Goal: Task Accomplishment & Management: Manage account settings

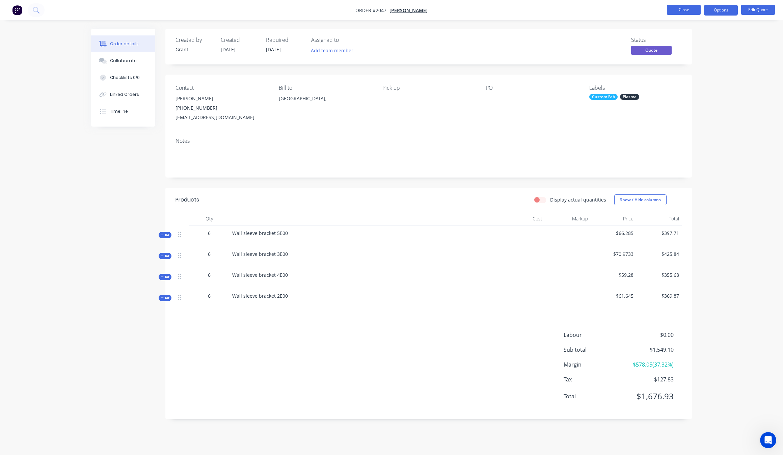
click at [694, 14] on button "Close" at bounding box center [684, 10] width 34 height 10
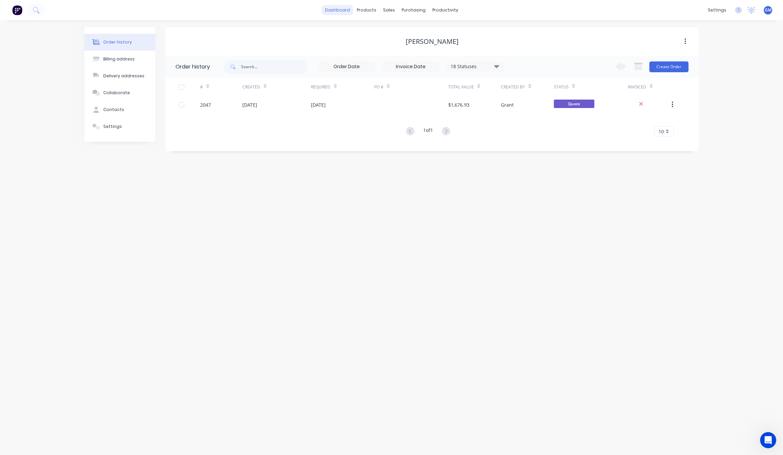
click at [339, 7] on link "dashboard" at bounding box center [338, 10] width 32 height 10
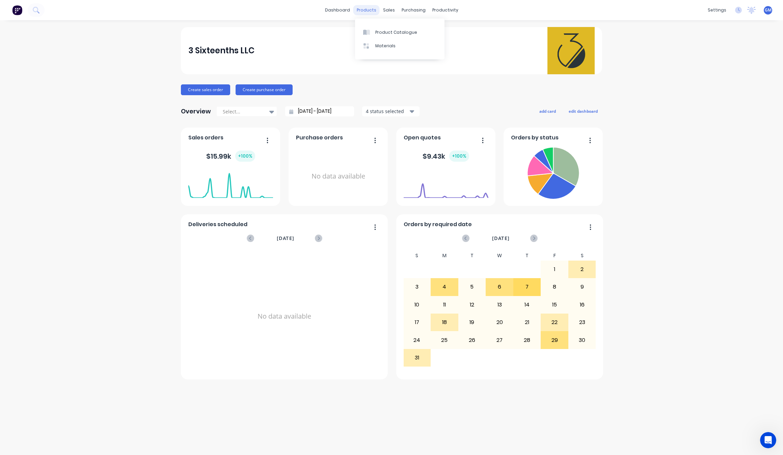
click at [367, 5] on div "products" at bounding box center [366, 10] width 26 height 10
click at [440, 6] on div "productivity" at bounding box center [445, 10] width 33 height 10
click at [455, 31] on div "Workflow" at bounding box center [457, 32] width 20 height 6
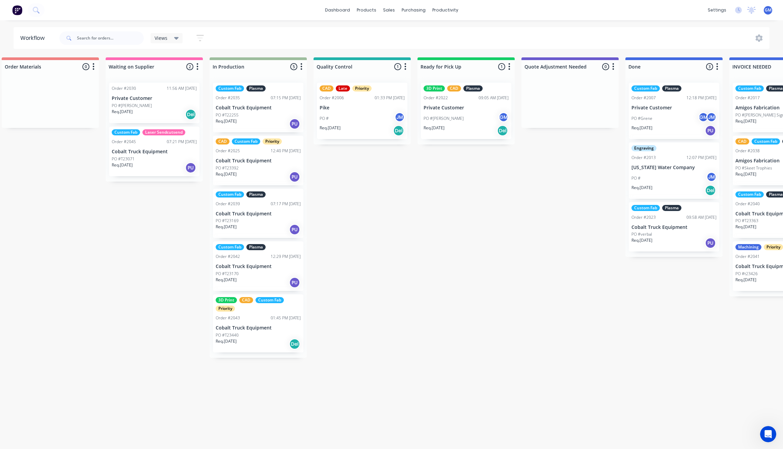
scroll to position [0, 331]
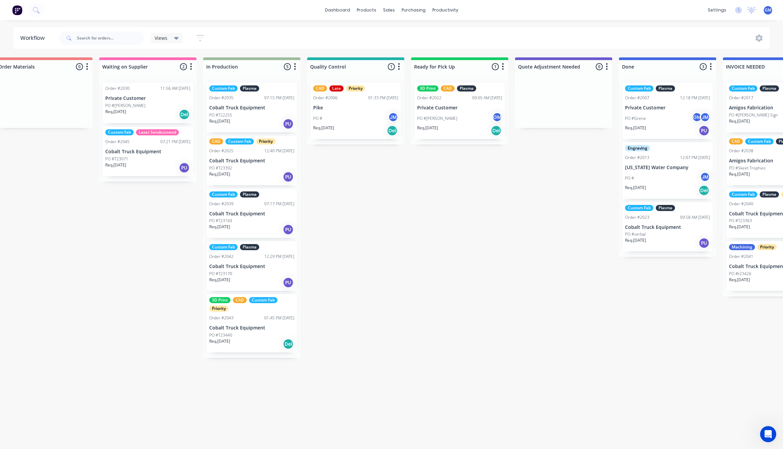
click at [259, 314] on div "3D Print CAD Custom Fab Priority Order #2043 01:45 PM 20/08/25 Cobalt Truck Equ…" at bounding box center [252, 323] width 90 height 58
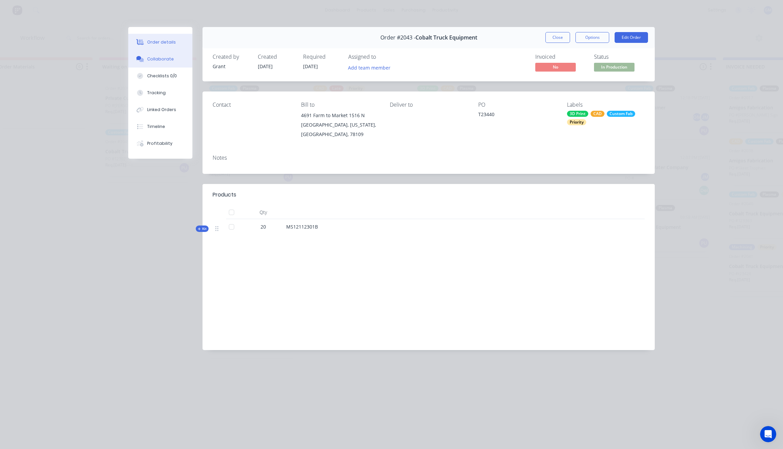
click at [167, 60] on div "Collaborate" at bounding box center [160, 59] width 27 height 6
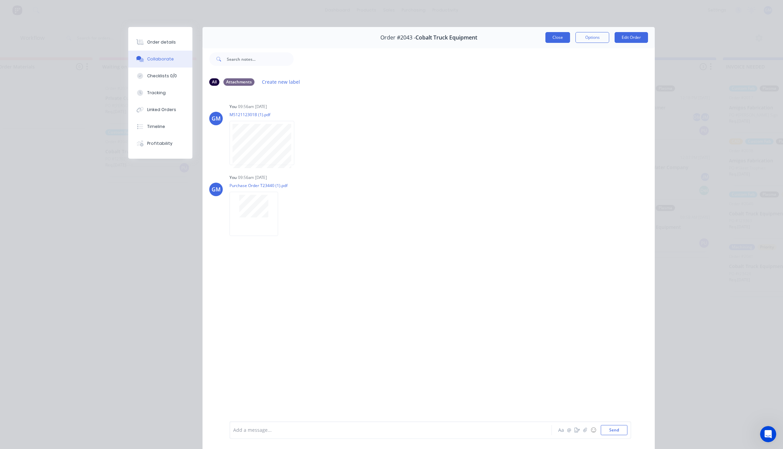
click at [551, 35] on button "Close" at bounding box center [558, 37] width 25 height 11
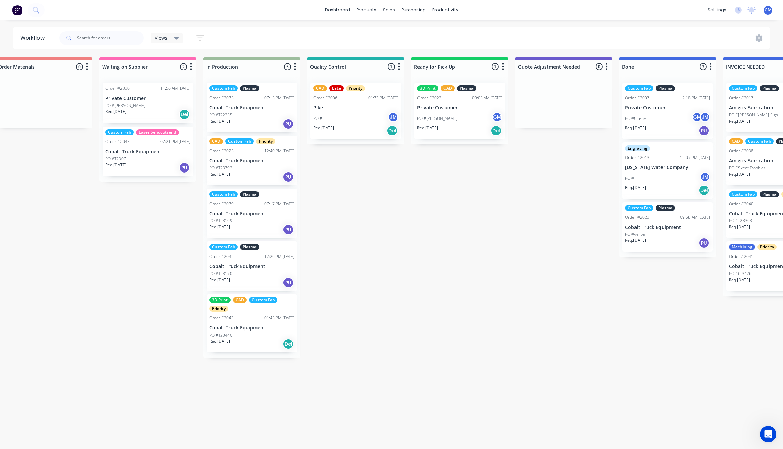
click at [253, 321] on div "3D Print CAD Custom Fab Priority Order #2043 01:45 PM 20/08/25 Cobalt Truck Equ…" at bounding box center [252, 323] width 90 height 58
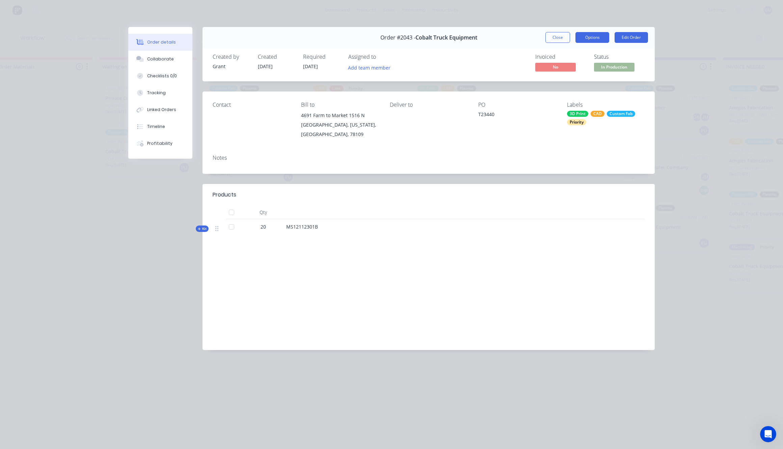
click at [598, 41] on button "Options" at bounding box center [593, 37] width 34 height 11
click at [593, 39] on button "Options" at bounding box center [593, 37] width 34 height 11
click at [561, 41] on button "Close" at bounding box center [558, 37] width 25 height 11
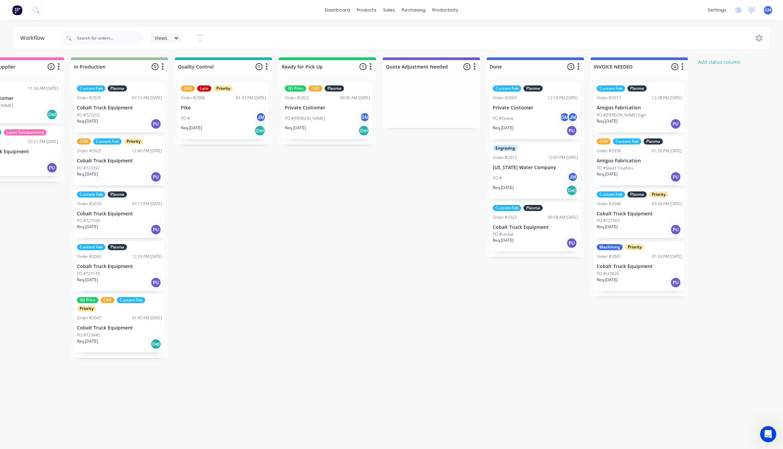
scroll to position [0, 461]
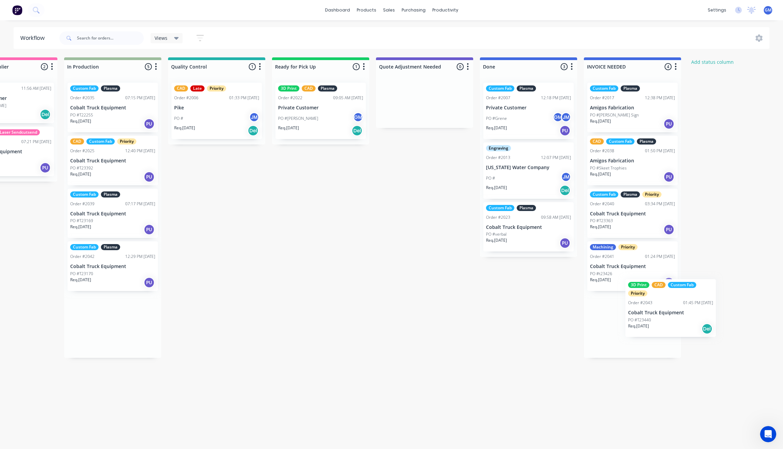
drag, startPoint x: 117, startPoint y: 318, endPoint x: 631, endPoint y: 314, distance: 514.5
click at [631, 314] on div "Waiting on Customer 0 Status colour #FF4949 hex #FF4949 Save Cancel Notificatio…" at bounding box center [186, 207] width 1322 height 300
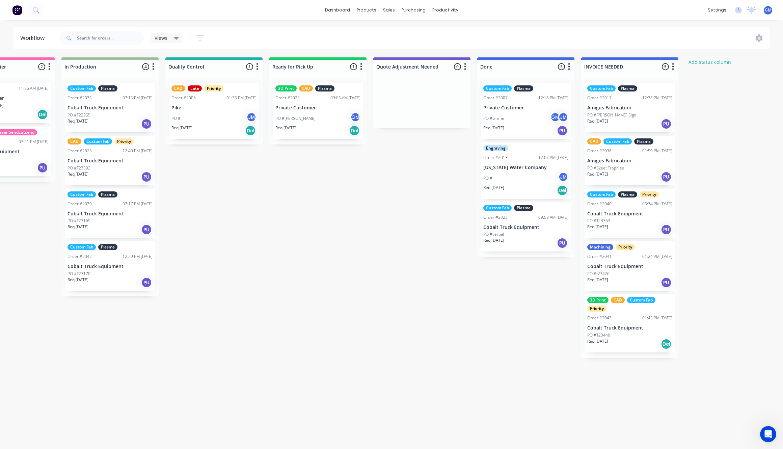
click at [118, 269] on p "Cobalt Truck Equipment" at bounding box center [110, 267] width 85 height 6
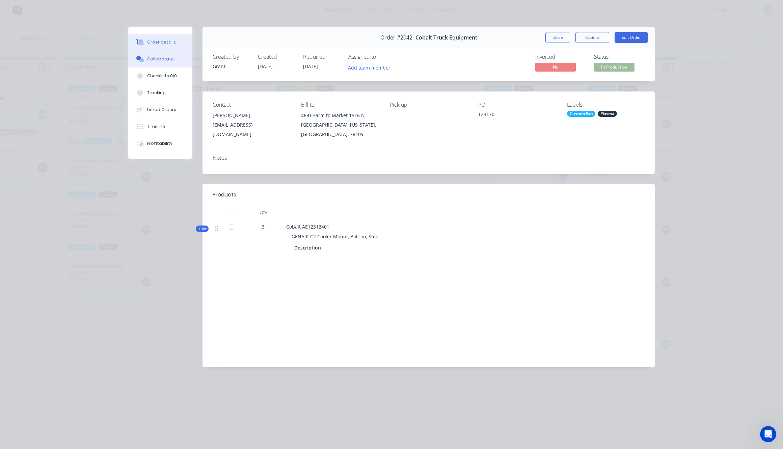
click at [153, 60] on div "Collaborate" at bounding box center [160, 59] width 27 height 6
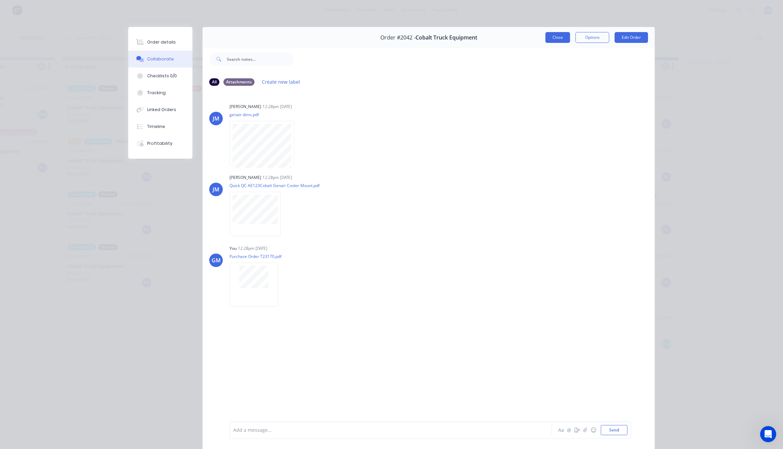
click at [557, 38] on button "Close" at bounding box center [558, 37] width 25 height 11
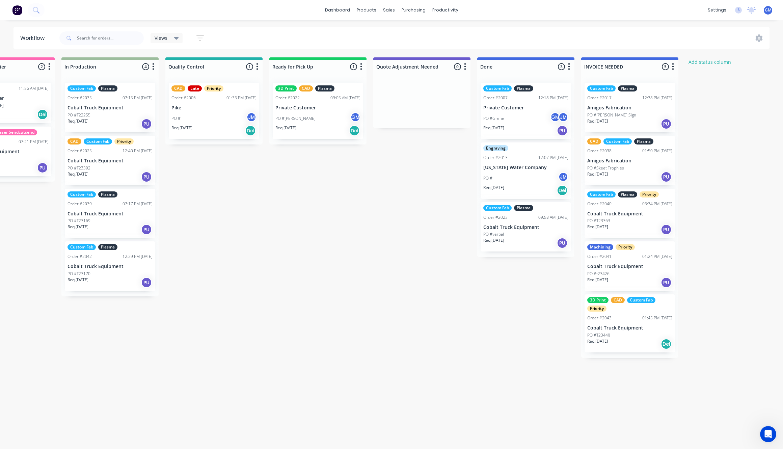
click at [113, 284] on div "Req. 17/08/25 PU" at bounding box center [110, 282] width 85 height 11
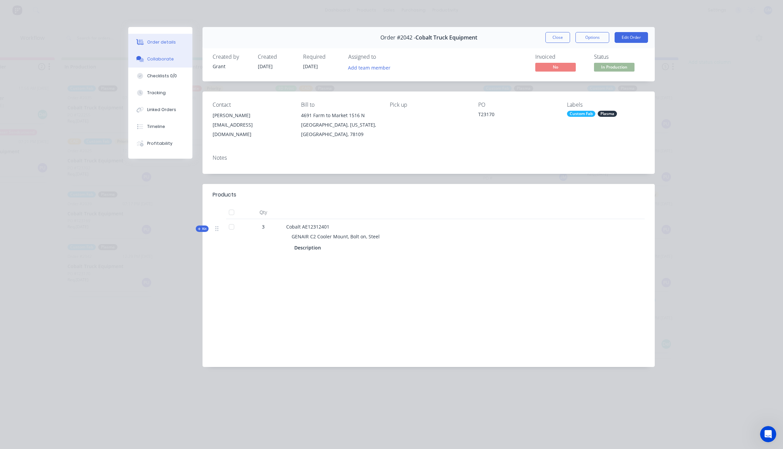
click at [164, 62] on button "Collaborate" at bounding box center [160, 59] width 64 height 17
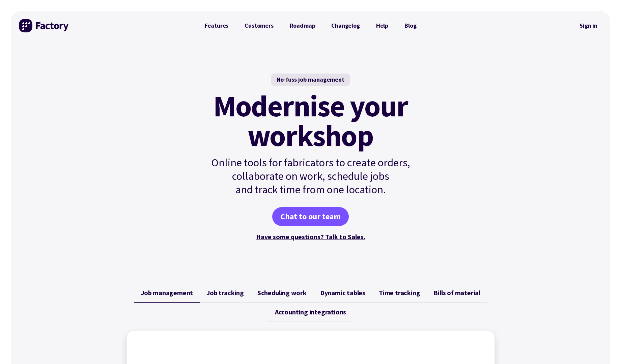
click at [586, 22] on link "Sign in" at bounding box center [588, 26] width 27 height 16
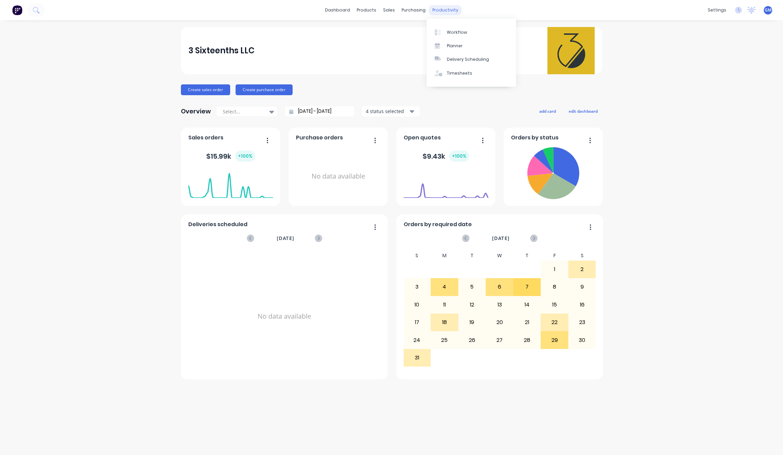
click at [439, 10] on div "productivity" at bounding box center [445, 10] width 33 height 10
click at [458, 32] on div "Workflow" at bounding box center [457, 32] width 20 height 6
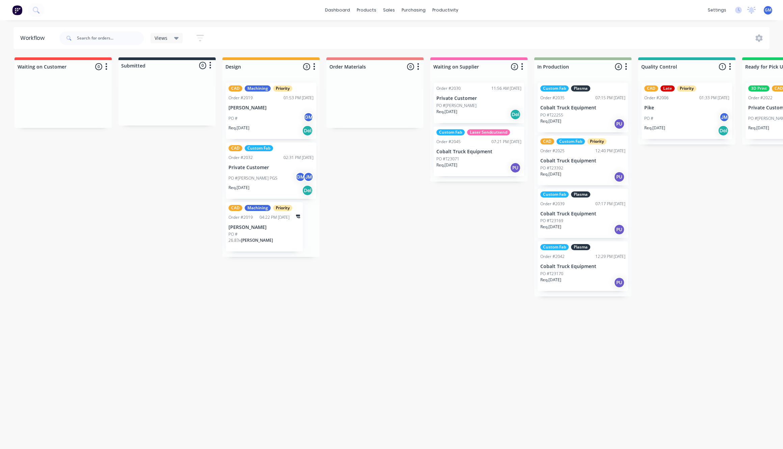
click at [566, 262] on div "Custom Fab Plasma Order #2042 12:29 PM [DATE] Cobalt Truck Equipment PO #T23170…" at bounding box center [583, 266] width 90 height 50
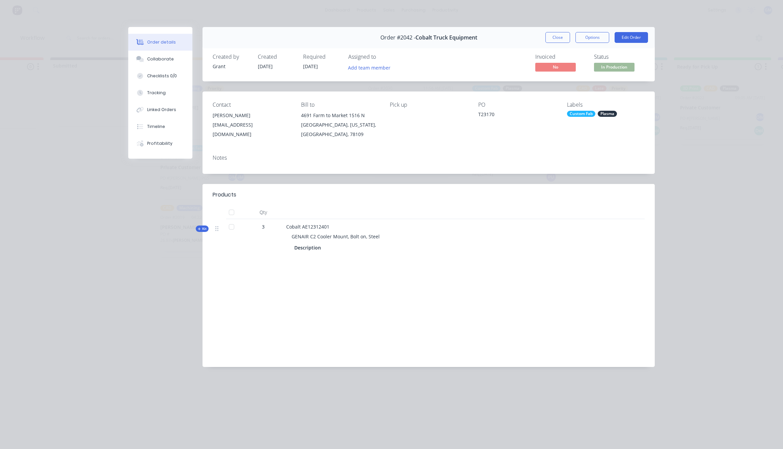
scroll to position [0, 77]
click at [624, 36] on button "Edit Order" at bounding box center [631, 37] width 33 height 11
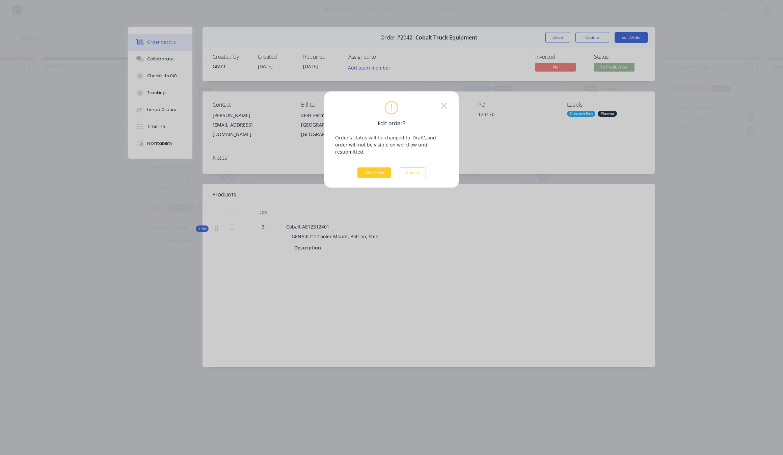
click at [373, 167] on button "Edit Order" at bounding box center [373, 172] width 33 height 11
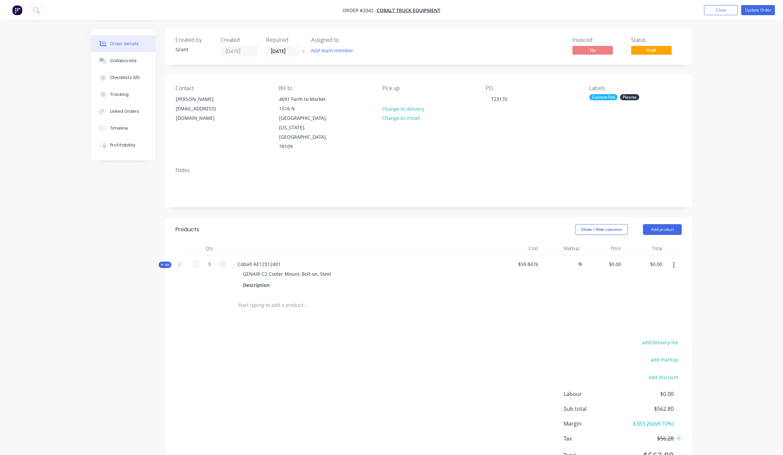
type input "213.46"
type input "$187.60"
type input "$562.80"
click at [278, 47] on input "[DATE]" at bounding box center [279, 51] width 33 height 10
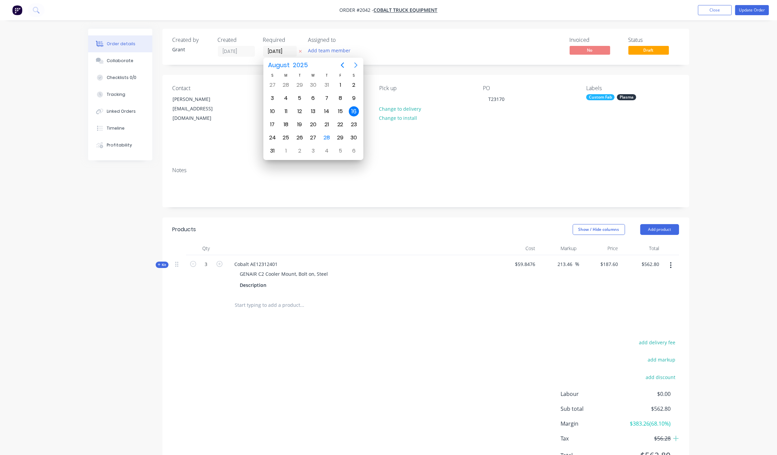
click at [354, 64] on icon "Next page" at bounding box center [356, 65] width 8 height 8
click at [283, 112] on div "15" at bounding box center [286, 111] width 10 height 10
type input "[DATE]"
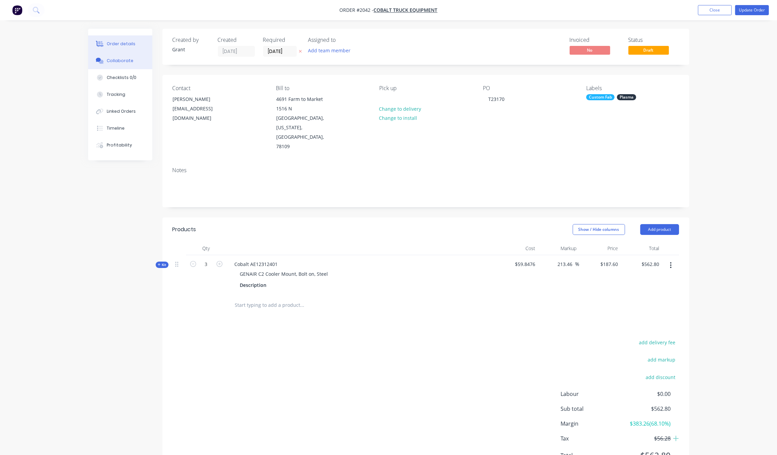
click at [117, 56] on button "Collaborate" at bounding box center [120, 60] width 64 height 17
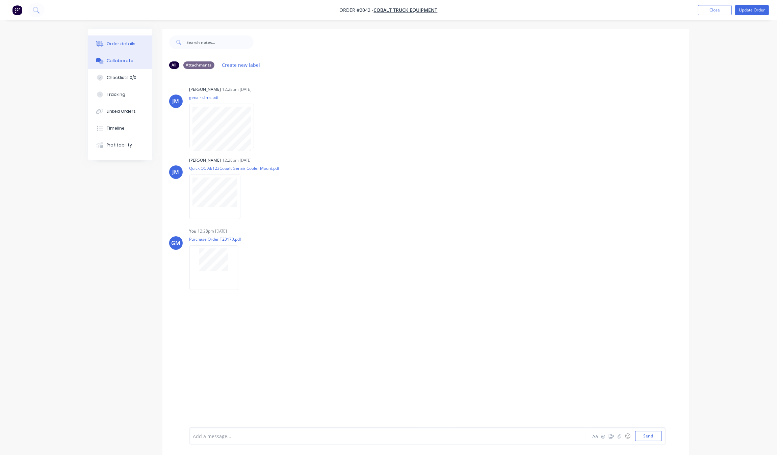
click at [121, 41] on div "Order details" at bounding box center [121, 44] width 29 height 6
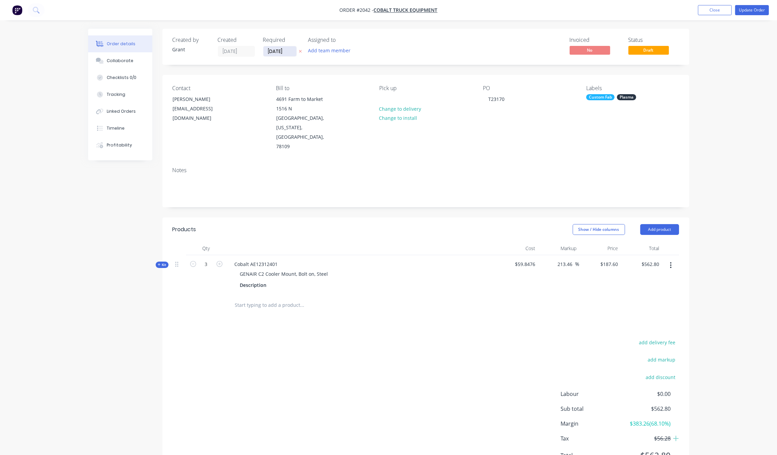
click at [275, 49] on input "[DATE]" at bounding box center [279, 51] width 33 height 10
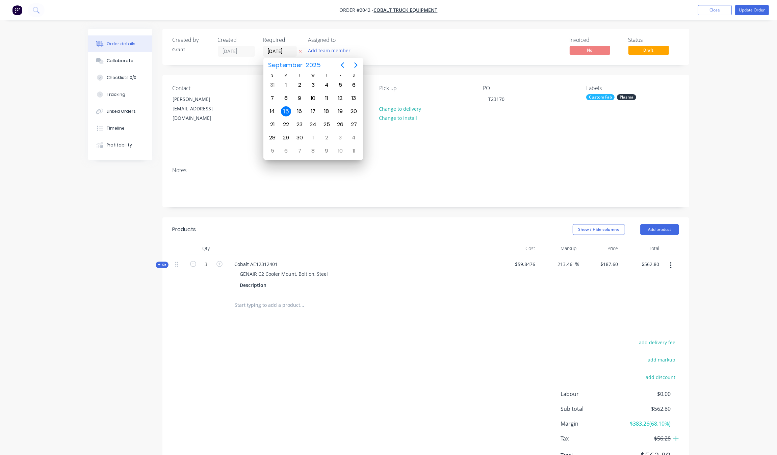
click at [408, 48] on div "Invoiced No Status Draft" at bounding box center [527, 47] width 303 height 20
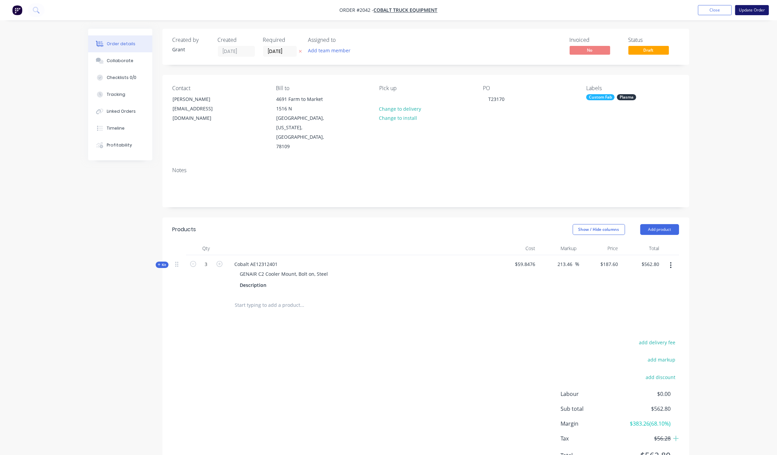
click at [748, 14] on button "Update Order" at bounding box center [752, 10] width 34 height 10
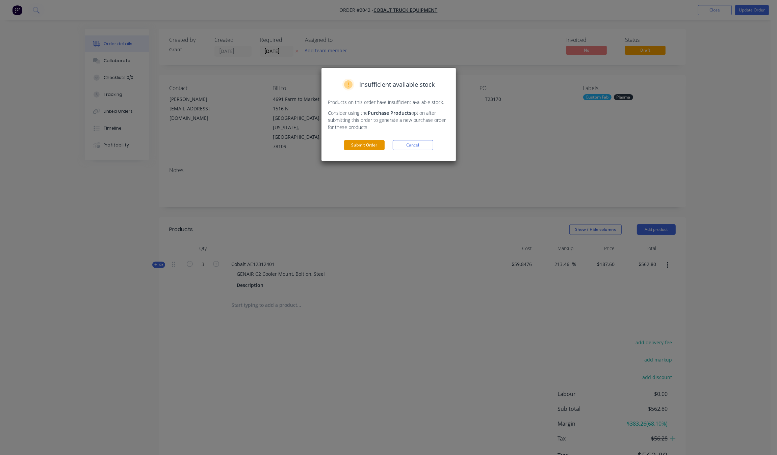
click at [351, 145] on button "Submit Order" at bounding box center [364, 145] width 41 height 10
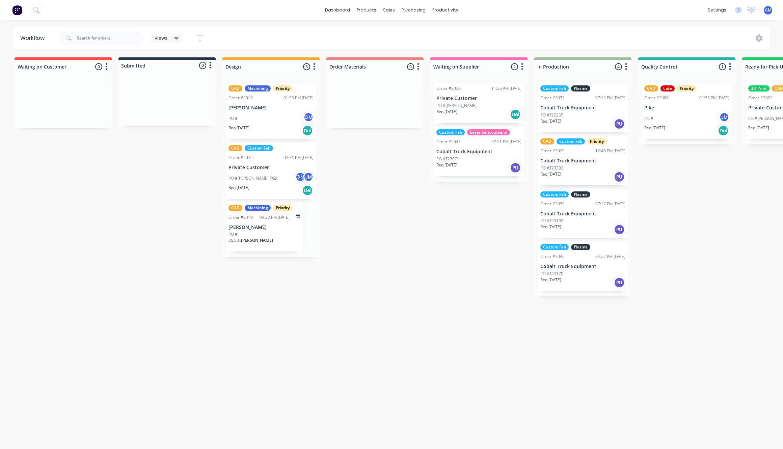
drag, startPoint x: 431, startPoint y: 448, endPoint x: 445, endPoint y: 444, distance: 14.3
click at [445, 408] on html "dashboard products sales purchasing productivity dashboard products Product Cat…" at bounding box center [391, 204] width 783 height 408
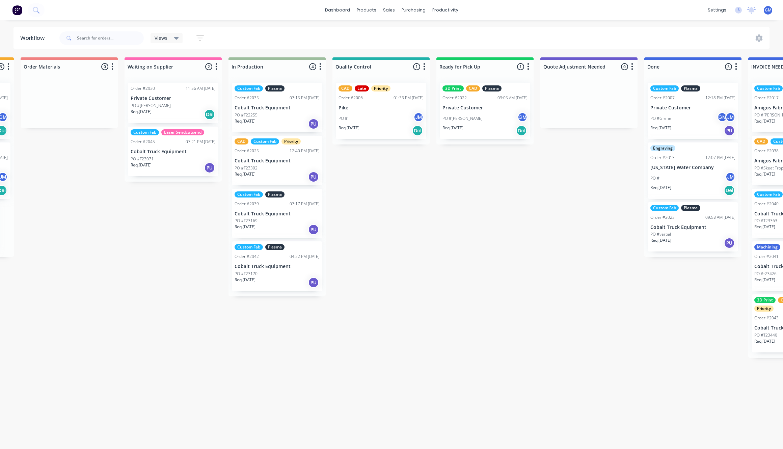
scroll to position [0, 310]
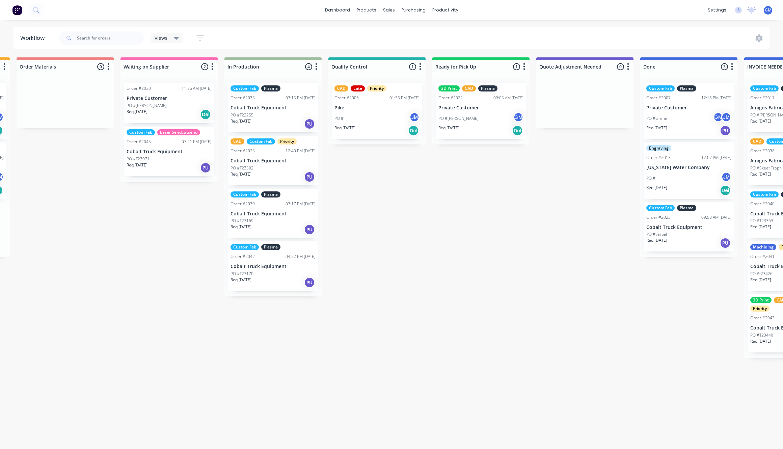
click at [556, 267] on div "Waiting on Customer 0 Status colour #FF4949 hex #FF4949 Save Cancel Notificatio…" at bounding box center [346, 207] width 1322 height 300
click at [277, 171] on div "Req. [DATE] PU" at bounding box center [273, 176] width 85 height 11
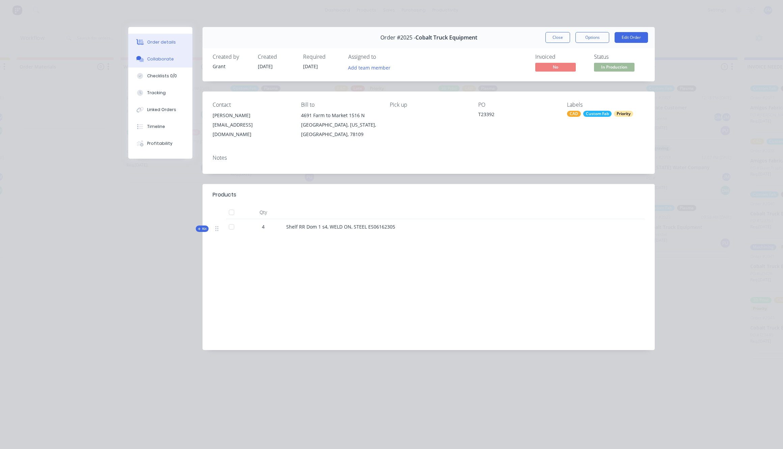
click at [164, 58] on div "Collaborate" at bounding box center [160, 59] width 27 height 6
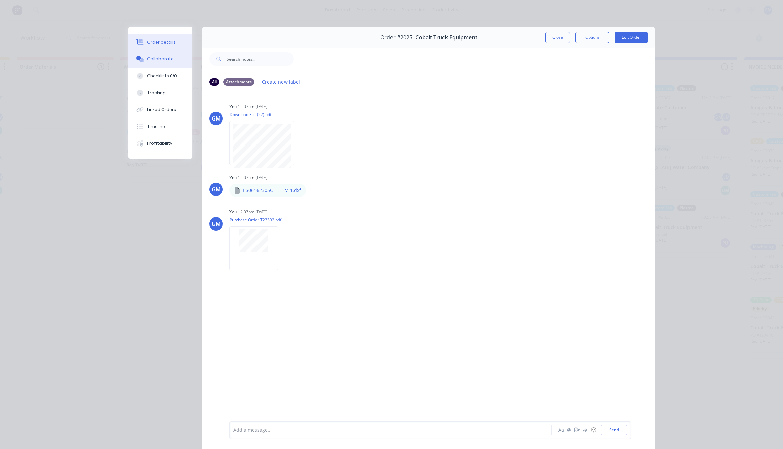
click at [171, 34] on button "Order details" at bounding box center [160, 42] width 64 height 17
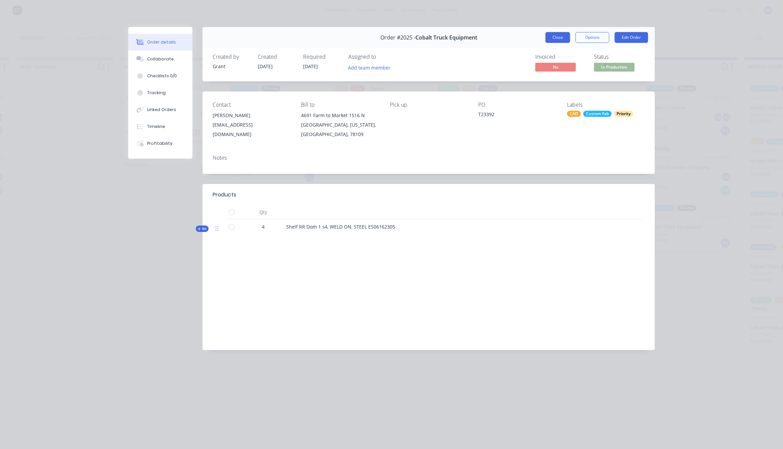
click at [560, 31] on div "Order #2025 - Cobalt Truck Equipment Close Options Edit Order" at bounding box center [429, 37] width 452 height 21
click at [559, 38] on button "Close" at bounding box center [558, 37] width 25 height 11
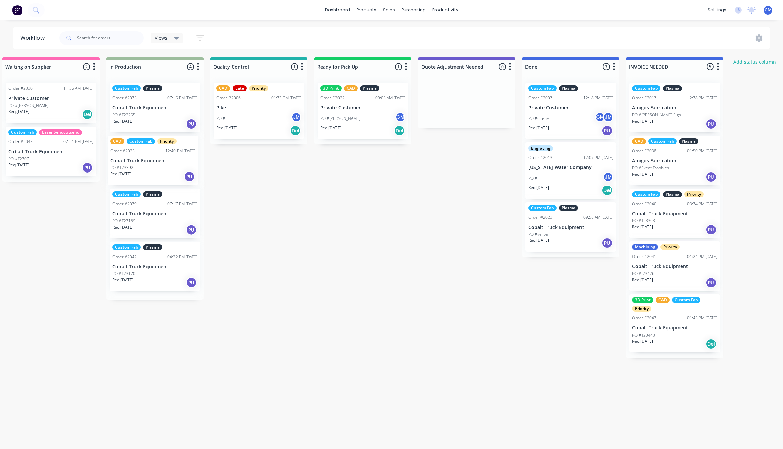
scroll to position [0, 428]
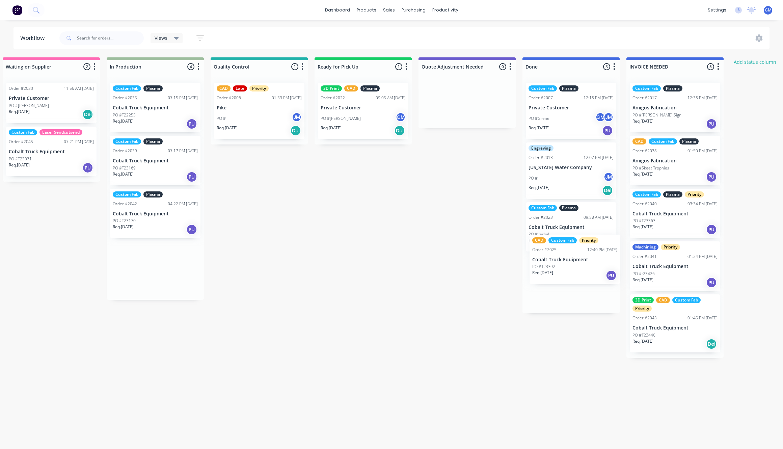
drag, startPoint x: 158, startPoint y: 174, endPoint x: 579, endPoint y: 275, distance: 433.2
click at [579, 275] on div "Waiting on Customer 0 Status colour #FF4949 hex #FF4949 Save Cancel Notificatio…" at bounding box center [228, 207] width 1322 height 300
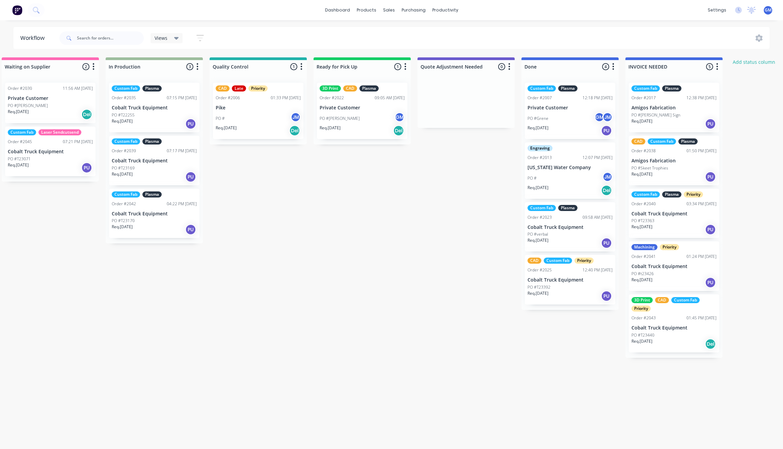
scroll to position [0, 431]
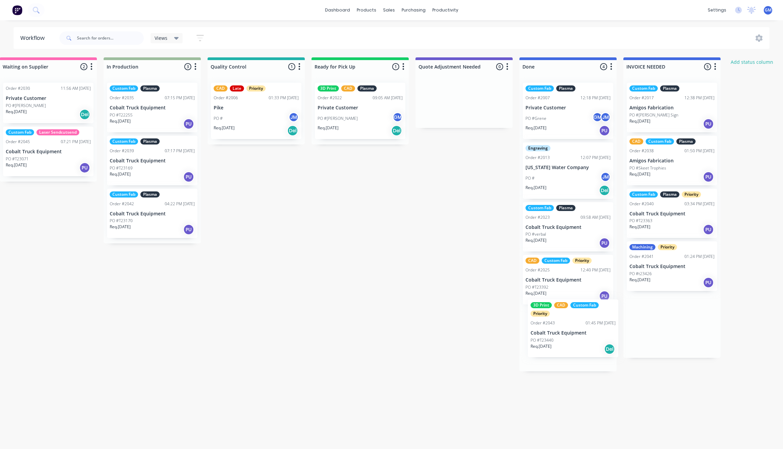
drag, startPoint x: 678, startPoint y: 321, endPoint x: 580, endPoint y: 323, distance: 97.9
click at [576, 319] on div "Waiting on Customer 0 Status colour #FF4949 hex #FF4949 Save Cancel Notificatio…" at bounding box center [225, 214] width 1322 height 314
click at [593, 91] on div "Custom Fab Plasma Order #2007 12:18 PM [DATE] Private Customer PO #[PERSON_NAME…" at bounding box center [568, 111] width 90 height 56
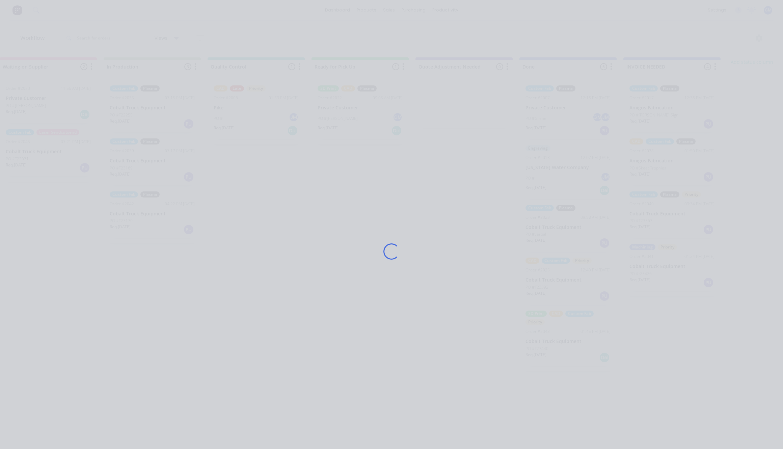
click at [586, 36] on div "Loading..." at bounding box center [392, 251] width 540 height 449
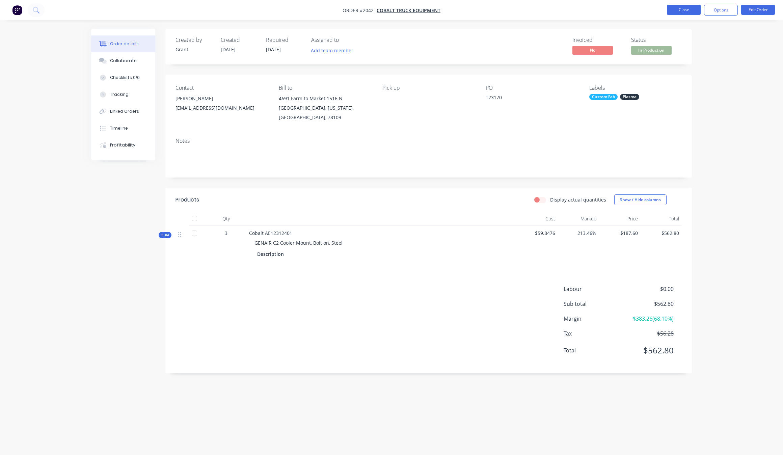
click at [684, 14] on button "Close" at bounding box center [684, 10] width 34 height 10
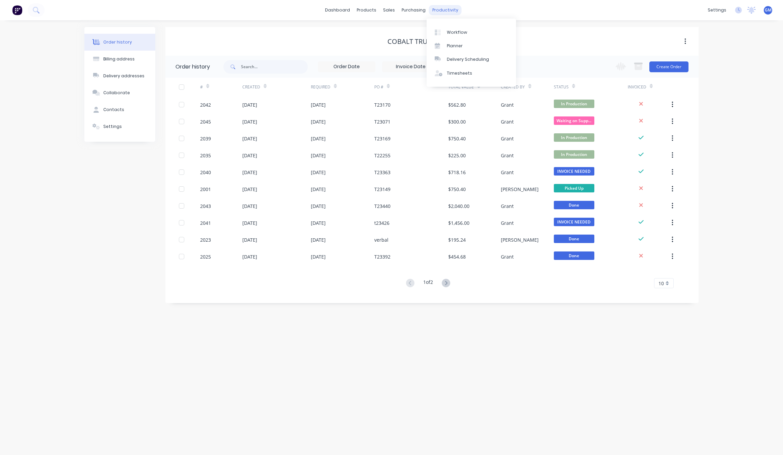
click at [443, 11] on div "productivity" at bounding box center [445, 10] width 33 height 10
click at [462, 27] on link "Workflow" at bounding box center [471, 32] width 89 height 14
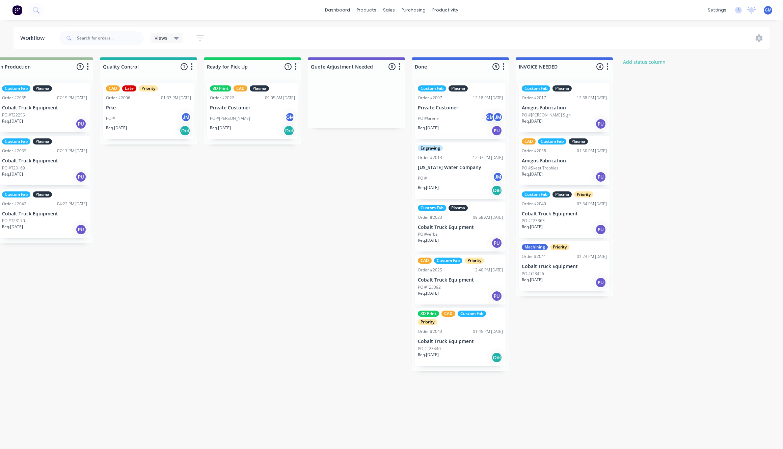
scroll to position [0, 395]
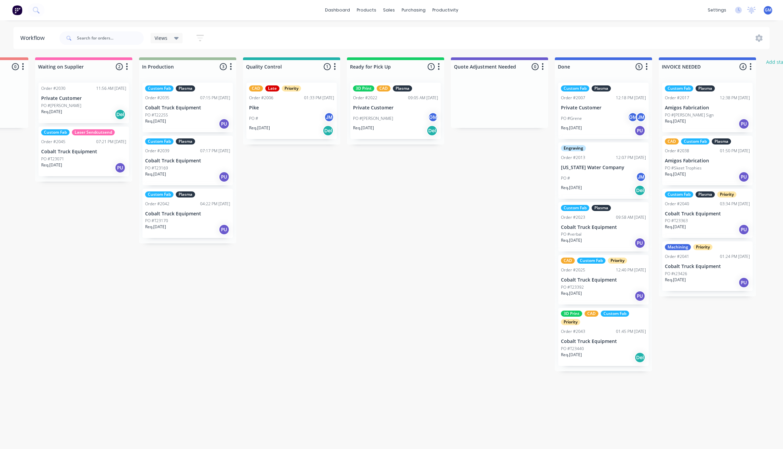
click at [280, 321] on div "Waiting on Customer 0 Status colour #FF4949 hex #FF4949 Save Cancel Notificatio…" at bounding box center [261, 214] width 1322 height 314
click at [191, 168] on div "PO #T23169" at bounding box center [187, 168] width 85 height 6
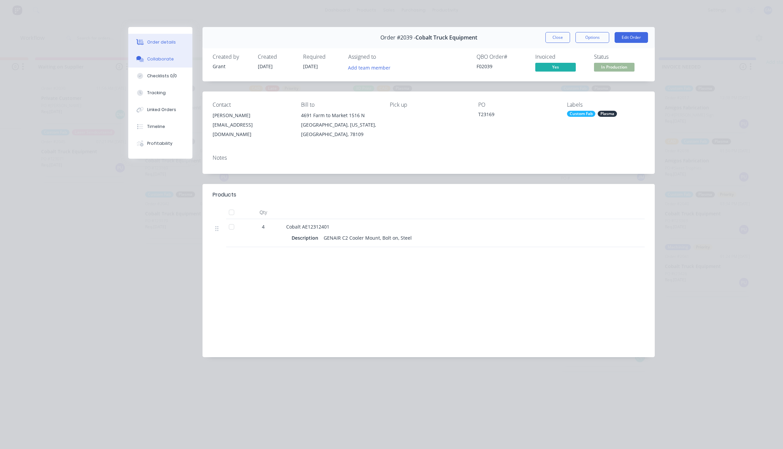
click at [176, 52] on button "Collaborate" at bounding box center [160, 59] width 64 height 17
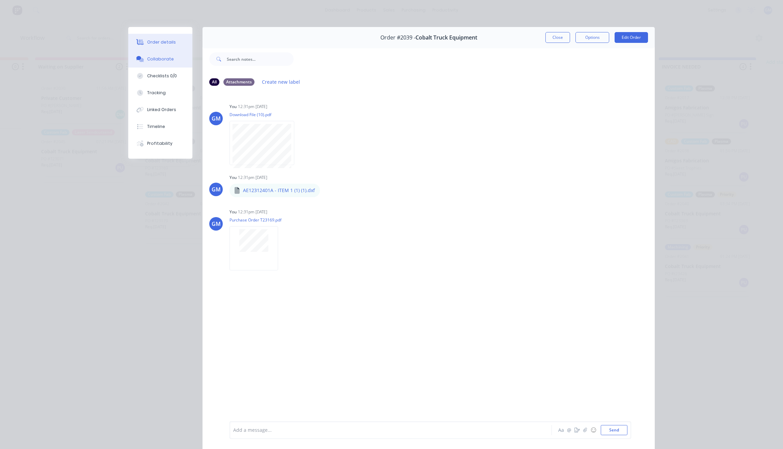
click at [167, 41] on div "Order details" at bounding box center [161, 42] width 29 height 6
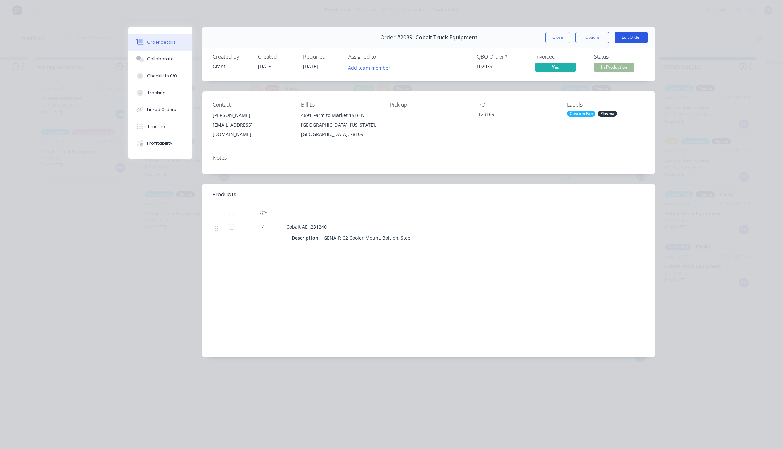
click at [627, 33] on button "Edit Order" at bounding box center [631, 37] width 33 height 11
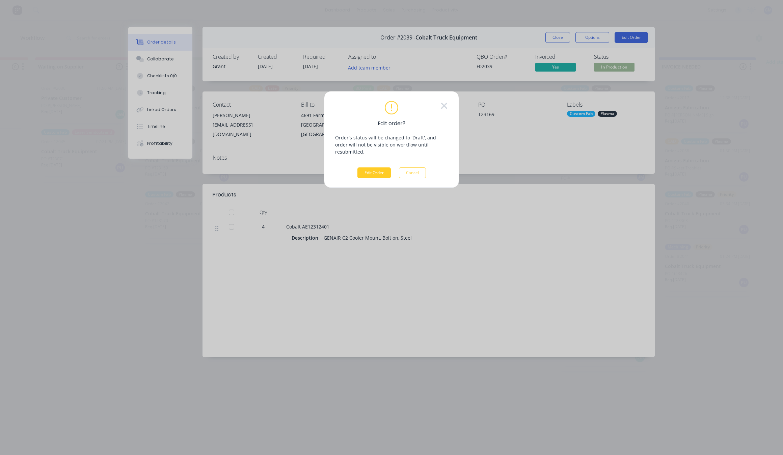
click at [379, 167] on button "Edit Order" at bounding box center [373, 172] width 33 height 11
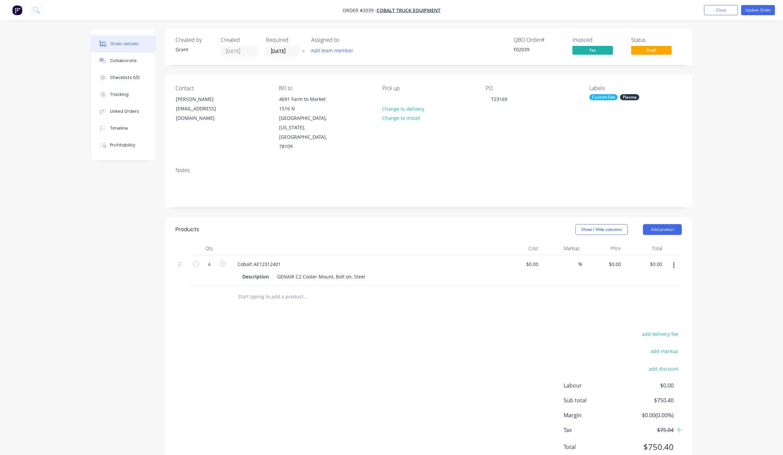
type input "$187.60"
type input "$750.40"
click at [282, 48] on input "[DATE]" at bounding box center [279, 51] width 33 height 10
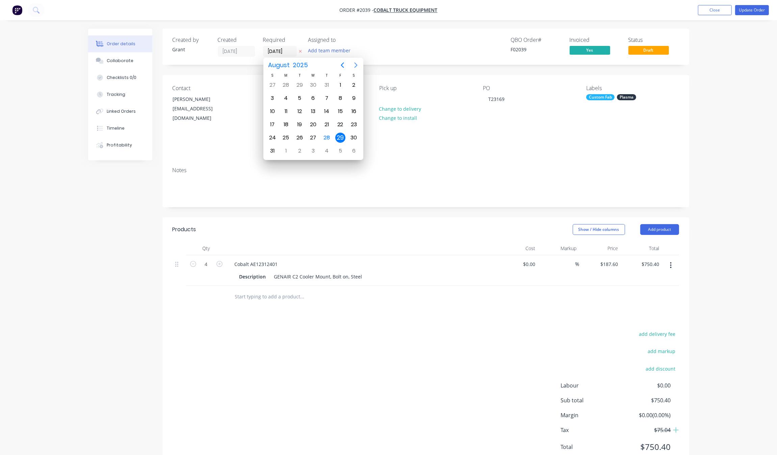
click at [354, 63] on icon "Next page" at bounding box center [355, 65] width 3 height 5
click at [286, 83] on div "1" at bounding box center [286, 85] width 10 height 10
type input "[DATE]"
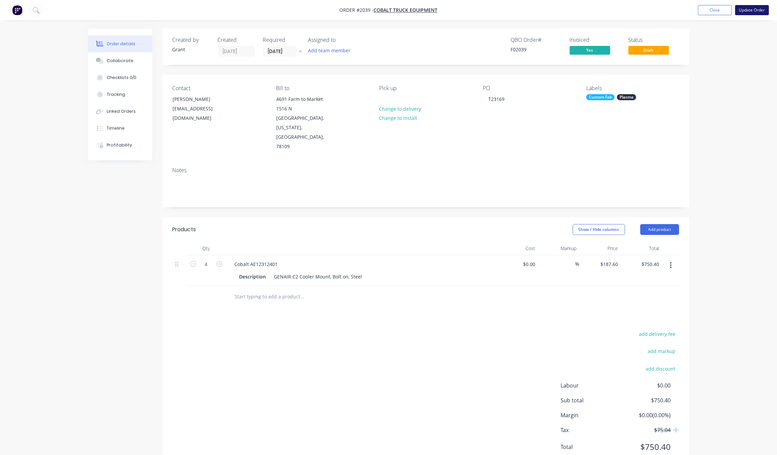
click at [753, 9] on button "Update Order" at bounding box center [752, 10] width 34 height 10
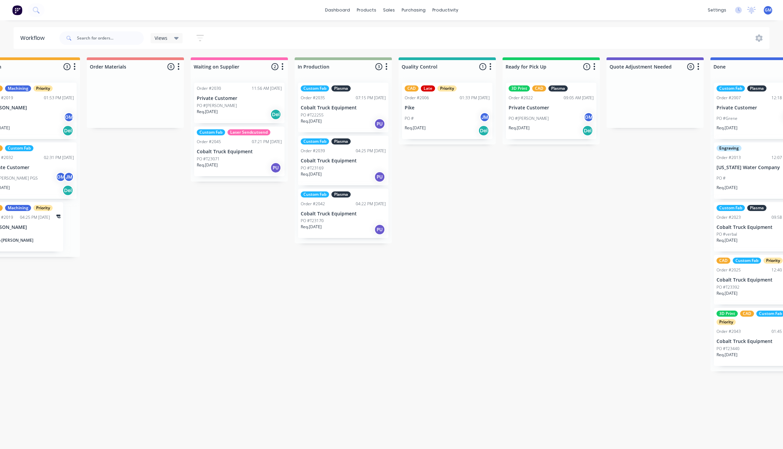
scroll to position [0, 248]
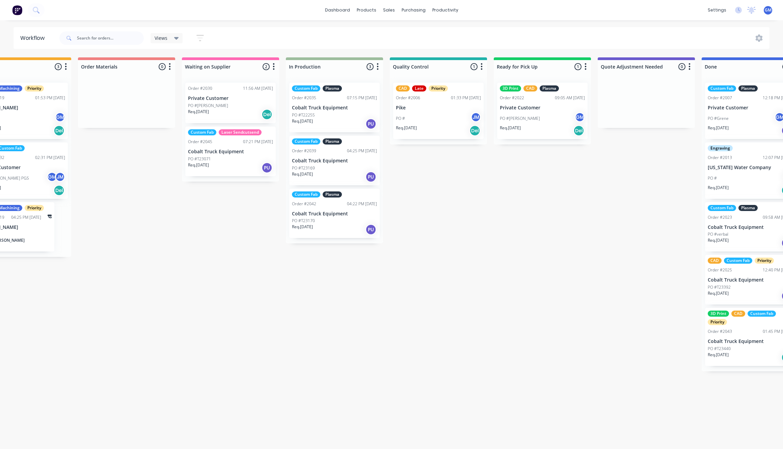
click at [502, 251] on div "Waiting on Customer 0 Status colour #FF4949 hex #FF4949 Save Cancel Notificatio…" at bounding box center [407, 214] width 1322 height 314
click at [476, 211] on div "Waiting on Customer 0 Status colour #FF4949 hex #FF4949 Save Cancel Notificatio…" at bounding box center [407, 214] width 1322 height 314
click at [231, 161] on div "PO #T23071" at bounding box center [230, 159] width 85 height 6
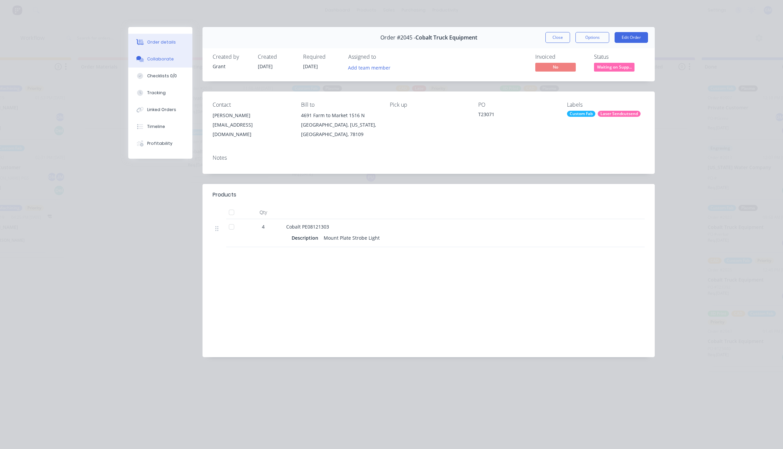
click at [170, 59] on div "Collaborate" at bounding box center [160, 59] width 27 height 6
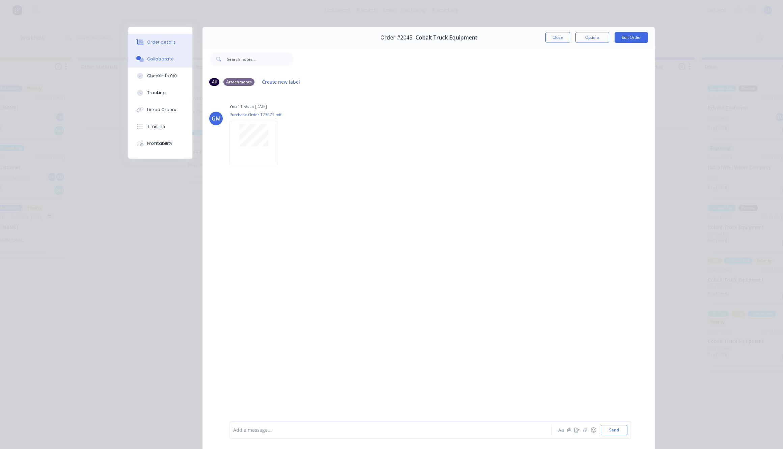
click at [159, 43] on div "Order details" at bounding box center [161, 42] width 29 height 6
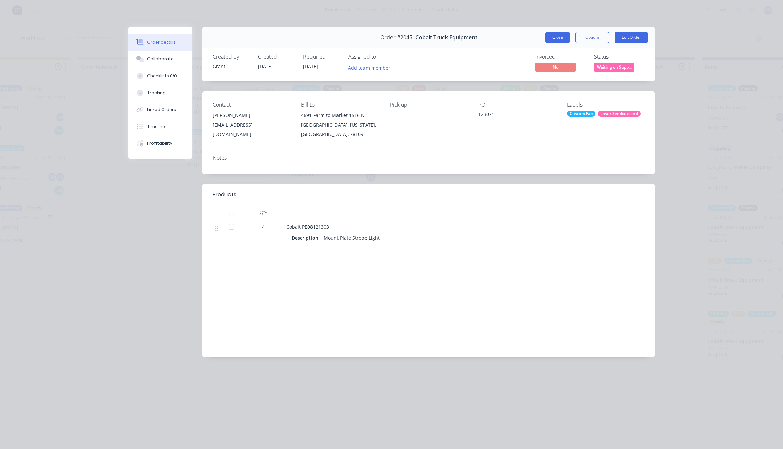
click at [558, 43] on button "Close" at bounding box center [558, 37] width 25 height 11
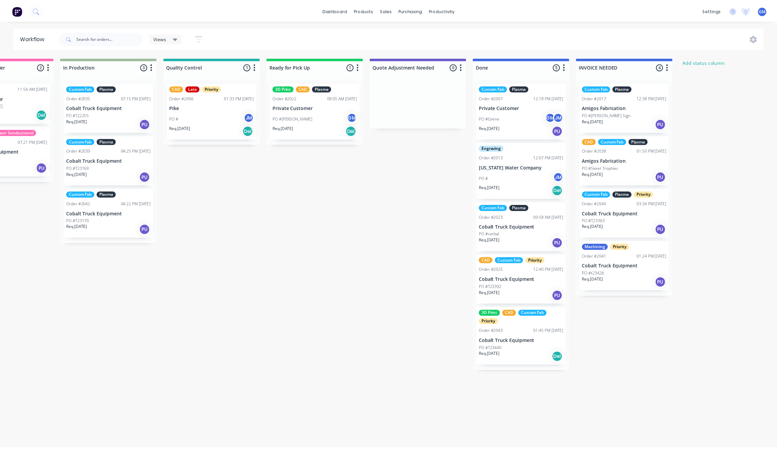
scroll to position [0, 538]
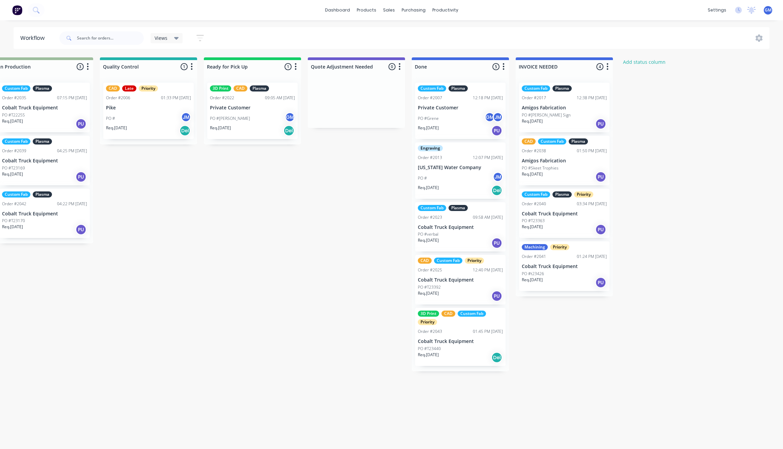
click at [636, 355] on div "Waiting on Customer 0 Status colour #FF4949 hex #FF4949 Save Cancel Notificatio…" at bounding box center [118, 214] width 1322 height 314
click at [466, 334] on div "Order #2043 01:45 PM [DATE]" at bounding box center [460, 331] width 85 height 6
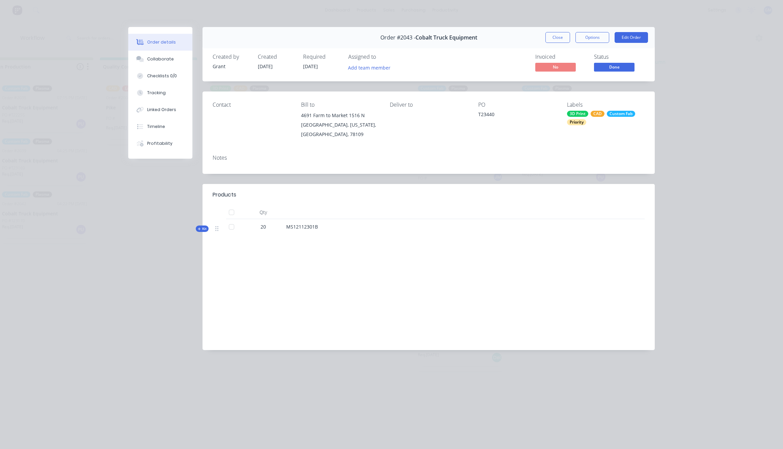
drag, startPoint x: 562, startPoint y: 37, endPoint x: 551, endPoint y: 39, distance: 11.4
click at [564, 37] on button "Close" at bounding box center [558, 37] width 25 height 11
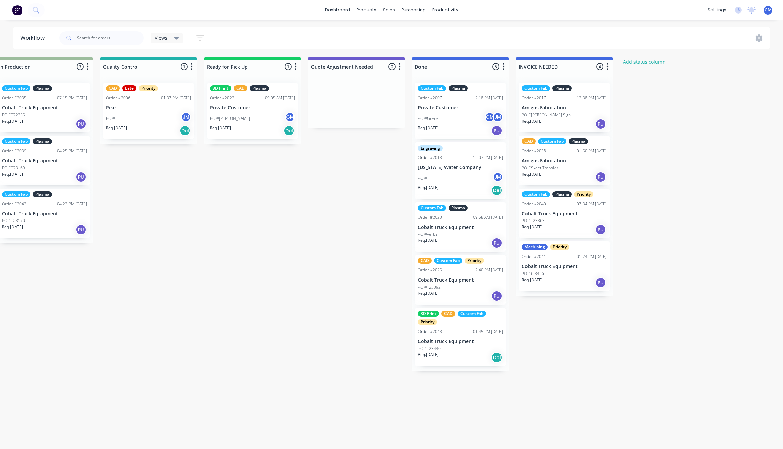
click at [765, 281] on div "Waiting on Customer 0 Status colour #FF4949 hex #FF4949 Save Cancel Notificatio…" at bounding box center [118, 214] width 1322 height 314
drag, startPoint x: 457, startPoint y: 349, endPoint x: 525, endPoint y: 325, distance: 72.1
click at [525, 328] on div "Waiting on Customer 0 Status colour #FF4949 hex #FF4949 Save Cancel Notificatio…" at bounding box center [118, 214] width 1322 height 314
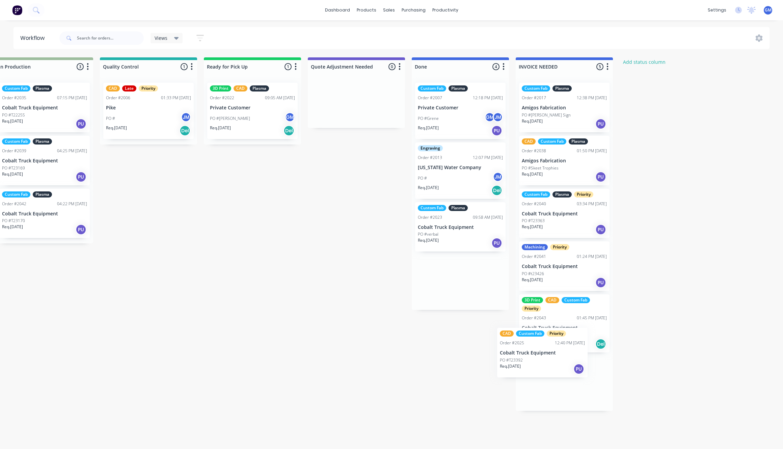
drag, startPoint x: 457, startPoint y: 287, endPoint x: 548, endPoint y: 350, distance: 110.0
click at [559, 372] on div "Waiting on Customer 0 Status colour #FF4949 hex #FF4949 Save Cancel Notificatio…" at bounding box center [118, 233] width 1322 height 353
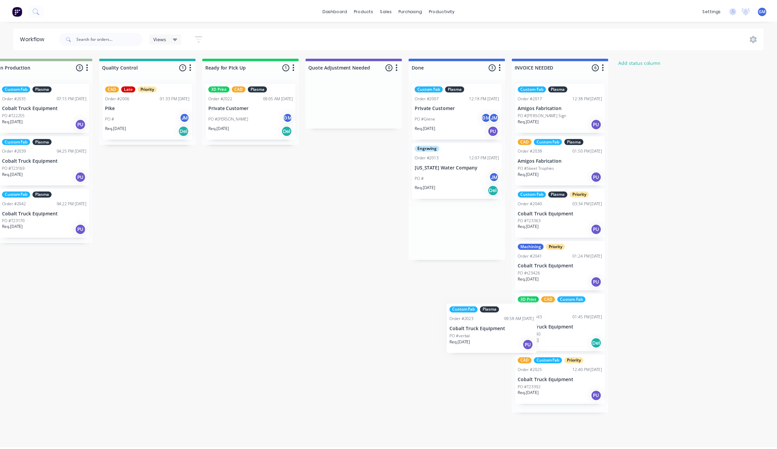
scroll to position [0, 0]
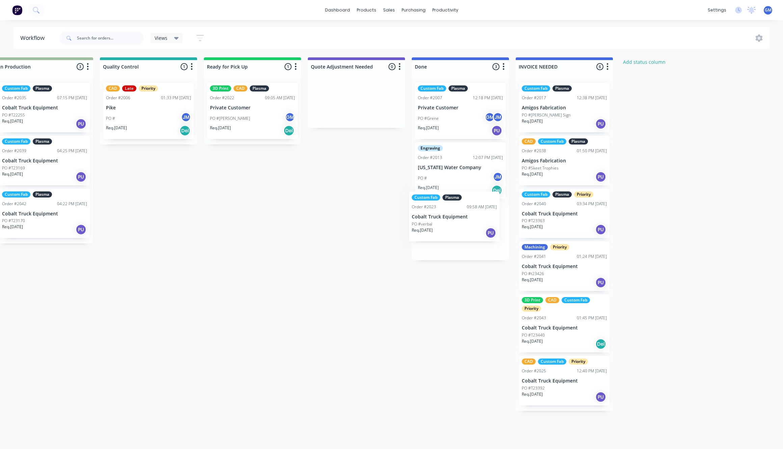
drag, startPoint x: 458, startPoint y: 227, endPoint x: 449, endPoint y: 213, distance: 16.4
click at [449, 213] on div "Custom Fab Plasma Order #2007 12:18 PM [DATE] Private Customer PO #[PERSON_NAME…" at bounding box center [460, 168] width 97 height 183
click at [463, 236] on div "PO #verbal" at bounding box center [460, 234] width 85 height 6
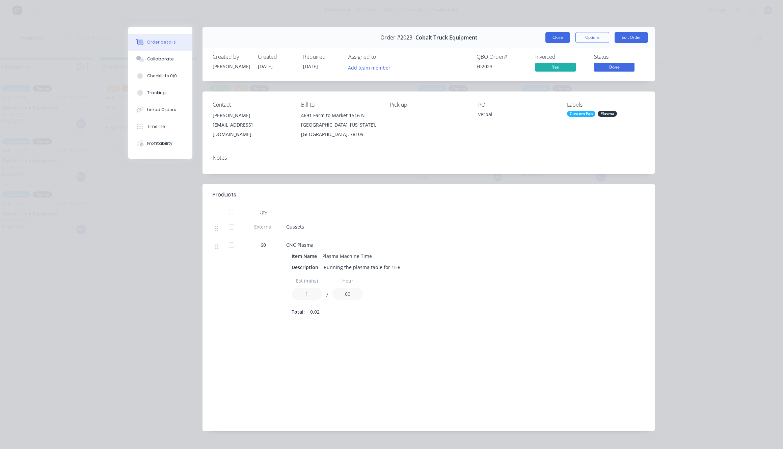
click at [561, 39] on button "Close" at bounding box center [558, 37] width 25 height 11
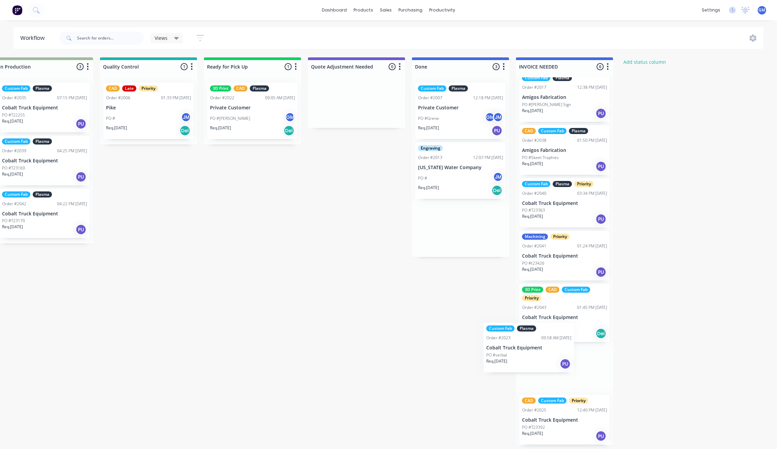
scroll to position [0, 538]
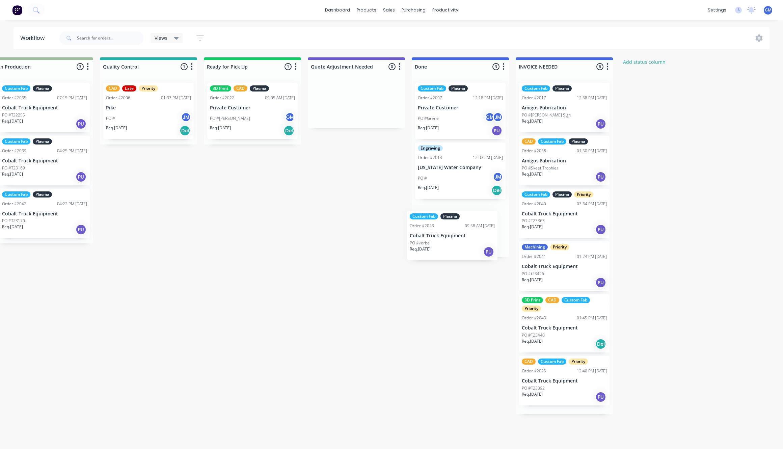
drag, startPoint x: 463, startPoint y: 228, endPoint x: 454, endPoint y: 237, distance: 12.7
click at [454, 237] on div "Custom Fab Plasma Order #2007 12:18 PM [DATE] Private Customer PO #[PERSON_NAME…" at bounding box center [460, 167] width 97 height 180
click at [490, 229] on p "Cobalt Truck Equipment" at bounding box center [460, 227] width 85 height 6
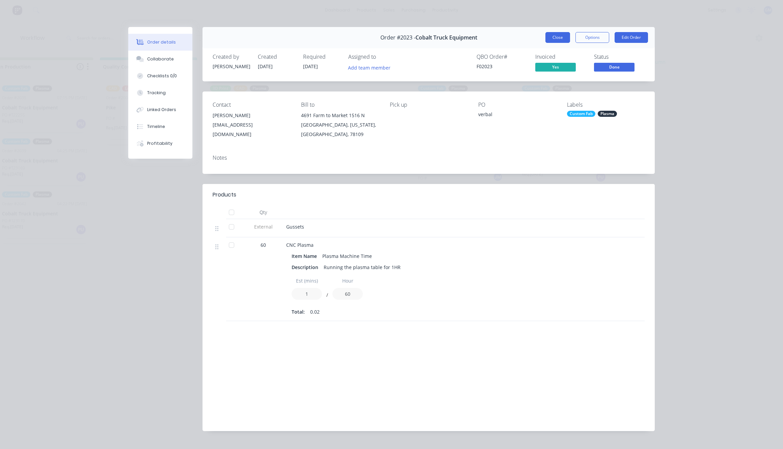
click at [561, 33] on button "Close" at bounding box center [558, 37] width 25 height 11
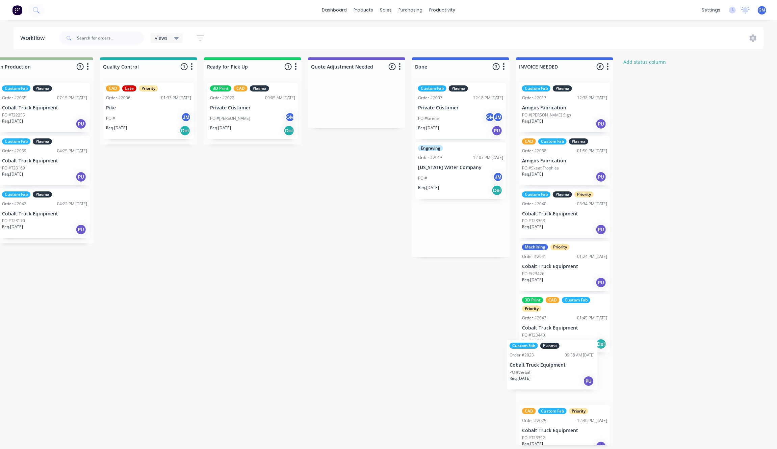
scroll to position [12, 0]
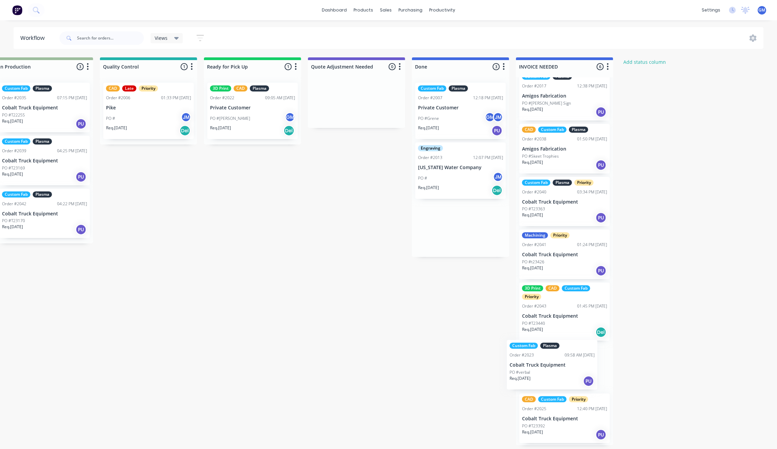
drag, startPoint x: 453, startPoint y: 227, endPoint x: 557, endPoint y: 382, distance: 187.4
click at [557, 382] on div "Waiting on Customer 0 Status colour #FF4949 hex #FF4949 Save Cancel Notificatio…" at bounding box center [118, 251] width 1322 height 388
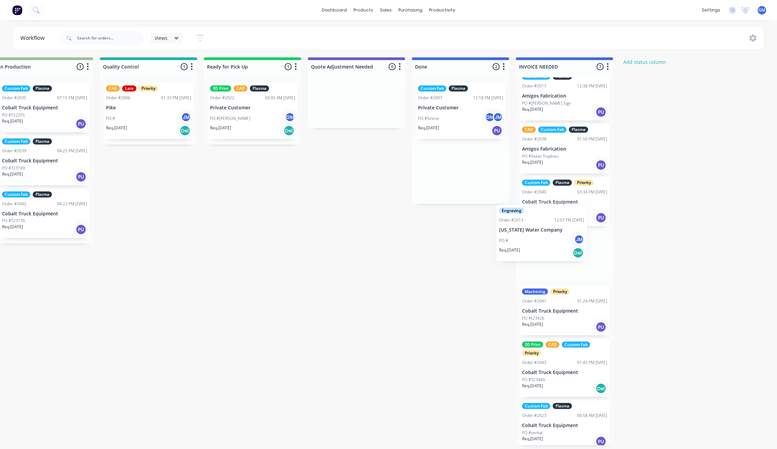
drag, startPoint x: 462, startPoint y: 178, endPoint x: 540, endPoint y: 249, distance: 105.4
click at [548, 250] on div "Waiting on Customer 0 Status colour #FF4949 hex #FF4949 Save Cancel Notificatio…" at bounding box center [118, 251] width 1322 height 388
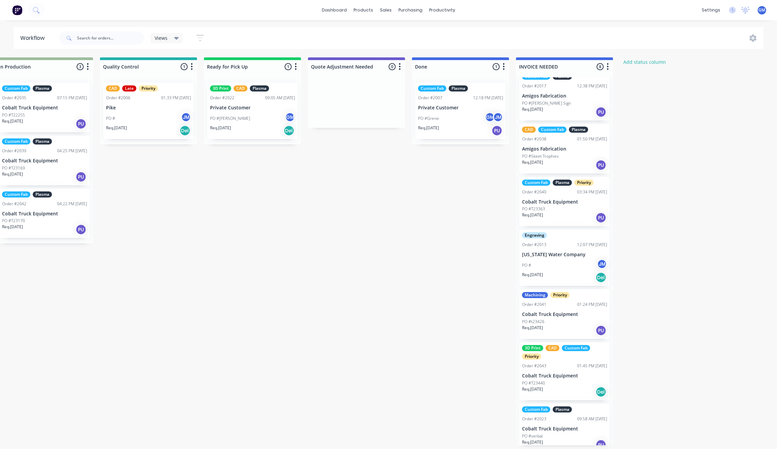
scroll to position [2, 538]
drag, startPoint x: 444, startPoint y: 105, endPoint x: 532, endPoint y: 167, distance: 107.2
click at [532, 167] on div "Waiting on Customer 0 Status colour #FF4949 hex #FF4949 Save Cancel Notificatio…" at bounding box center [118, 251] width 1322 height 388
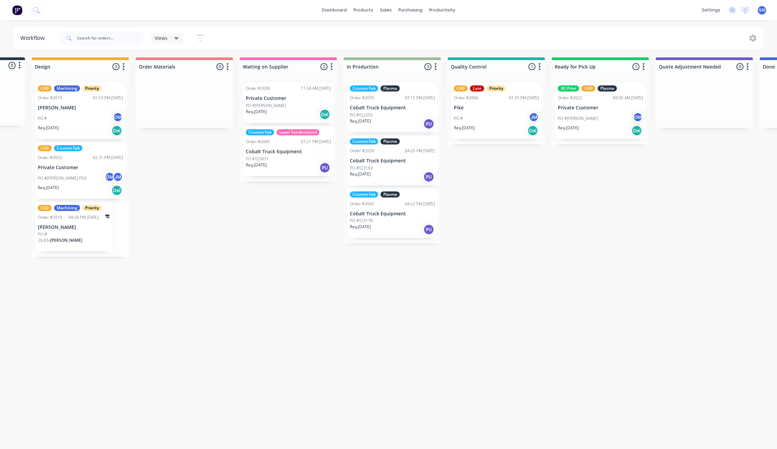
scroll to position [2, 182]
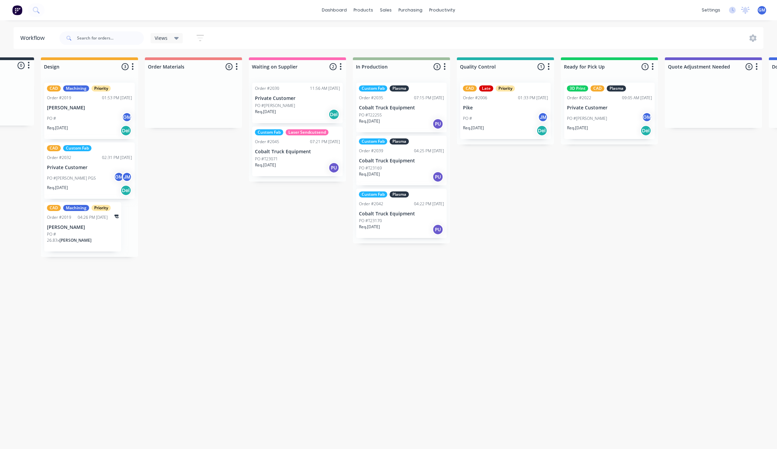
click at [513, 155] on div "Waiting on Customer 0 Status colour #FF4949 hex #FF4949 Save Cancel Notificatio…" at bounding box center [474, 251] width 1322 height 388
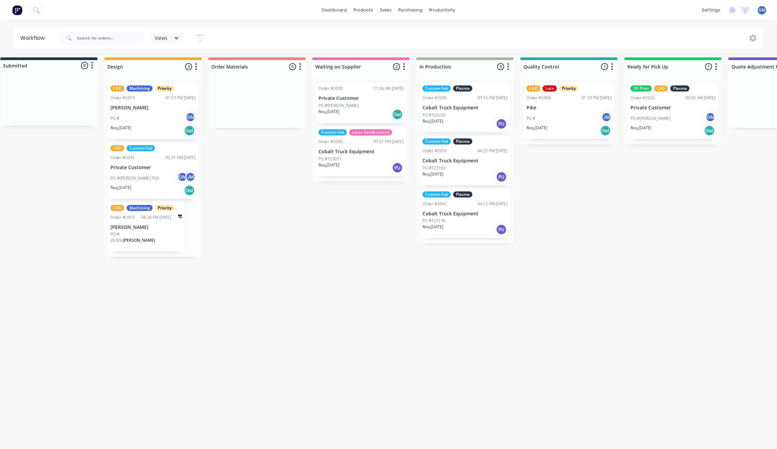
scroll to position [2, 125]
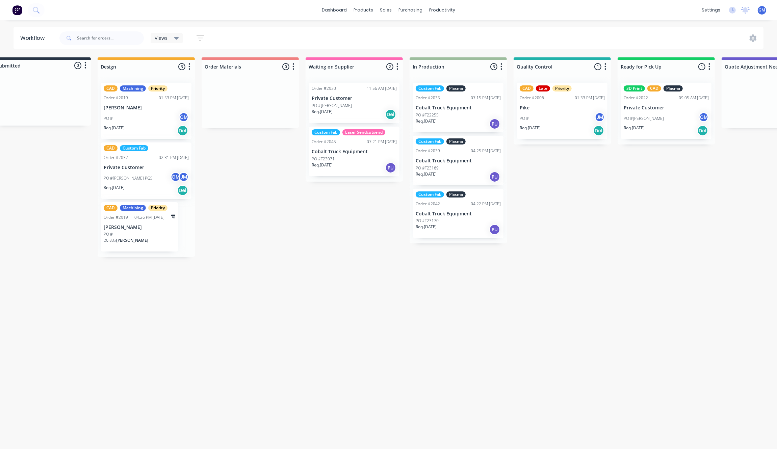
click at [570, 196] on div "Waiting on Customer 0 Status colour #FF4949 hex #FF4949 Save Cancel Notificatio…" at bounding box center [531, 251] width 1322 height 388
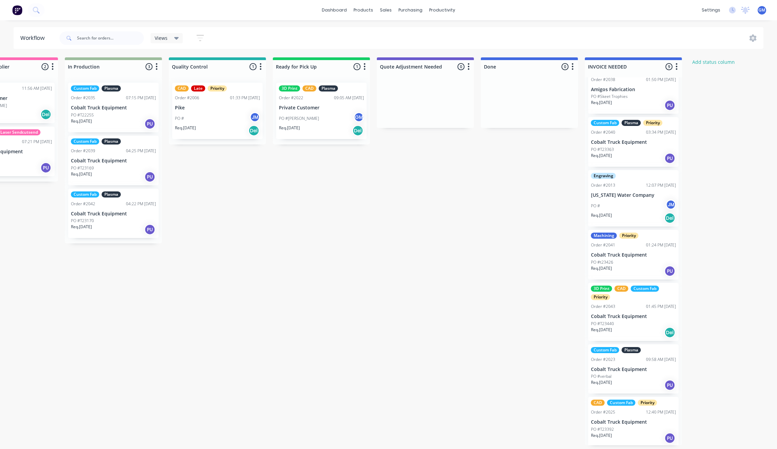
scroll to position [2, 545]
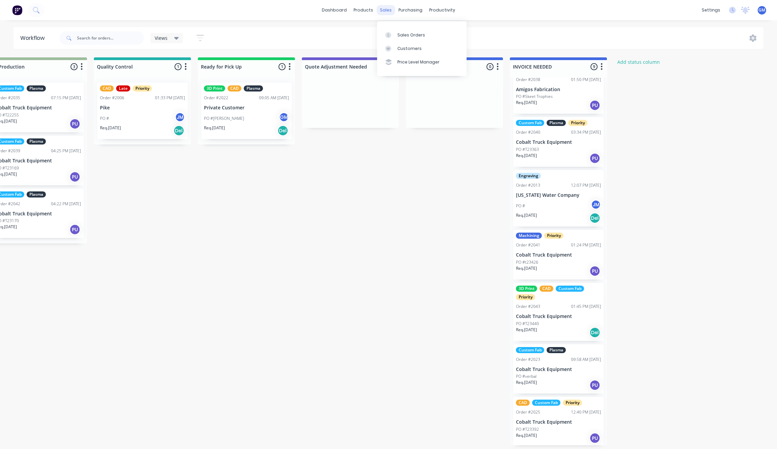
click at [384, 7] on div "sales" at bounding box center [385, 10] width 19 height 10
click at [393, 9] on div "sales" at bounding box center [385, 10] width 19 height 10
click at [401, 32] on div "Sales Orders" at bounding box center [411, 35] width 28 height 6
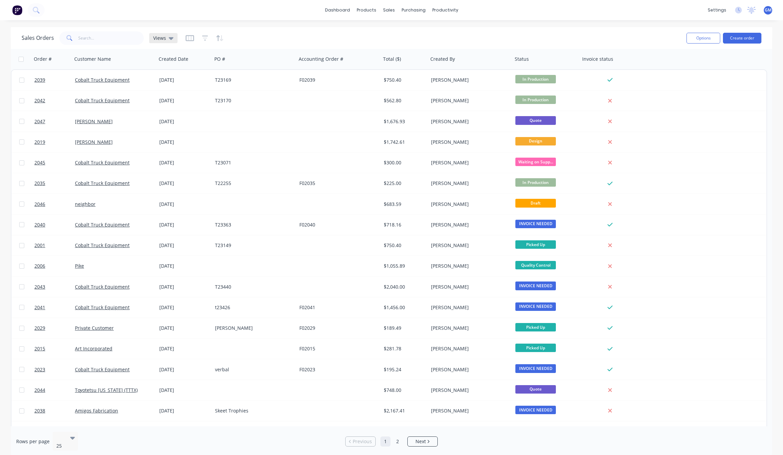
click at [163, 40] on span "Views" at bounding box center [159, 37] width 13 height 7
click at [202, 79] on button "Save new view" at bounding box center [197, 81] width 90 height 10
click at [279, 70] on input "text" at bounding box center [305, 65] width 83 height 13
type input "cobalt"
click at [277, 88] on button "Save" at bounding box center [283, 93] width 45 height 11
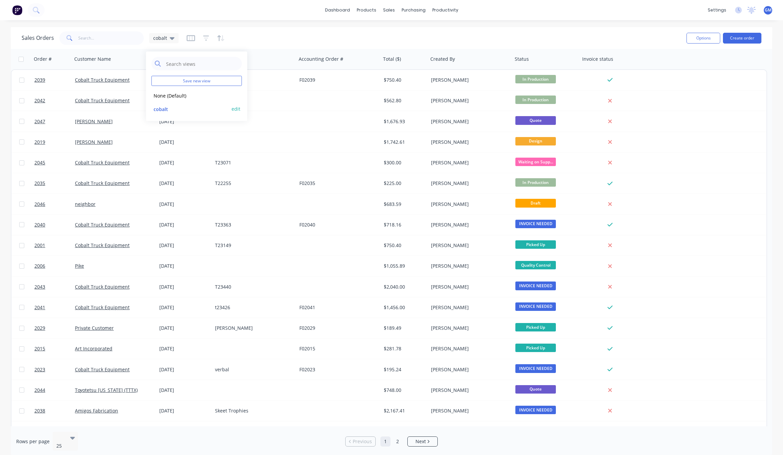
click at [181, 106] on button "cobalt" at bounding box center [190, 109] width 77 height 8
click at [160, 34] on div "cobalt" at bounding box center [163, 38] width 29 height 10
click at [235, 110] on button "edit" at bounding box center [236, 108] width 9 height 7
click at [250, 41] on div "Sales Orders cobalt" at bounding box center [352, 38] width 660 height 17
click at [124, 63] on div at bounding box center [111, 59] width 75 height 14
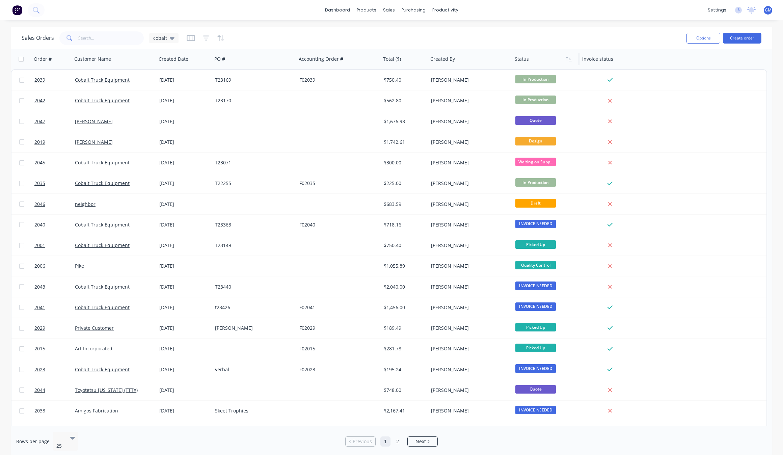
click at [524, 62] on div at bounding box center [544, 59] width 59 height 14
click at [567, 61] on icon "button" at bounding box center [569, 58] width 6 height 5
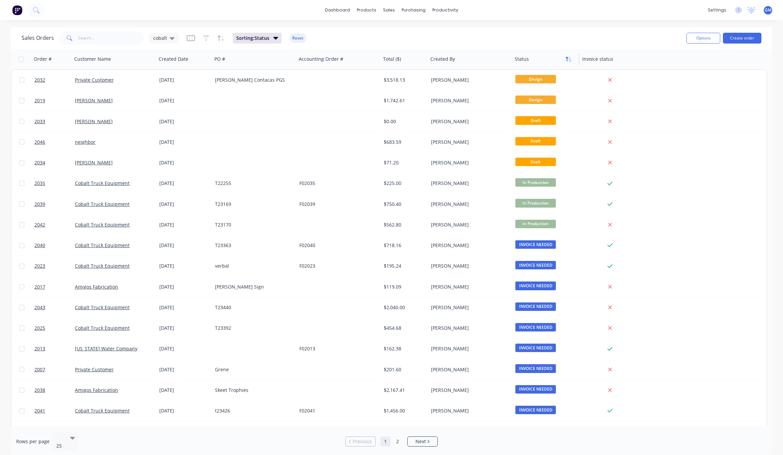
click at [565, 58] on button "button" at bounding box center [569, 59] width 10 height 10
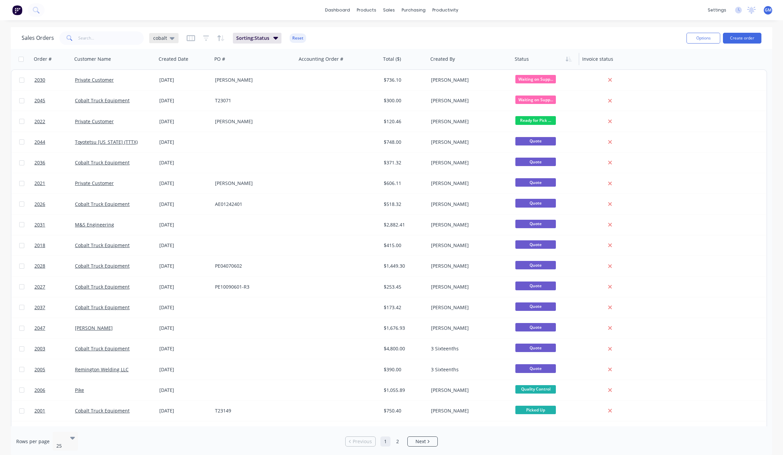
click at [173, 36] on div "cobalt" at bounding box center [163, 38] width 29 height 10
click at [175, 93] on button "None (Default)" at bounding box center [190, 95] width 77 height 8
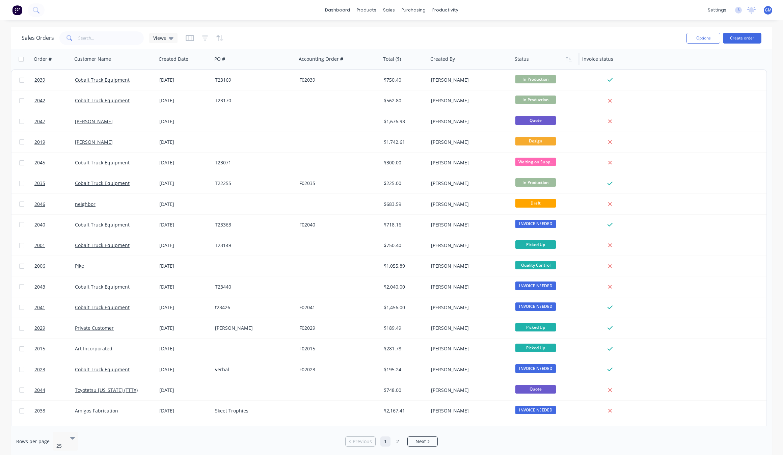
click at [528, 61] on div at bounding box center [544, 59] width 59 height 14
click at [572, 61] on button "button" at bounding box center [569, 59] width 10 height 10
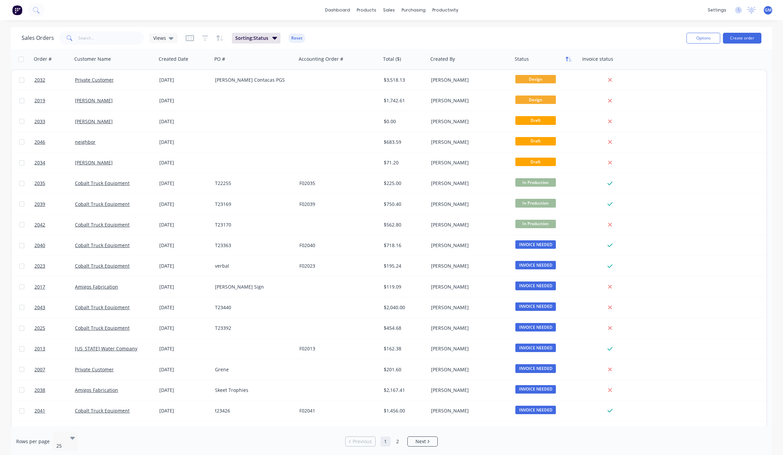
click at [571, 61] on icon "button" at bounding box center [570, 59] width 3 height 5
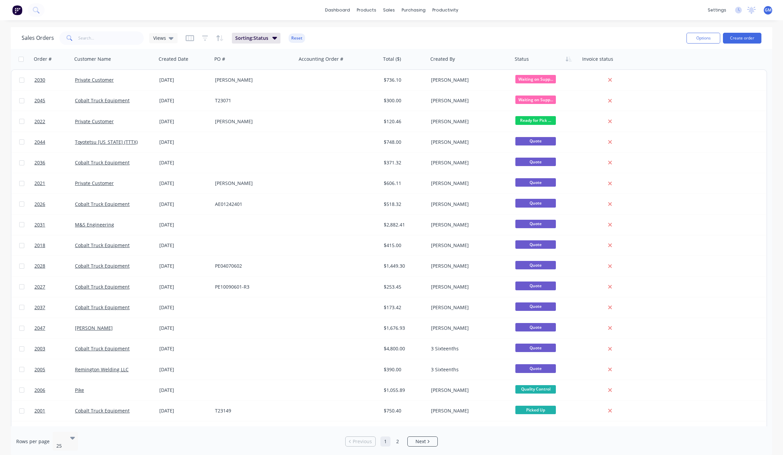
click at [571, 61] on icon "button" at bounding box center [570, 59] width 3 height 5
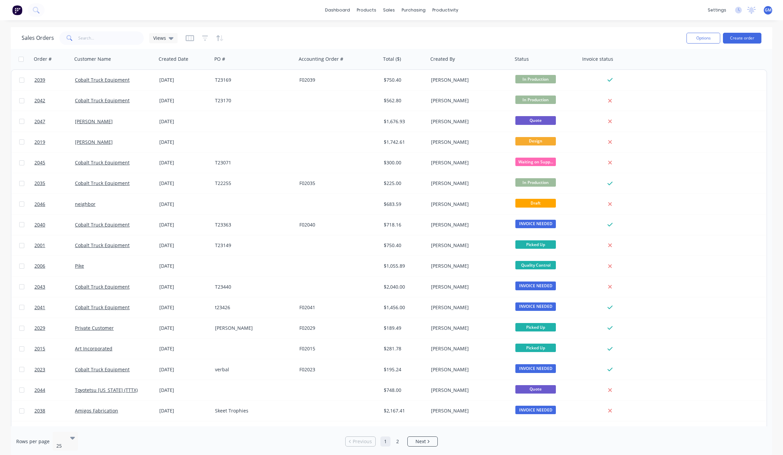
click at [571, 61] on icon "button" at bounding box center [570, 59] width 3 height 5
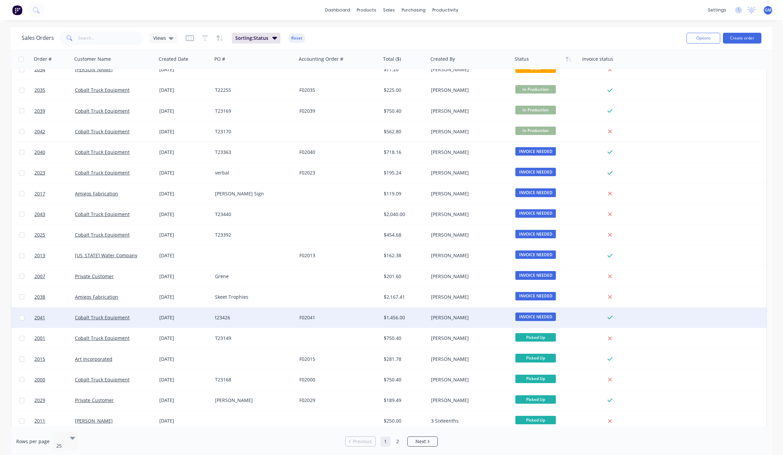
scroll to position [159, 0]
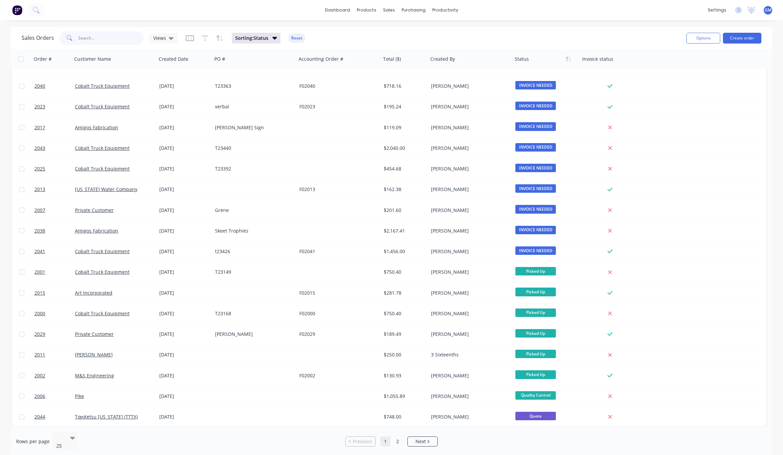
click at [99, 39] on input "text" at bounding box center [111, 38] width 66 height 14
type input "t23116"
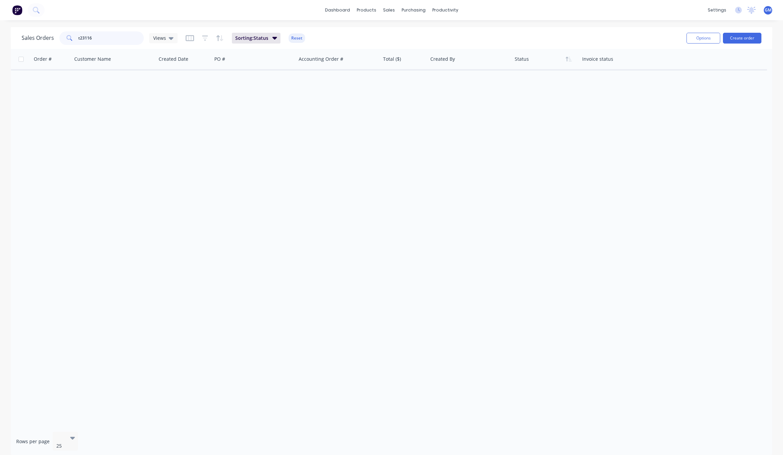
drag, startPoint x: 97, startPoint y: 40, endPoint x: 60, endPoint y: 31, distance: 37.8
click at [52, 32] on div "Sales Orders t23116 Views" at bounding box center [100, 38] width 156 height 14
click at [133, 200] on div "Order # Customer Name Created Date PO # Accounting Order # Total ($) Created By…" at bounding box center [392, 237] width 762 height 377
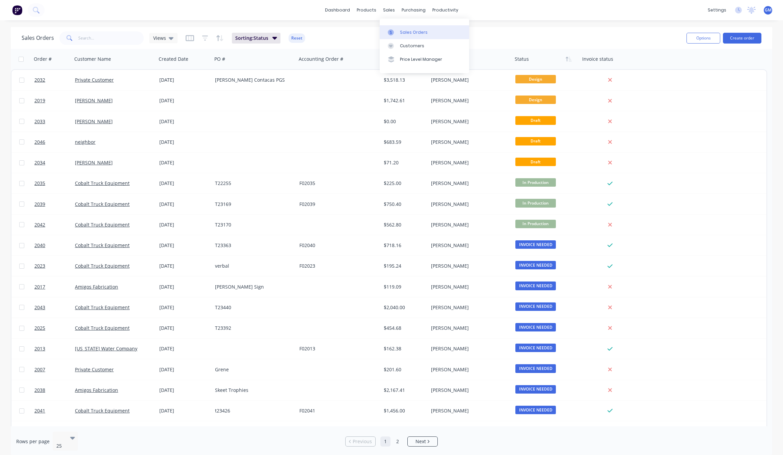
click at [402, 33] on div "Sales Orders" at bounding box center [414, 32] width 28 height 6
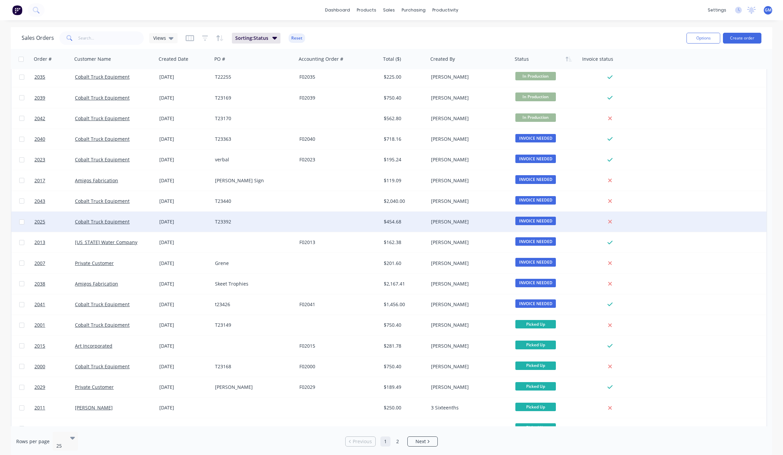
scroll to position [159, 0]
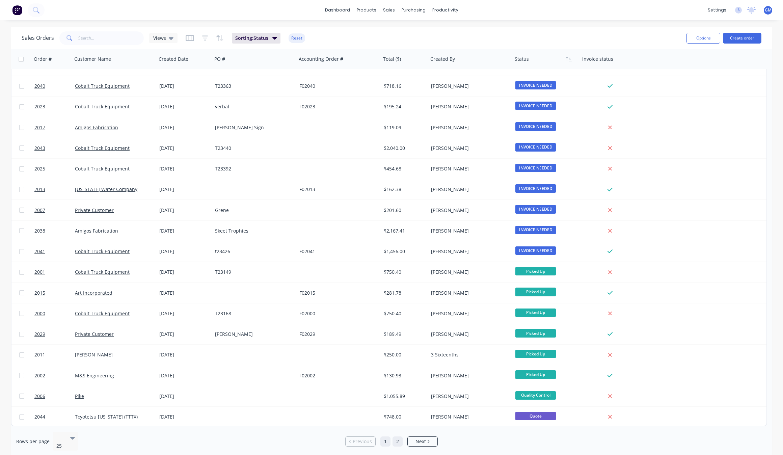
click at [394, 443] on link "2" at bounding box center [398, 441] width 10 height 10
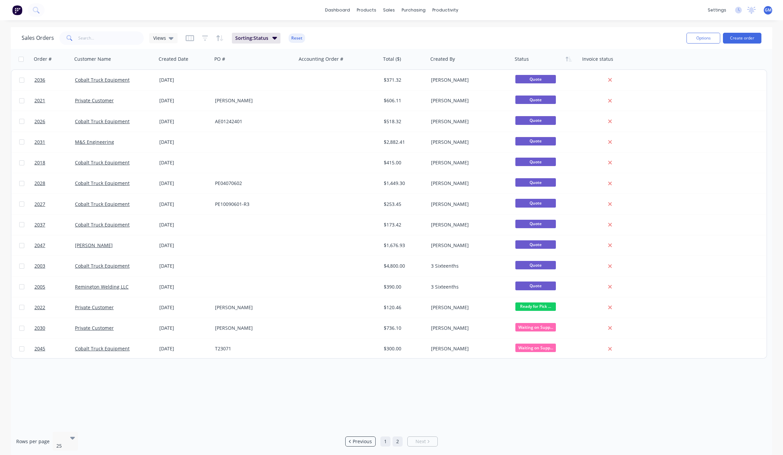
click at [386, 443] on link "1" at bounding box center [385, 441] width 10 height 10
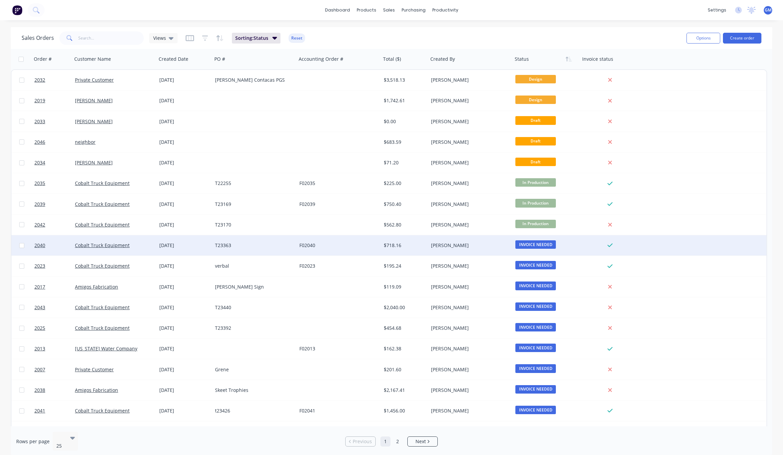
click at [541, 240] on span "INVOICE NEEDED" at bounding box center [535, 244] width 41 height 8
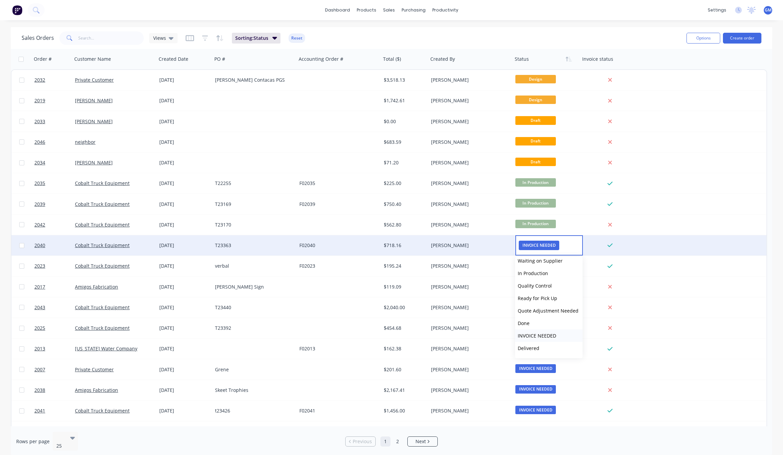
scroll to position [66, 0]
click at [539, 247] on span "INVOICE NEEDED" at bounding box center [539, 245] width 41 height 9
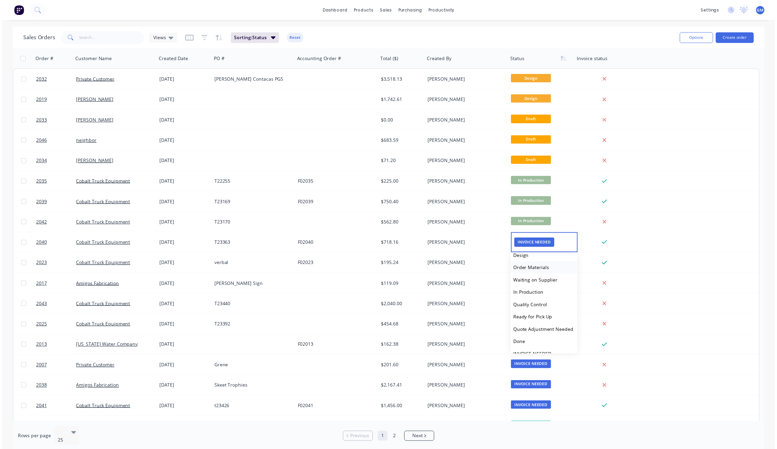
scroll to position [0, 0]
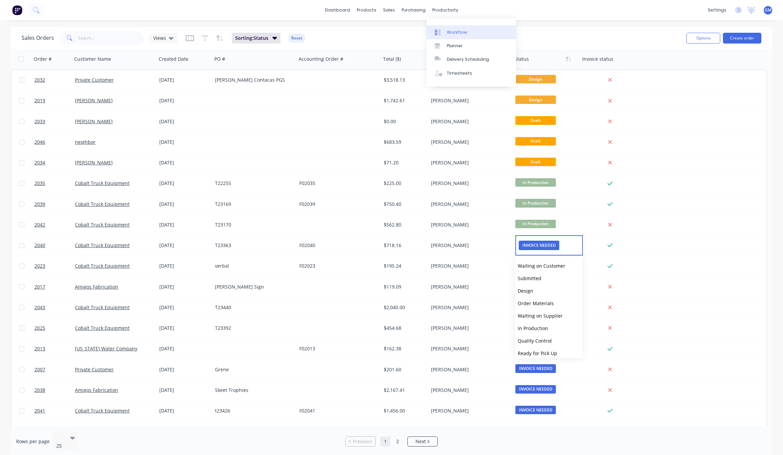
click at [445, 29] on link "Workflow" at bounding box center [471, 32] width 89 height 14
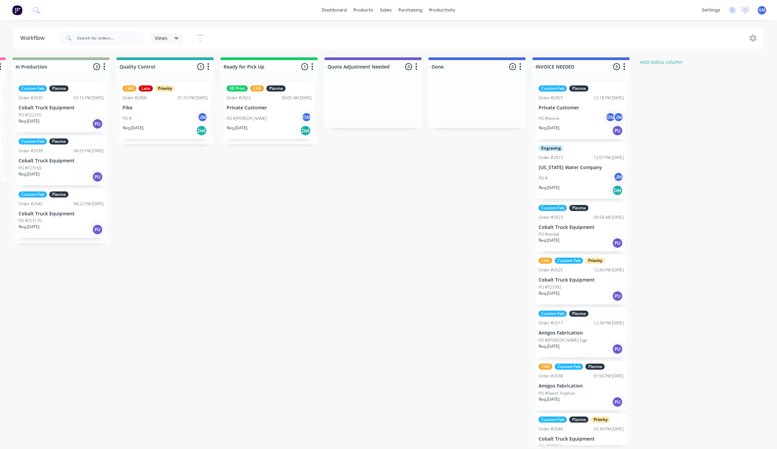
scroll to position [0, 527]
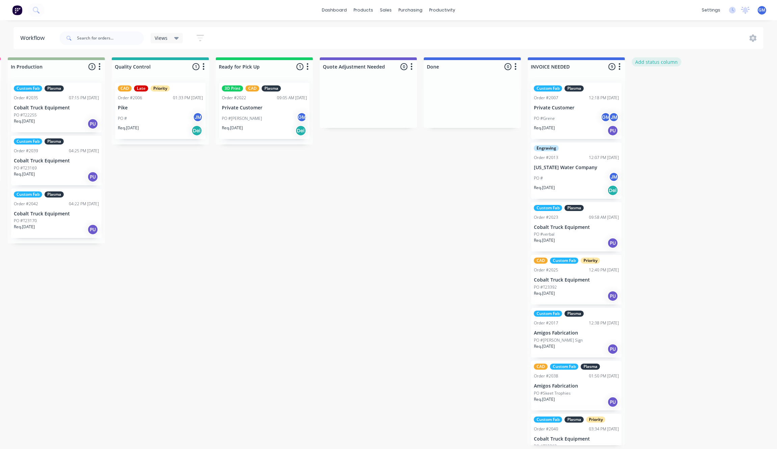
click at [666, 61] on button "Add status column" at bounding box center [657, 61] width 50 height 9
type input "invoice sent"
click button "Add" at bounding box center [654, 82] width 37 height 11
click at [698, 214] on div "Waiting on Customer 0 Status colour #FF4949 hex #FF4949 Save Cancel Notificatio…" at bounding box center [178, 251] width 1420 height 388
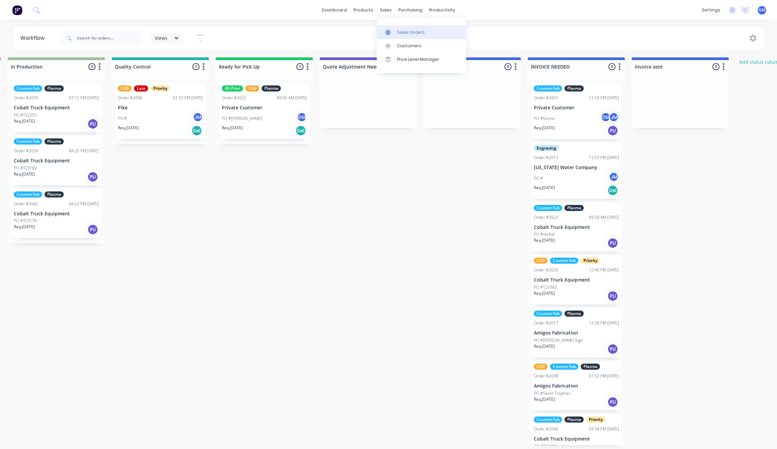
click at [402, 25] on link "Sales Orders" at bounding box center [421, 32] width 89 height 14
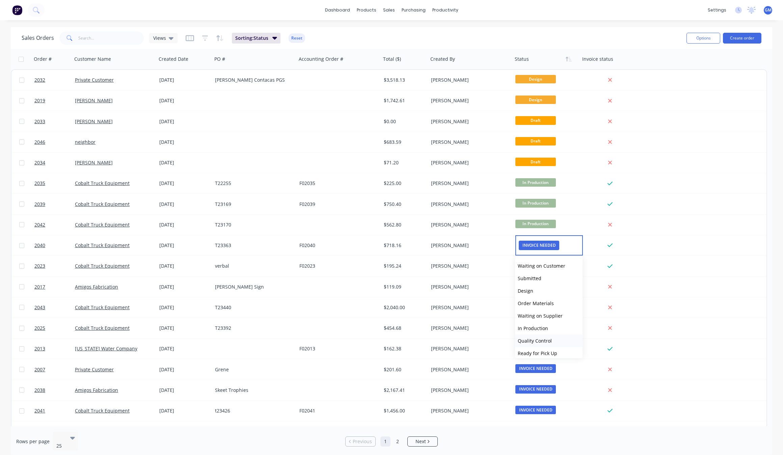
scroll to position [79, 0]
click at [552, 326] on button "invoice sent" at bounding box center [549, 324] width 68 height 12
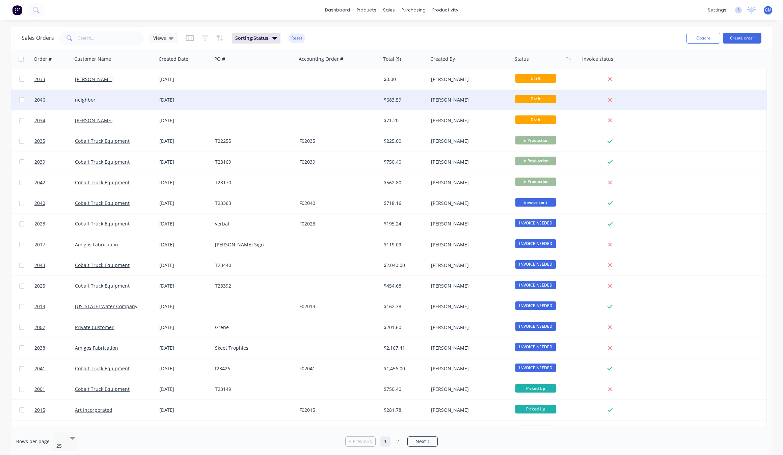
scroll to position [0, 0]
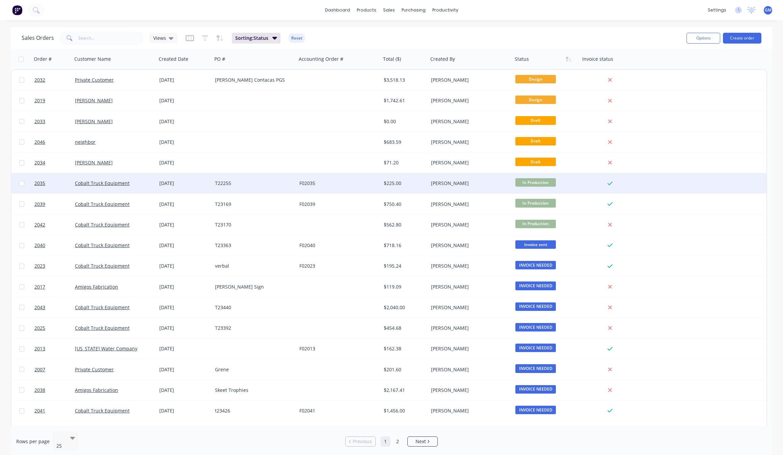
click at [536, 180] on span "In Production" at bounding box center [535, 182] width 41 height 8
click at [554, 263] on button "invoice sent" at bounding box center [549, 263] width 68 height 12
click at [541, 181] on span "invoice sent" at bounding box center [535, 182] width 41 height 8
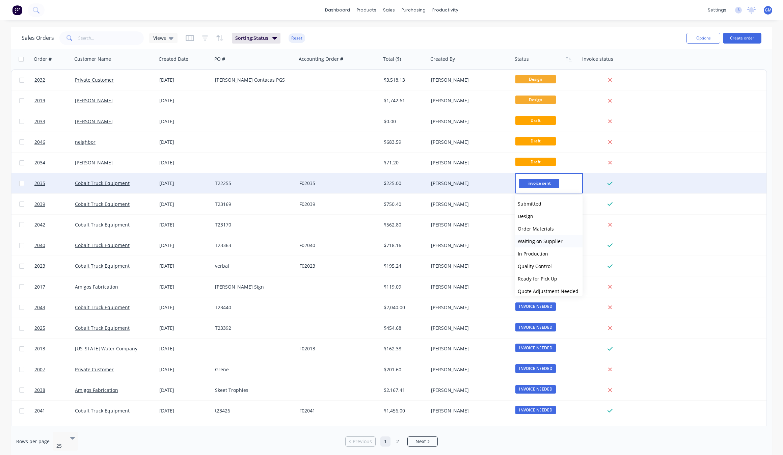
scroll to position [0, 0]
click at [540, 263] on span "In Production" at bounding box center [533, 266] width 30 height 6
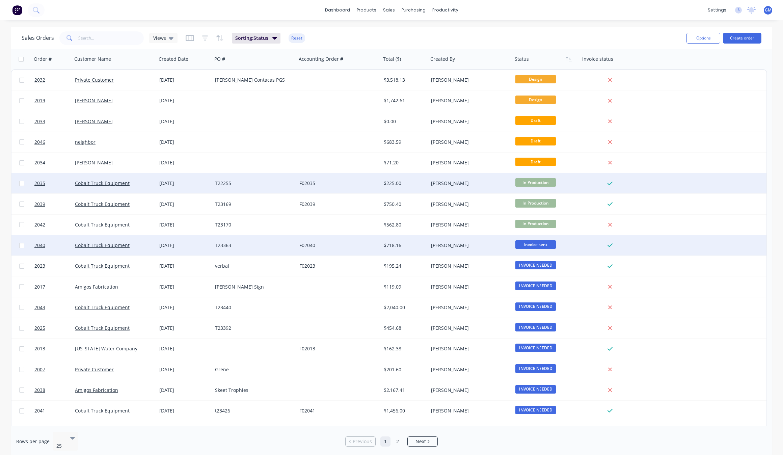
scroll to position [42, 0]
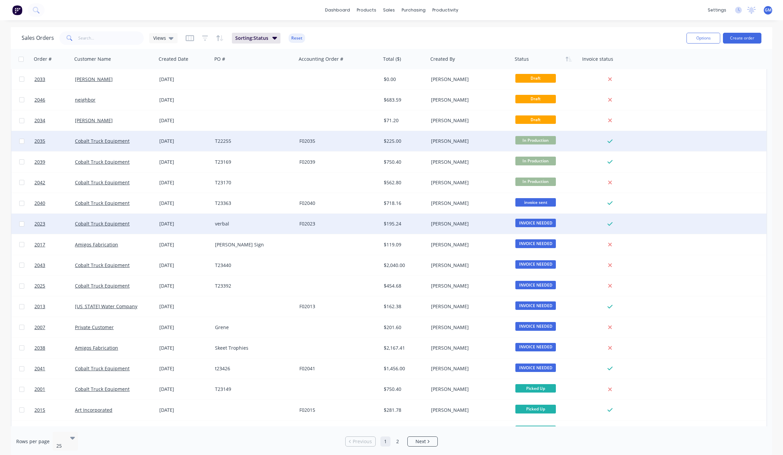
click at [417, 224] on div "$195.24" at bounding box center [404, 223] width 40 height 7
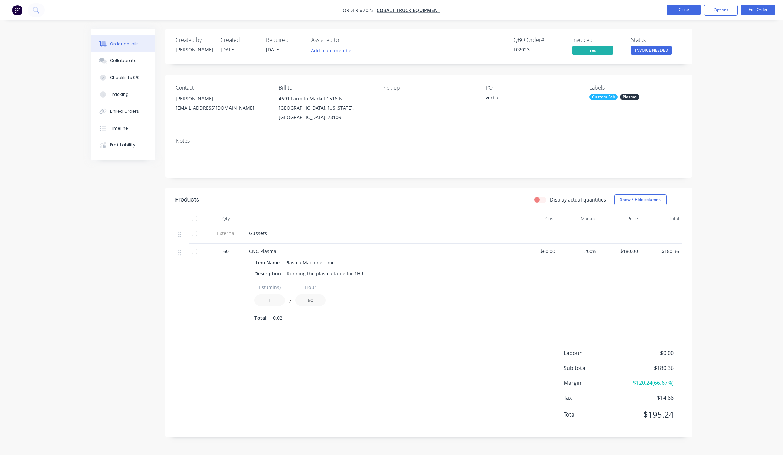
click at [674, 10] on button "Close" at bounding box center [684, 10] width 34 height 10
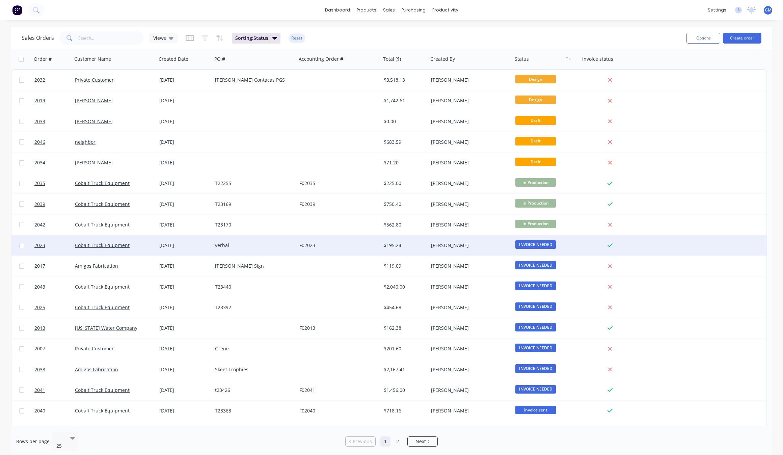
click at [545, 242] on span "INVOICE NEEDED" at bounding box center [535, 244] width 41 height 8
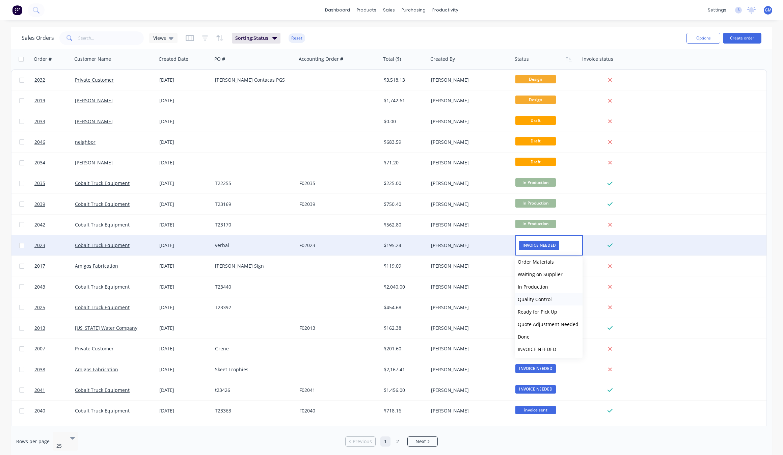
scroll to position [79, 0]
click at [556, 327] on button "invoice sent" at bounding box center [549, 324] width 68 height 12
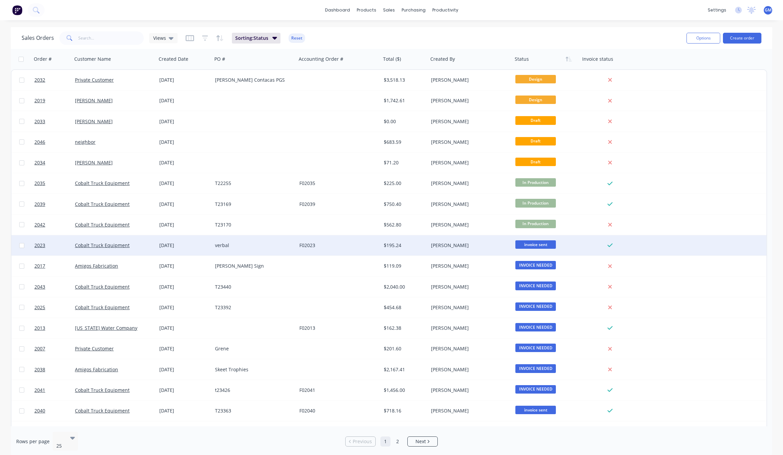
scroll to position [42, 0]
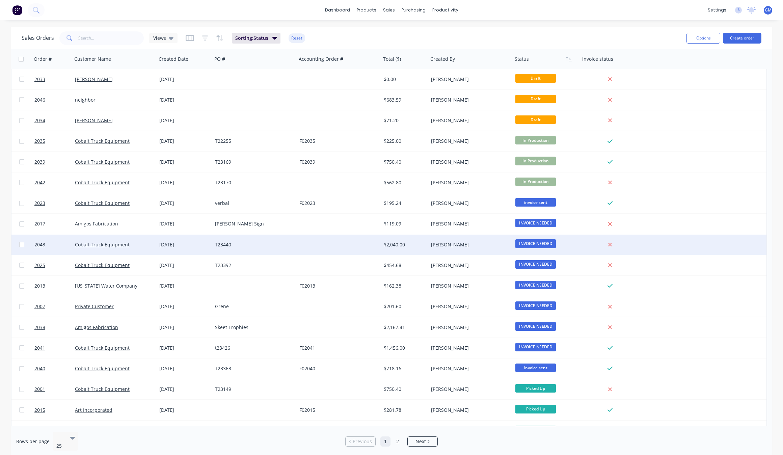
click at [470, 247] on div "[PERSON_NAME]" at bounding box center [470, 245] width 84 height 20
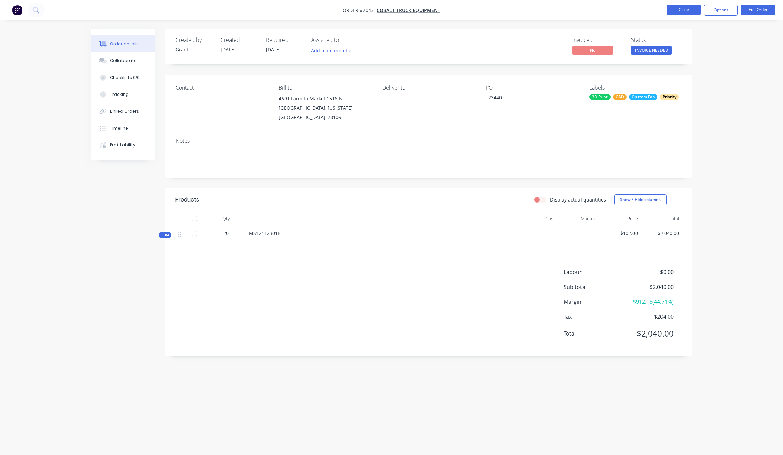
click at [678, 6] on button "Close" at bounding box center [684, 10] width 34 height 10
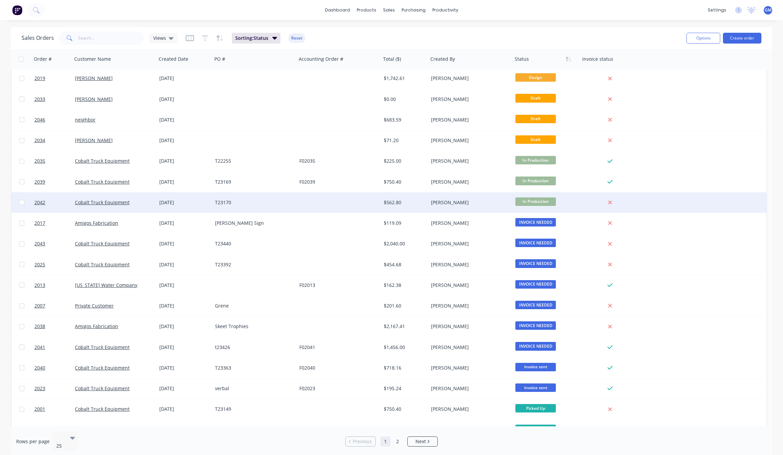
scroll to position [42, 0]
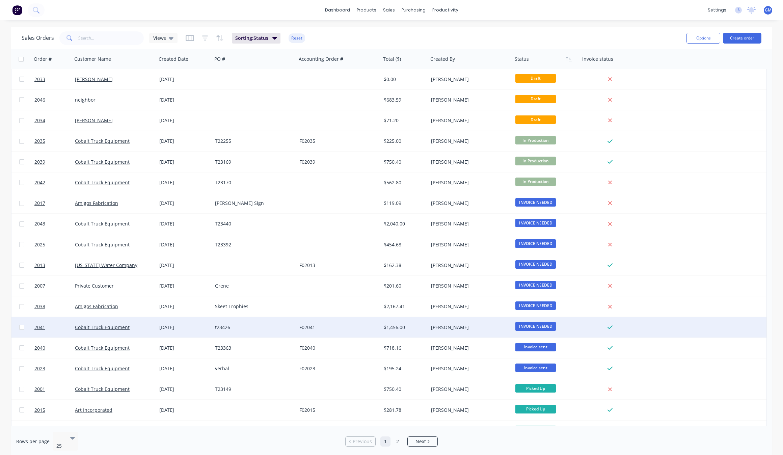
click at [544, 325] on span "INVOICE NEEDED" at bounding box center [535, 326] width 41 height 8
click at [543, 404] on span "invoice sent" at bounding box center [531, 406] width 27 height 6
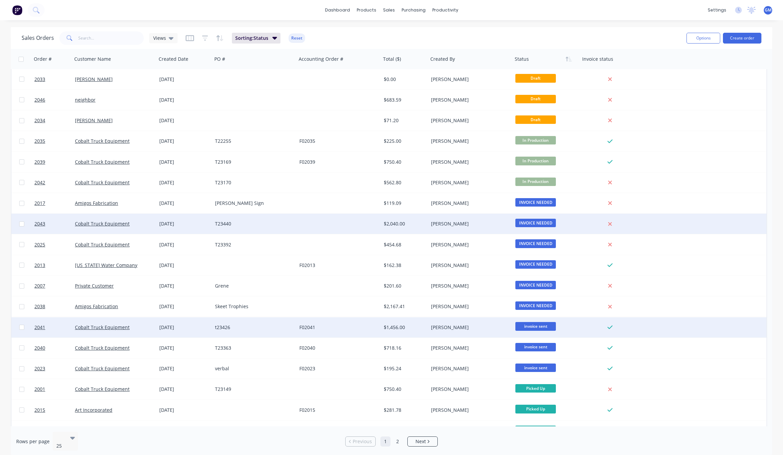
click at [288, 223] on div "T23440" at bounding box center [252, 223] width 75 height 7
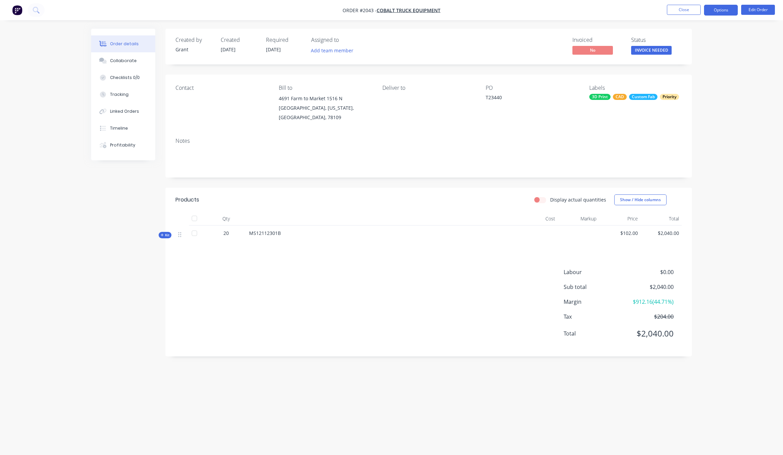
click at [728, 10] on button "Options" at bounding box center [721, 10] width 34 height 11
click at [699, 44] on div "Invoice" at bounding box center [701, 41] width 62 height 10
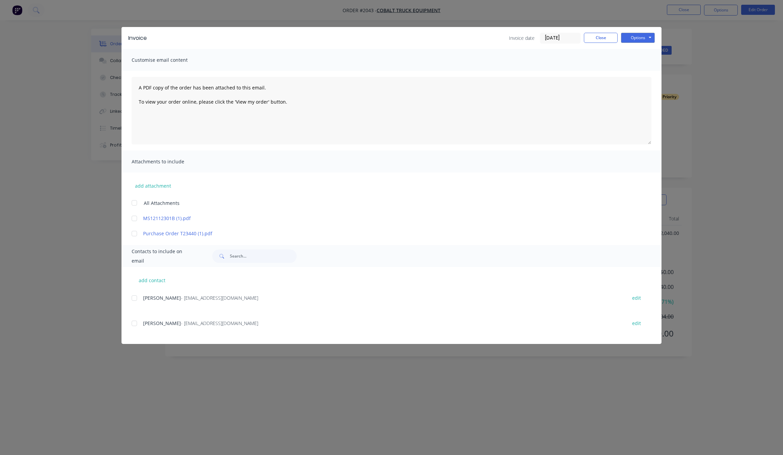
click at [135, 297] on div at bounding box center [135, 298] width 14 height 14
click at [638, 34] on button "Options" at bounding box center [638, 38] width 34 height 10
click at [645, 52] on button "Preview" at bounding box center [642, 50] width 43 height 11
click at [81, 111] on div "Invoice Invoice date [DATE] Close Options Preview Print Email Customise email c…" at bounding box center [391, 227] width 783 height 455
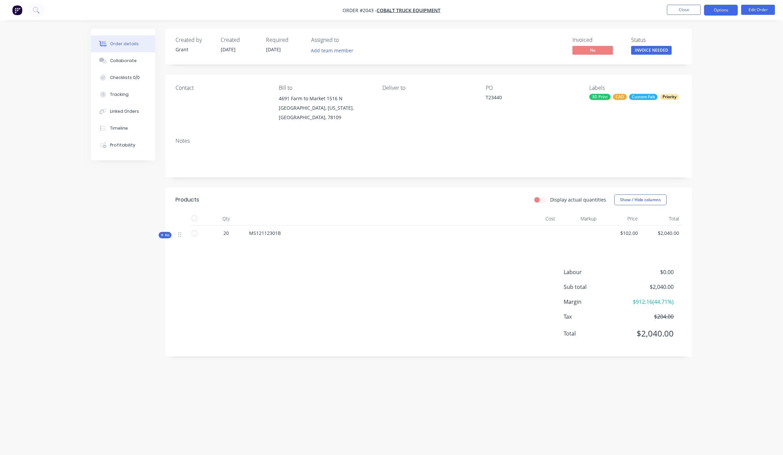
click at [730, 14] on button "Options" at bounding box center [721, 10] width 34 height 11
click at [699, 38] on div "Invoice" at bounding box center [701, 41] width 62 height 10
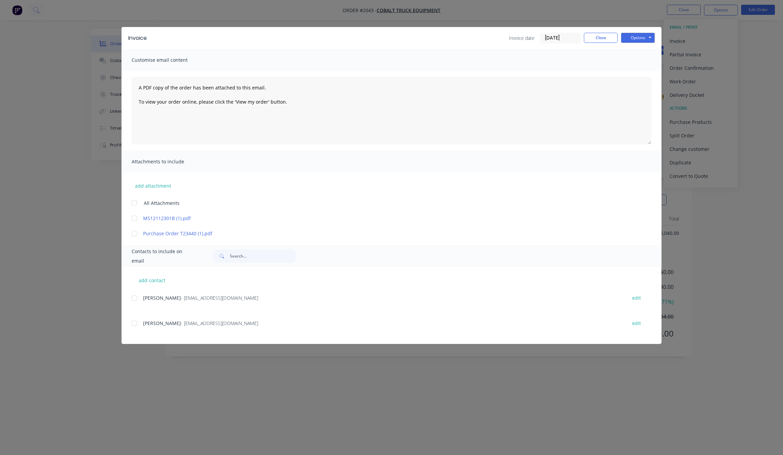
click at [135, 301] on div at bounding box center [135, 298] width 14 height 14
click at [641, 34] on button "Options" at bounding box center [638, 38] width 34 height 10
click at [647, 70] on button "Email" at bounding box center [642, 72] width 43 height 11
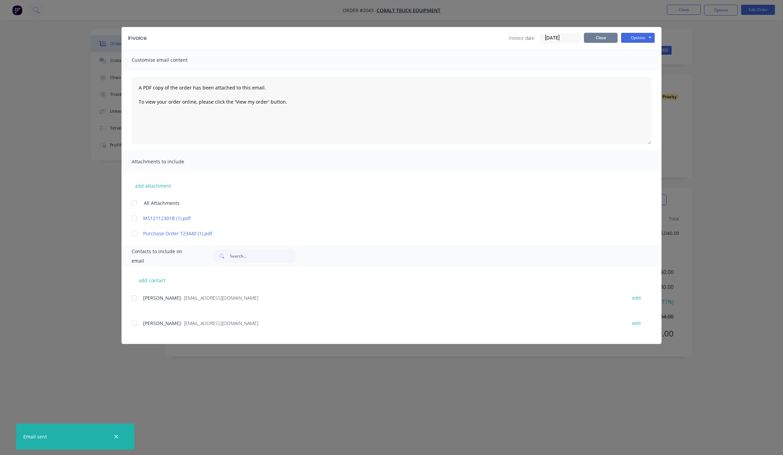
click at [601, 36] on button "Close" at bounding box center [601, 38] width 34 height 10
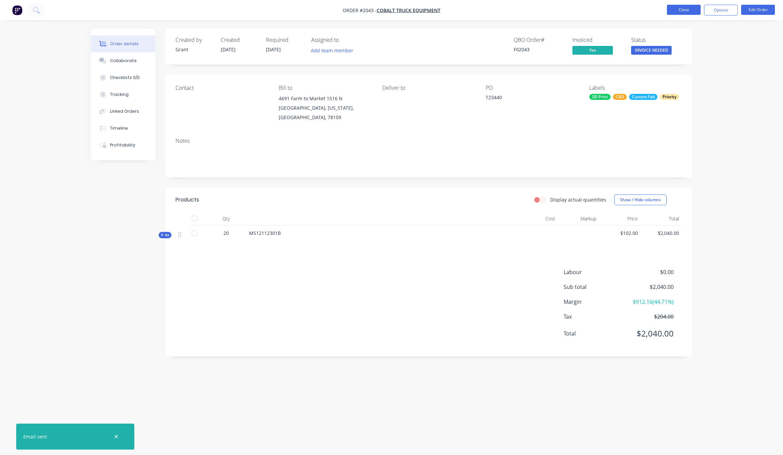
click at [682, 11] on button "Close" at bounding box center [684, 10] width 34 height 10
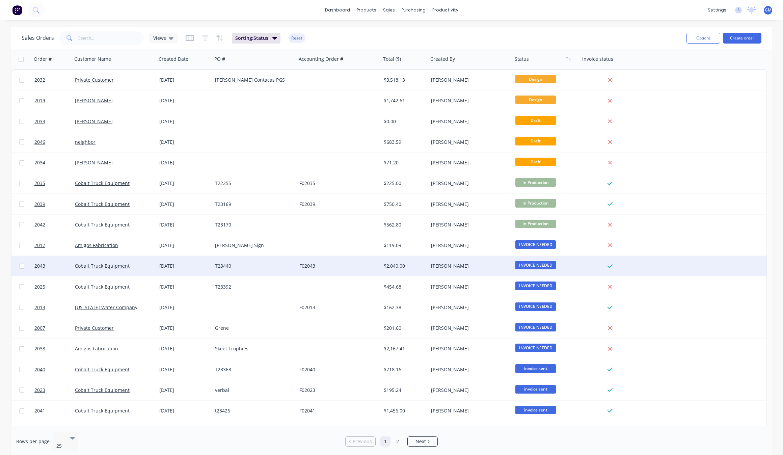
click at [545, 263] on span "INVOICE NEEDED" at bounding box center [535, 265] width 41 height 8
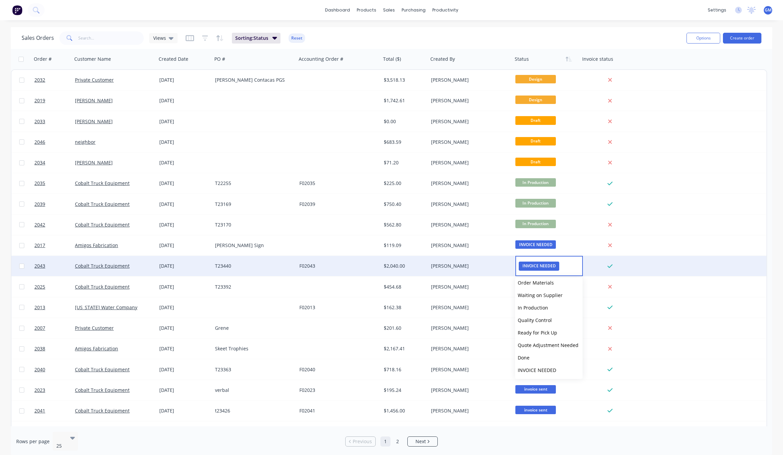
scroll to position [79, 0]
click at [558, 343] on button "invoice sent" at bounding box center [549, 345] width 68 height 12
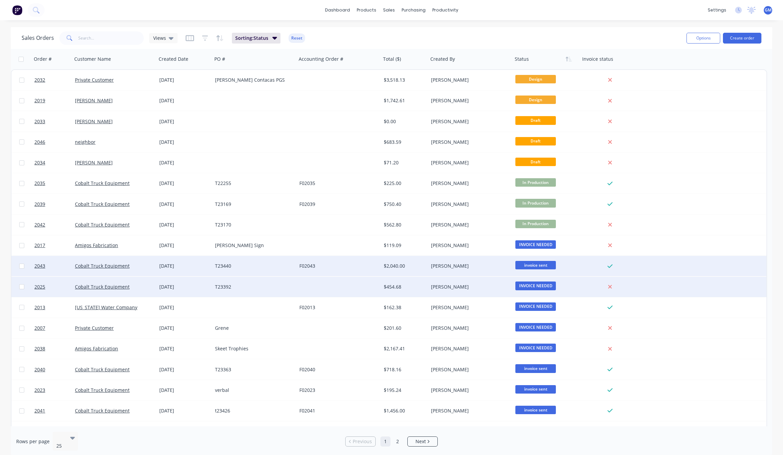
click at [499, 284] on div "[PERSON_NAME]" at bounding box center [468, 287] width 75 height 7
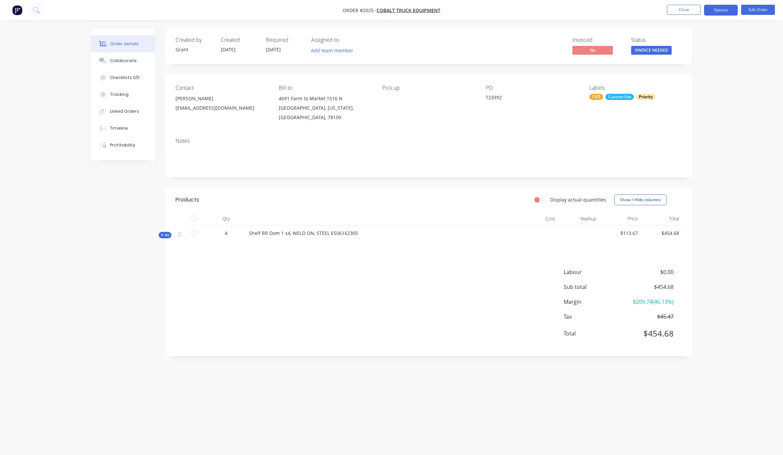
click at [732, 12] on button "Options" at bounding box center [721, 10] width 34 height 11
click at [699, 38] on div "Invoice" at bounding box center [701, 41] width 62 height 10
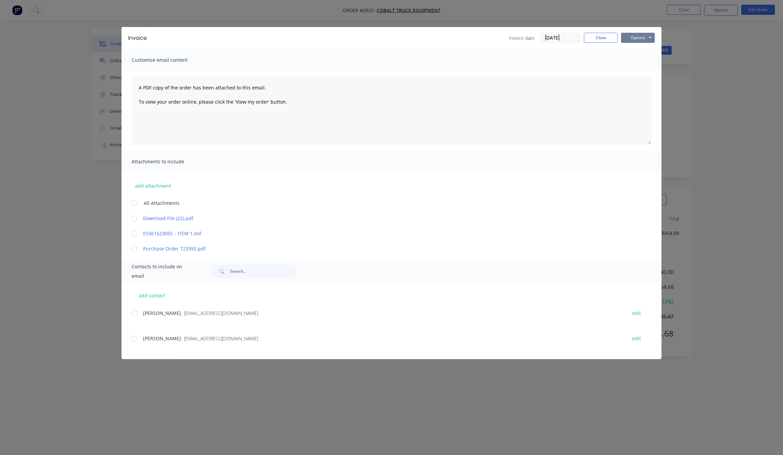
click at [626, 38] on button "Options" at bounding box center [638, 38] width 34 height 10
click at [652, 52] on button "Preview" at bounding box center [642, 50] width 43 height 11
click at [652, 29] on div "Invoice Invoice date [DATE] Close Options Preview Print Email" at bounding box center [392, 38] width 540 height 22
click at [651, 33] on button "Options" at bounding box center [638, 38] width 34 height 10
drag, startPoint x: 648, startPoint y: 61, endPoint x: 648, endPoint y: 70, distance: 9.1
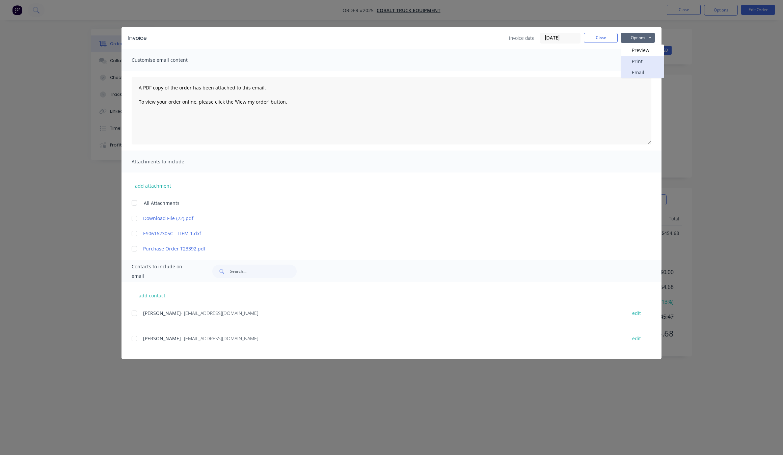
click at [648, 70] on div "Preview Print Email" at bounding box center [642, 61] width 43 height 33
click at [648, 70] on button "Email" at bounding box center [642, 72] width 43 height 11
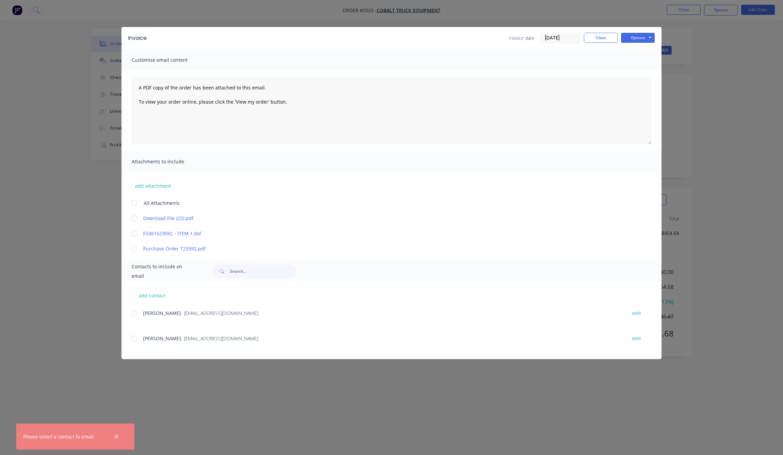
drag, startPoint x: 135, startPoint y: 314, endPoint x: 173, endPoint y: 297, distance: 41.0
click at [134, 314] on div at bounding box center [135, 314] width 14 height 14
click at [640, 36] on button "Options" at bounding box center [638, 38] width 34 height 10
click at [642, 73] on button "Email" at bounding box center [642, 72] width 43 height 11
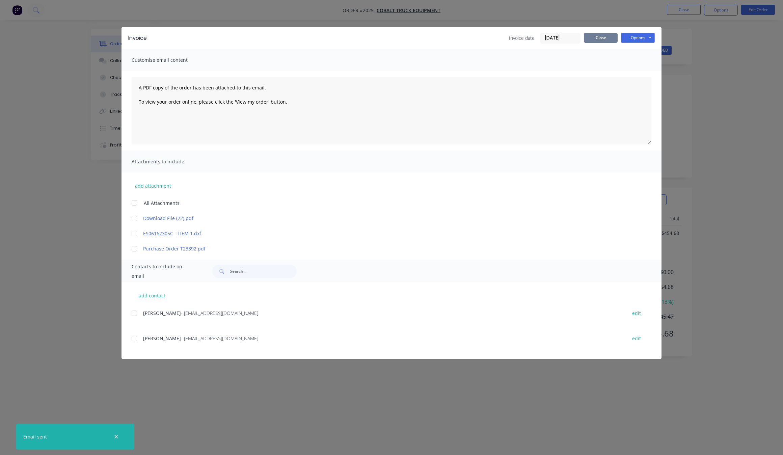
click at [599, 41] on button "Close" at bounding box center [601, 38] width 34 height 10
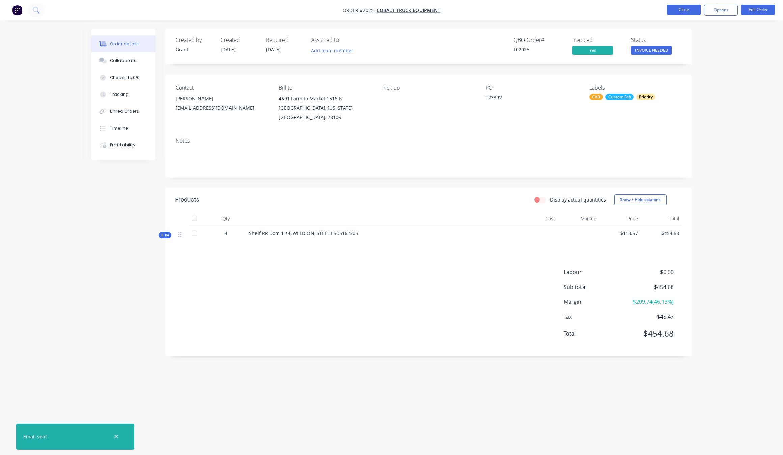
click at [690, 10] on button "Close" at bounding box center [684, 10] width 34 height 10
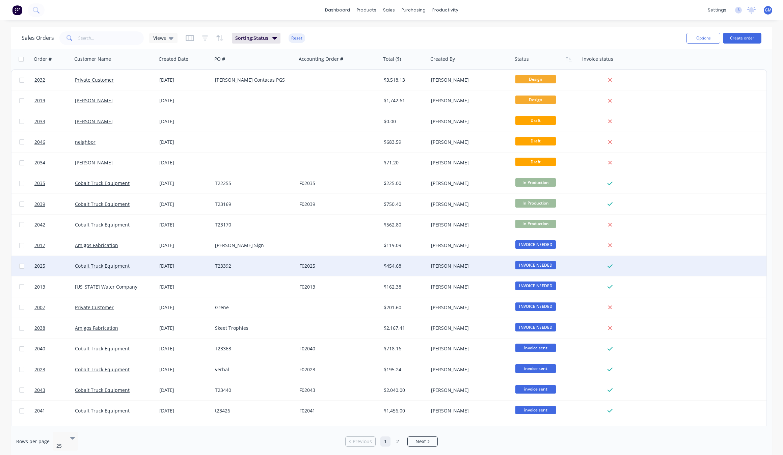
click at [532, 261] on span "INVOICE NEEDED" at bounding box center [535, 265] width 41 height 8
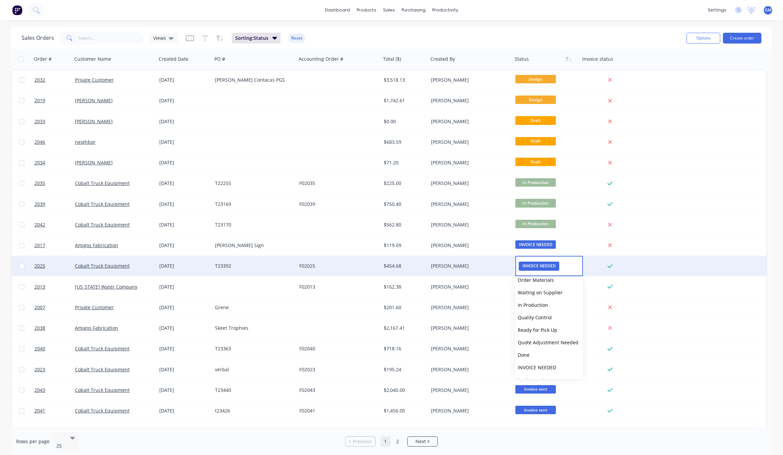
scroll to position [79, 0]
click at [551, 344] on button "invoice sent" at bounding box center [549, 345] width 68 height 12
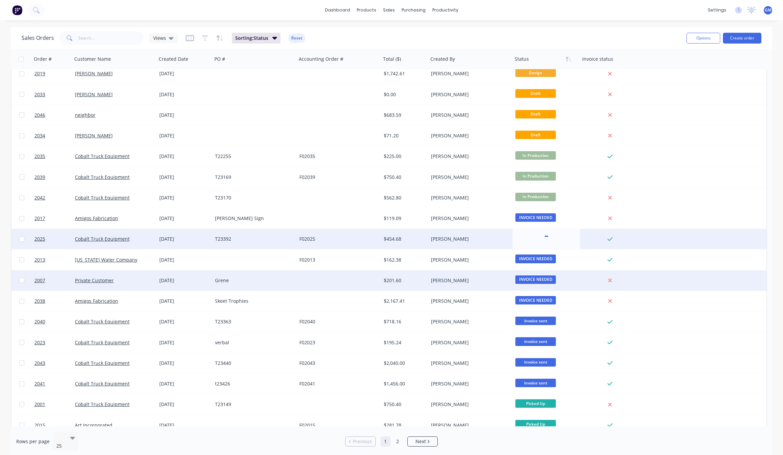
scroll to position [42, 0]
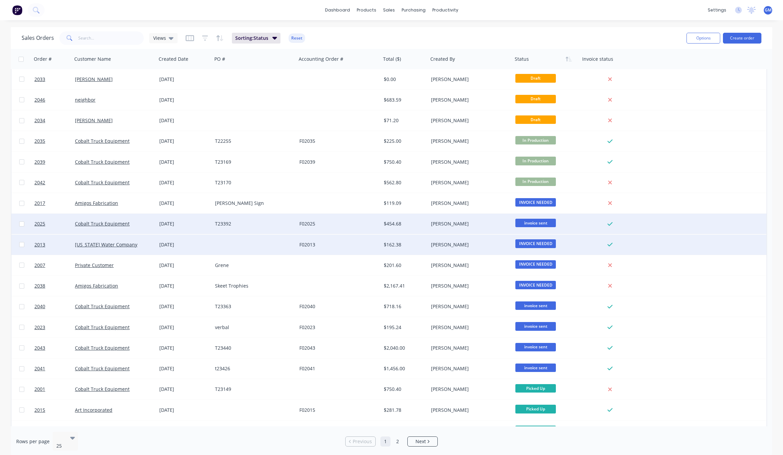
click at [541, 244] on span "INVOICE NEEDED" at bounding box center [535, 243] width 41 height 8
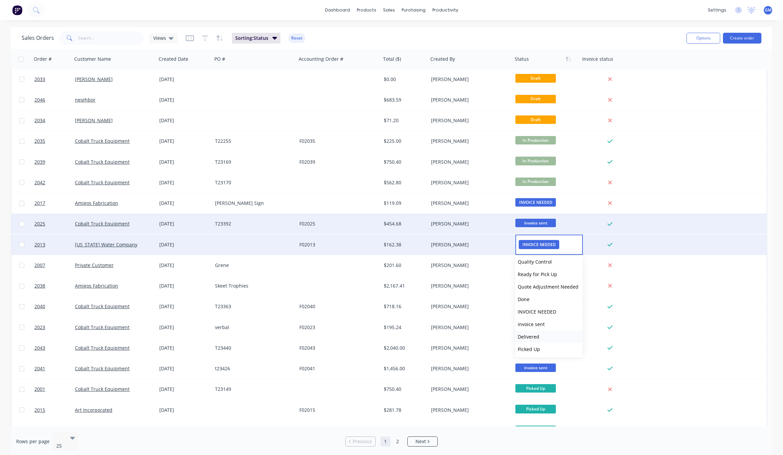
scroll to position [79, 0]
click at [553, 323] on button "invoice sent" at bounding box center [549, 324] width 68 height 12
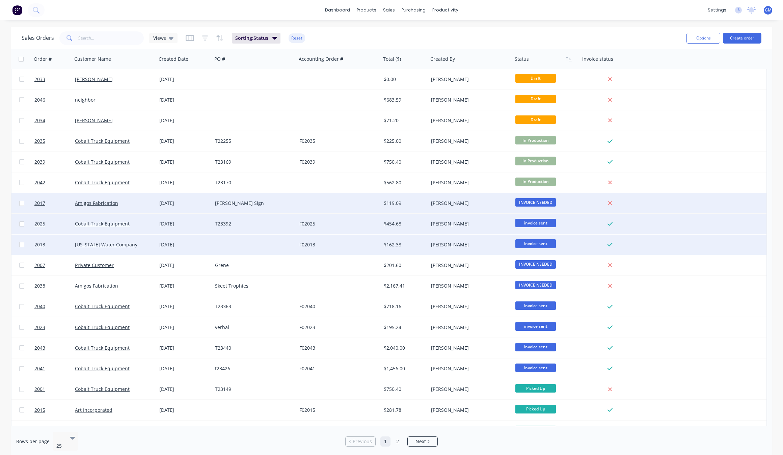
click at [543, 202] on span "INVOICE NEEDED" at bounding box center [535, 202] width 41 height 8
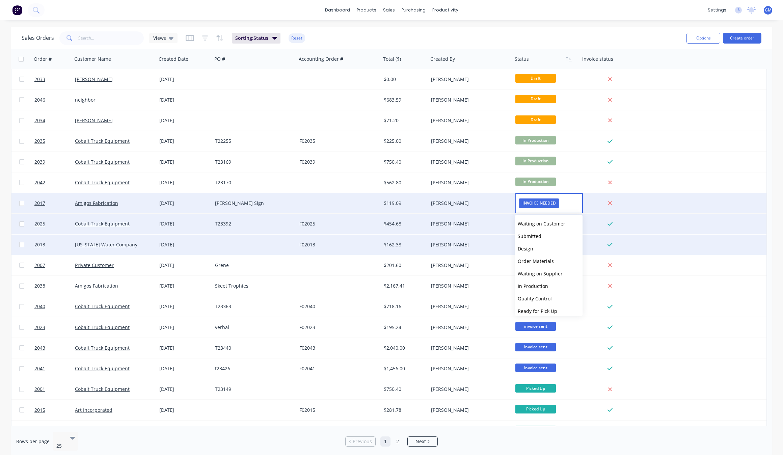
click at [553, 202] on span "INVOICE NEEDED" at bounding box center [539, 202] width 41 height 9
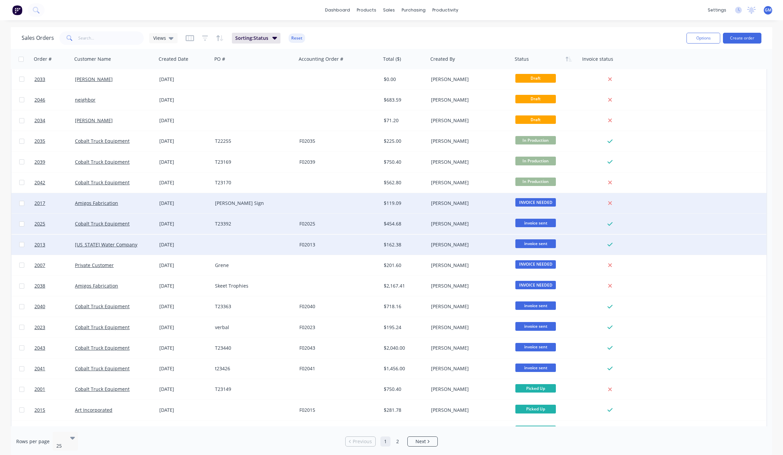
click at [592, 202] on div at bounding box center [610, 203] width 54 height 6
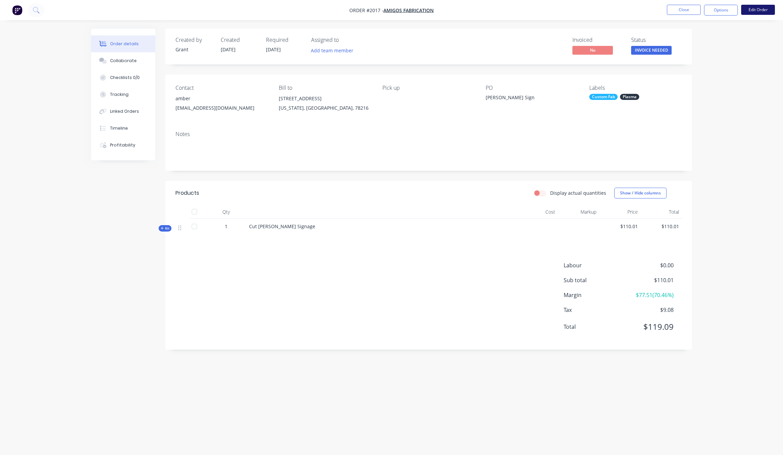
click at [765, 9] on button "Edit Order" at bounding box center [758, 10] width 34 height 10
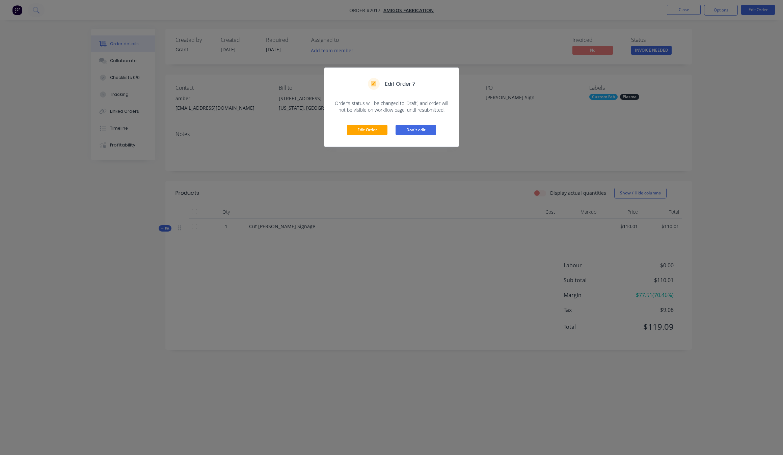
drag, startPoint x: 409, startPoint y: 127, endPoint x: 414, endPoint y: 127, distance: 5.1
click at [410, 127] on button "Don't edit" at bounding box center [416, 130] width 41 height 10
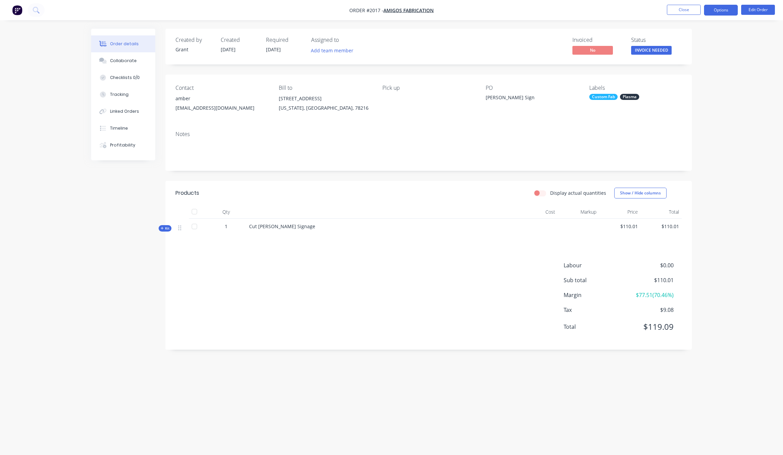
click at [726, 8] on button "Options" at bounding box center [721, 10] width 34 height 11
click at [704, 39] on div "Invoice" at bounding box center [701, 41] width 62 height 10
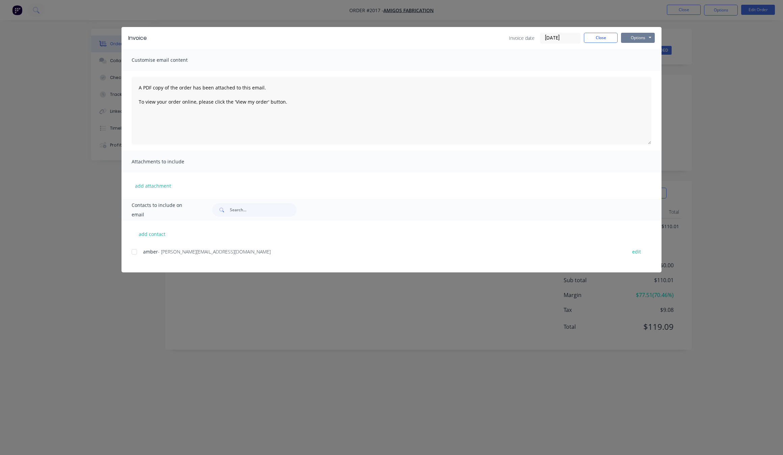
click at [643, 38] on button "Options" at bounding box center [638, 38] width 34 height 10
click at [650, 62] on button "Print" at bounding box center [642, 61] width 43 height 11
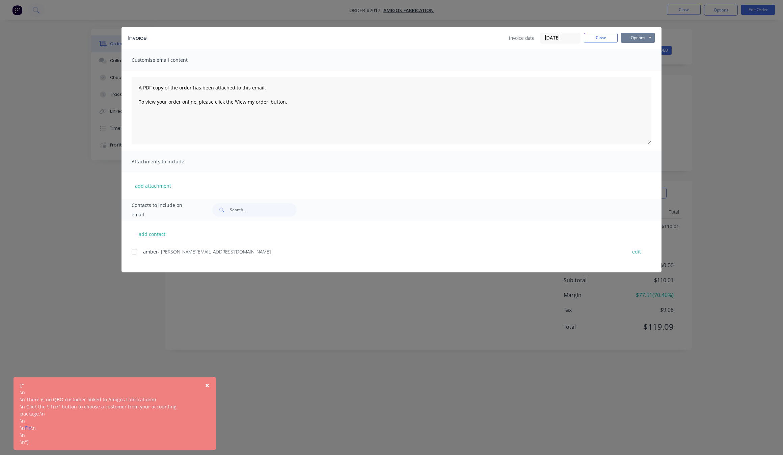
click at [640, 40] on button "Options" at bounding box center [638, 38] width 34 height 10
click at [640, 69] on button "Email" at bounding box center [642, 72] width 43 height 11
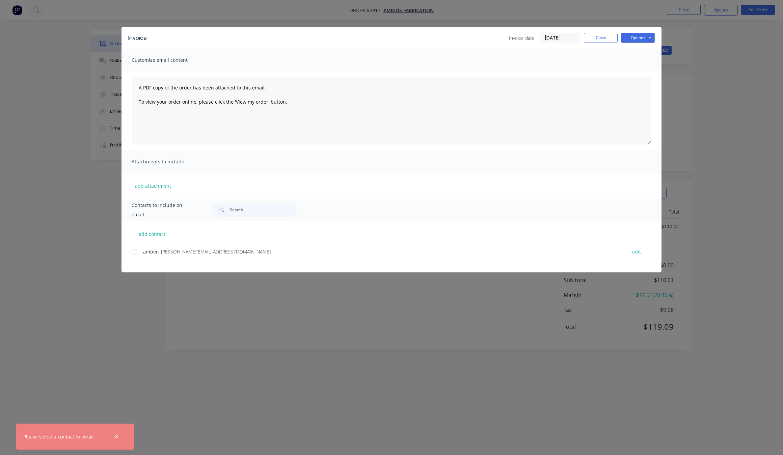
click at [135, 249] on div at bounding box center [135, 252] width 14 height 14
click at [643, 36] on button "Options" at bounding box center [638, 38] width 34 height 10
click at [647, 70] on button "Email" at bounding box center [642, 72] width 43 height 11
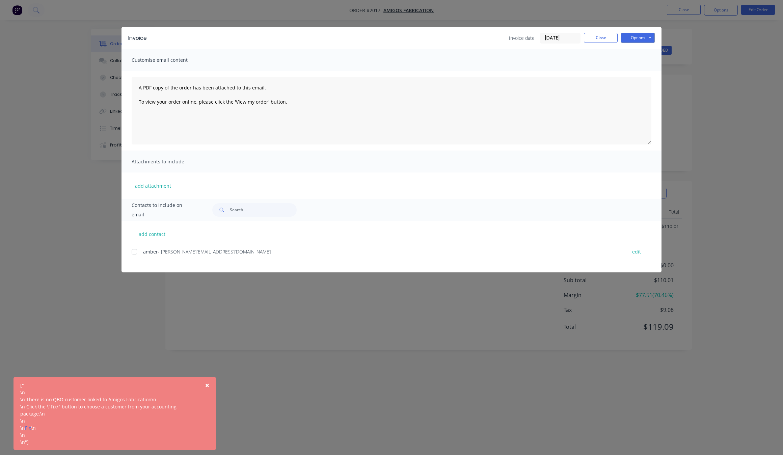
click at [206, 385] on span "×" at bounding box center [207, 384] width 4 height 9
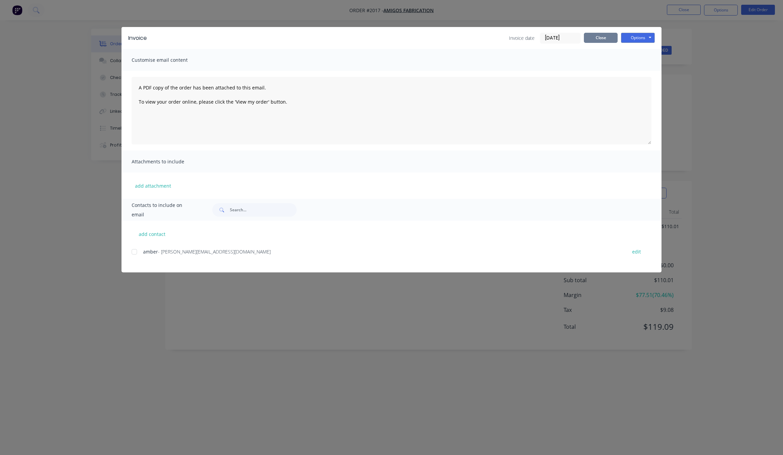
click at [612, 35] on button "Close" at bounding box center [601, 38] width 34 height 10
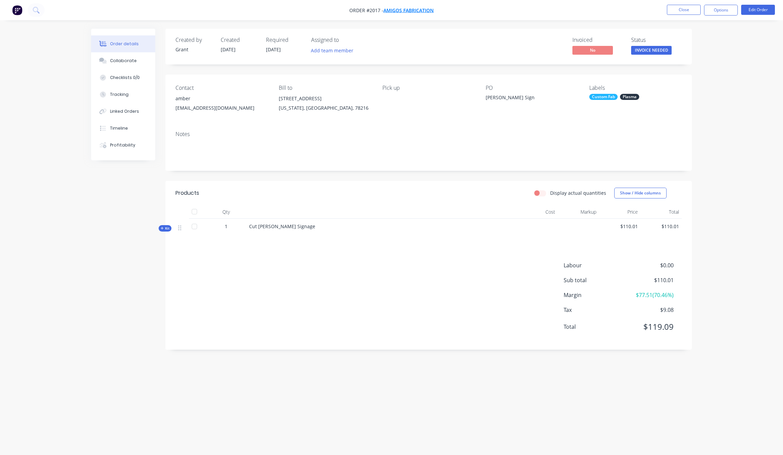
click at [407, 11] on span "Amigos Fabrication" at bounding box center [408, 10] width 50 height 6
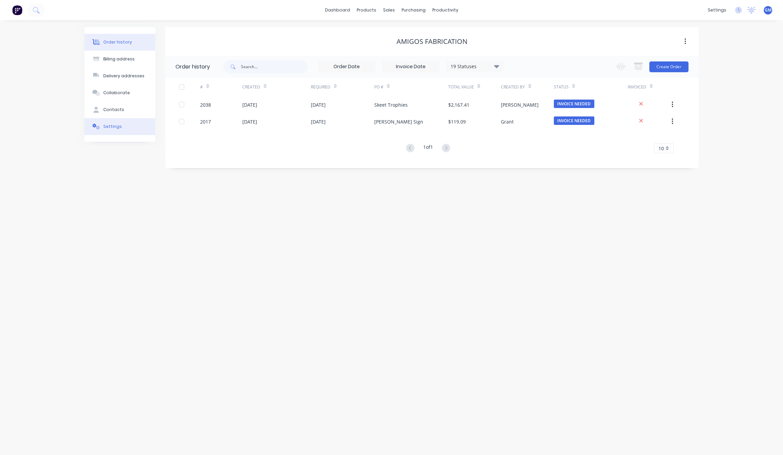
click at [121, 126] on button "Settings" at bounding box center [119, 126] width 71 height 17
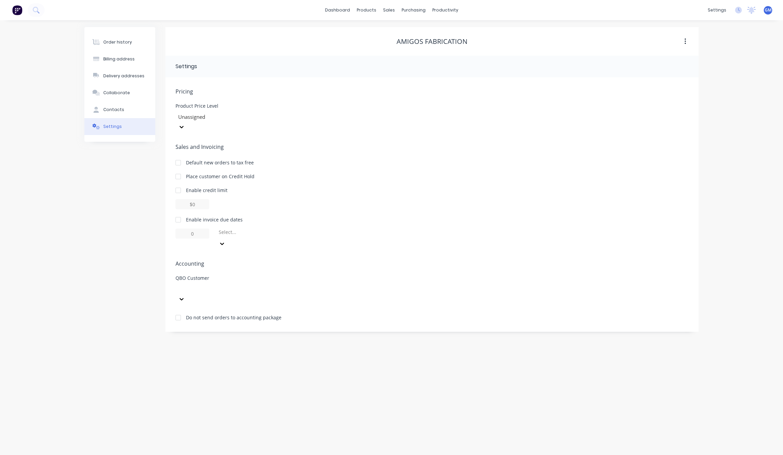
click at [236, 284] on div at bounding box center [226, 289] width 101 height 10
type input "amber"
click at [272, 304] on div "[PERSON_NAME]" at bounding box center [226, 307] width 101 height 7
drag, startPoint x: 239, startPoint y: 344, endPoint x: 241, endPoint y: 350, distance: 6.6
click at [241, 350] on div "Order history Billing address Delivery addresses Collaborate Contacts Settings …" at bounding box center [391, 237] width 783 height 435
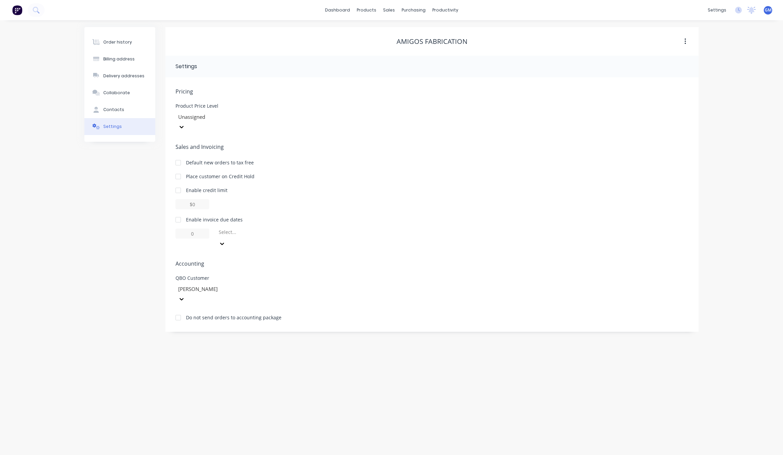
click at [220, 328] on div "Order history Billing address Delivery addresses Collaborate Contacts Settings …" at bounding box center [391, 237] width 783 height 435
click at [90, 212] on div "Order history Billing address Delivery addresses Collaborate Contacts Settings" at bounding box center [119, 179] width 71 height 305
click at [405, 30] on div "Sales Orders" at bounding box center [414, 32] width 28 height 6
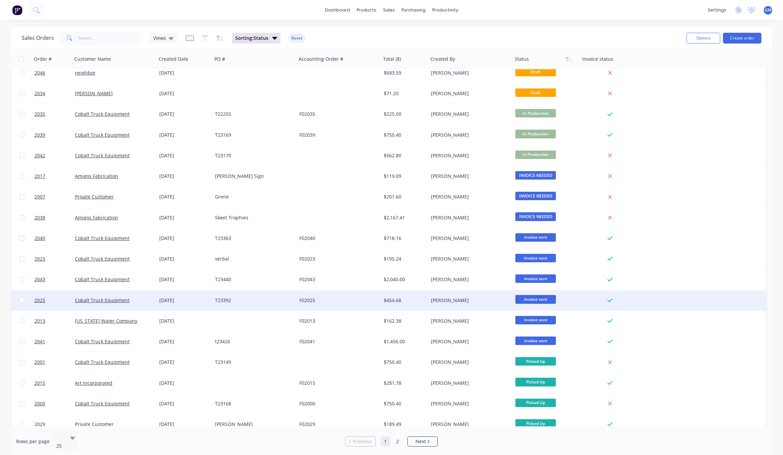
scroll to position [84, 0]
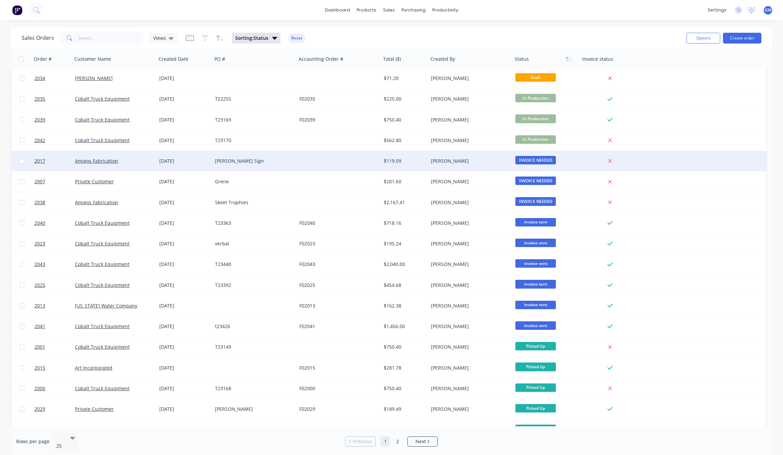
click at [539, 158] on span "INVOICE NEEDED" at bounding box center [535, 160] width 41 height 8
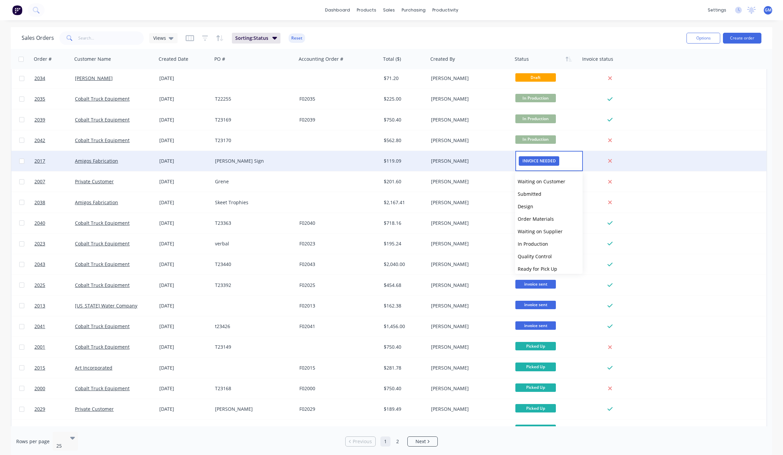
click at [493, 158] on div "[PERSON_NAME]" at bounding box center [468, 161] width 75 height 7
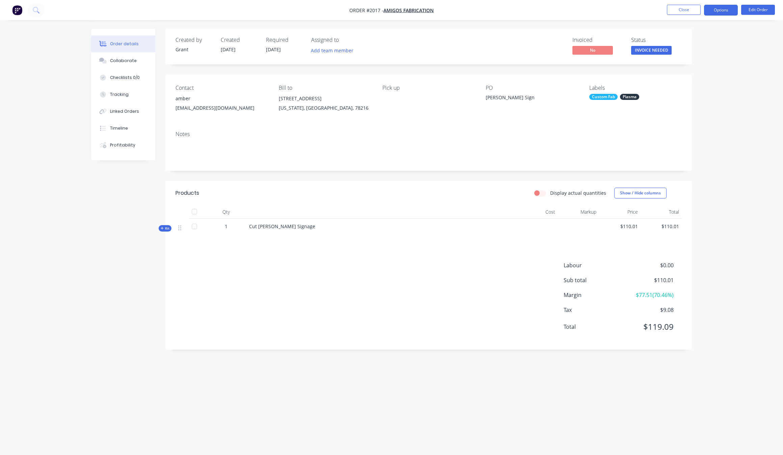
click at [725, 12] on button "Options" at bounding box center [721, 10] width 34 height 11
click at [710, 42] on div "Invoice" at bounding box center [701, 41] width 62 height 10
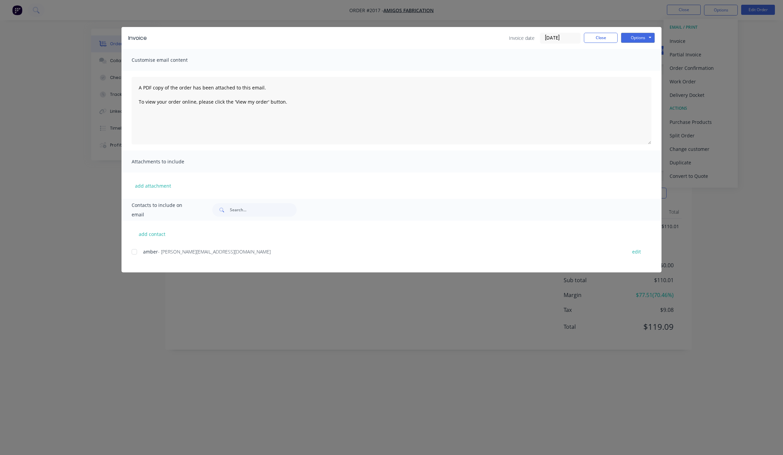
click at [131, 252] on div "add contact amber - [EMAIL_ADDRESS][DOMAIN_NAME] edit" at bounding box center [392, 247] width 540 height 52
click at [136, 252] on div at bounding box center [135, 252] width 14 height 14
click at [464, 323] on div "Invoice Invoice date [DATE] Close Options Preview Print Email Customise email c…" at bounding box center [391, 227] width 783 height 455
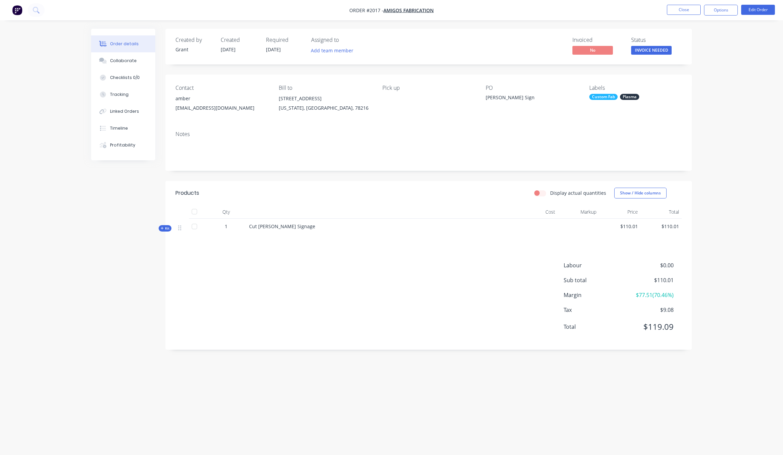
click at [159, 227] on div "Kit" at bounding box center [165, 228] width 13 height 6
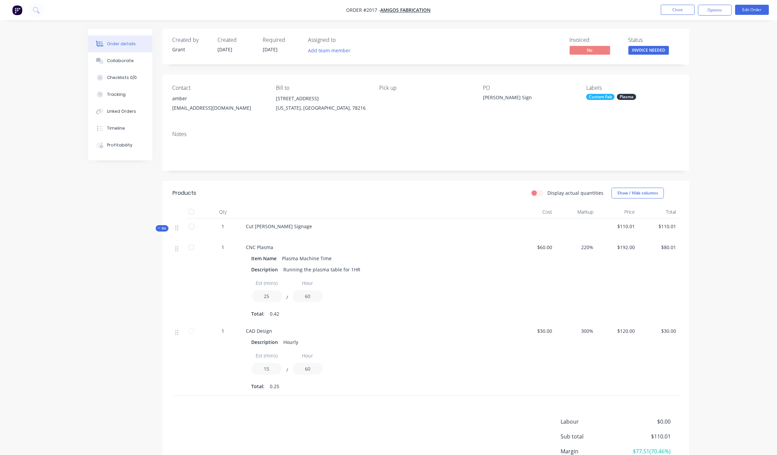
click at [161, 231] on span "Kit" at bounding box center [162, 228] width 9 height 5
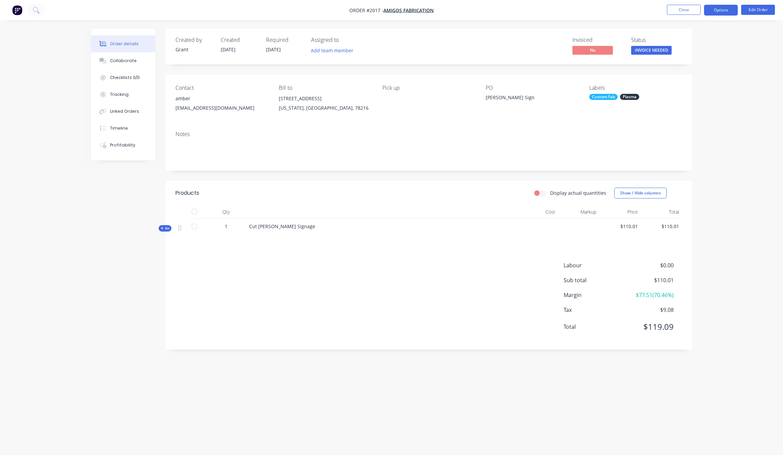
click at [721, 11] on button "Options" at bounding box center [721, 10] width 34 height 11
click at [703, 43] on div "Invoice" at bounding box center [701, 41] width 62 height 10
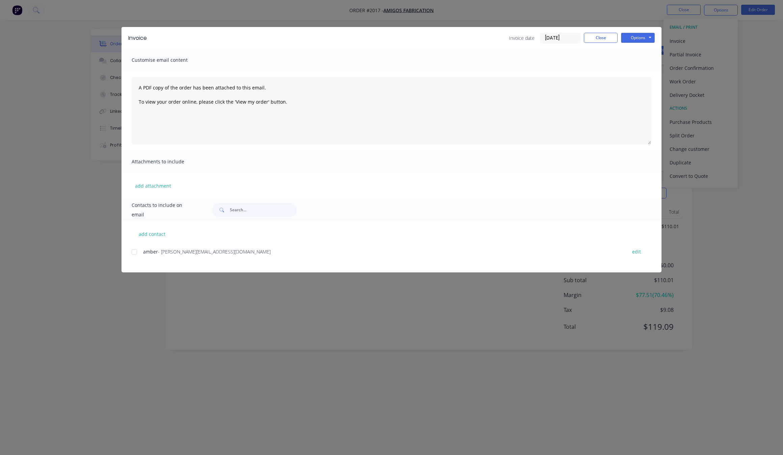
click at [135, 252] on div at bounding box center [135, 252] width 14 height 14
click at [648, 33] on button "Options" at bounding box center [638, 38] width 34 height 10
click at [642, 75] on button "Email" at bounding box center [642, 72] width 43 height 11
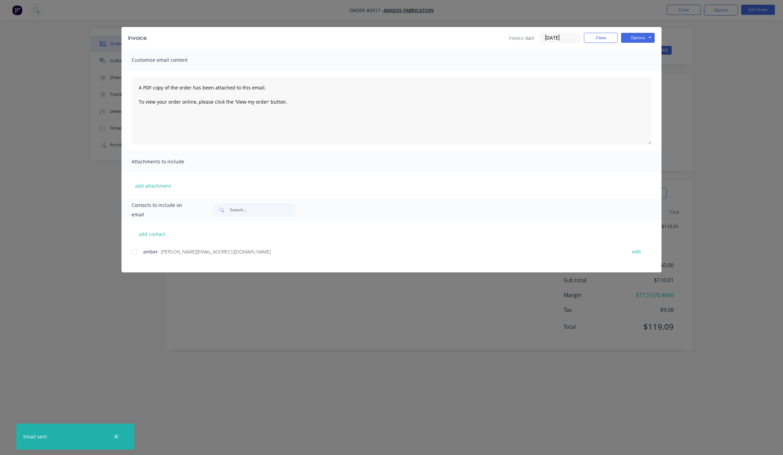
drag, startPoint x: 482, startPoint y: 377, endPoint x: 496, endPoint y: 392, distance: 20.1
click at [484, 377] on div "Invoice Invoice date [DATE] Close Options Preview Print Email Customise email c…" at bounding box center [391, 227] width 783 height 455
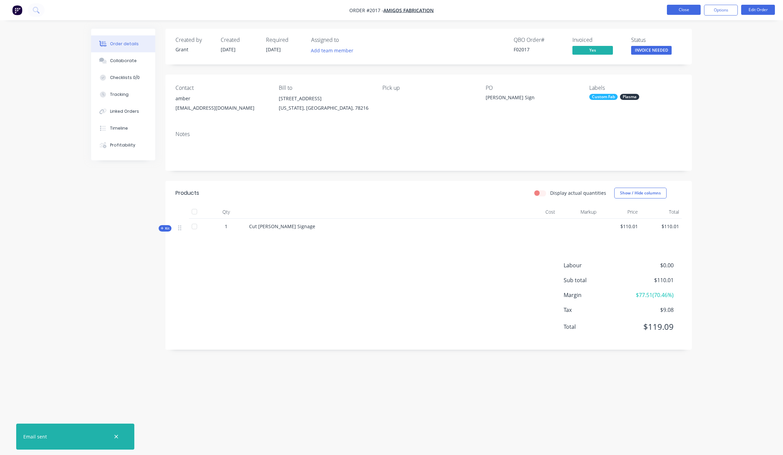
click at [686, 10] on button "Close" at bounding box center [684, 10] width 34 height 10
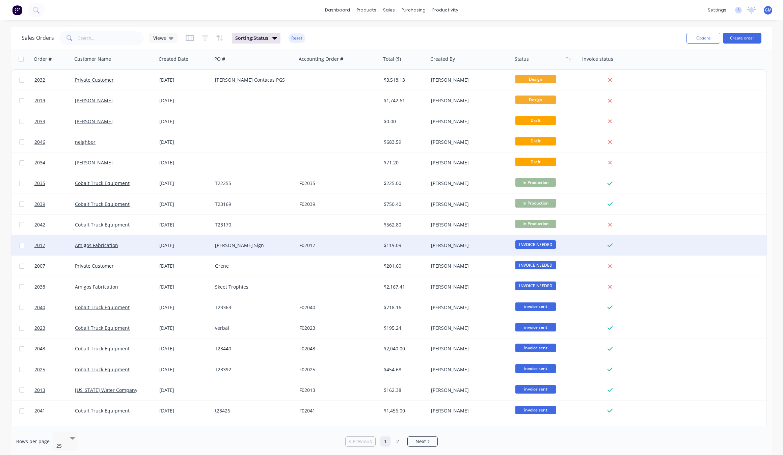
click at [546, 247] on span "INVOICE NEEDED" at bounding box center [535, 244] width 41 height 8
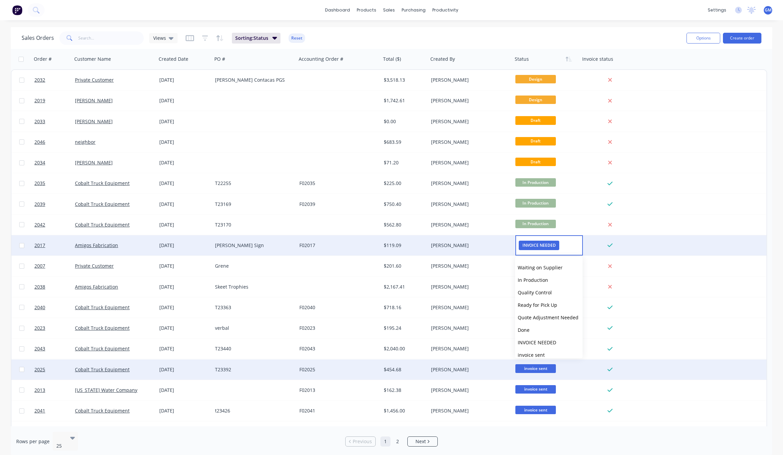
scroll to position [79, 0]
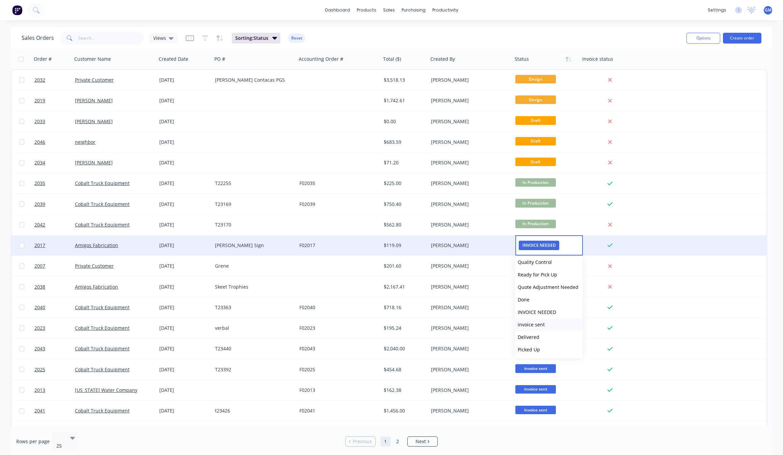
click at [551, 325] on button "invoice sent" at bounding box center [549, 324] width 68 height 12
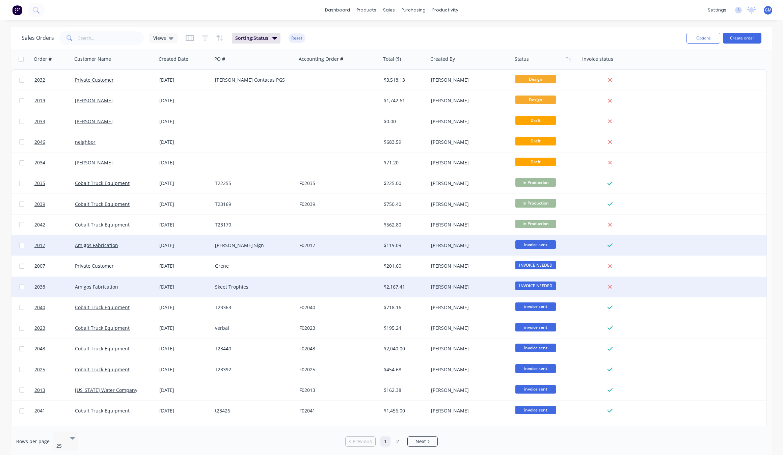
click at [486, 290] on div "[PERSON_NAME]" at bounding box center [470, 287] width 84 height 20
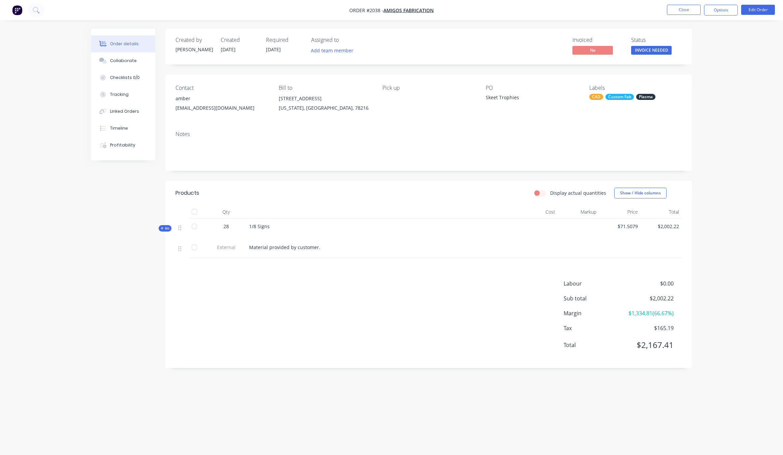
click at [726, 3] on nav "Order #2038 - Amigos Fabrication Close Options Edit Order" at bounding box center [391, 10] width 783 height 20
click at [728, 12] on button "Options" at bounding box center [721, 10] width 34 height 11
click at [705, 37] on div "Invoice" at bounding box center [701, 41] width 62 height 10
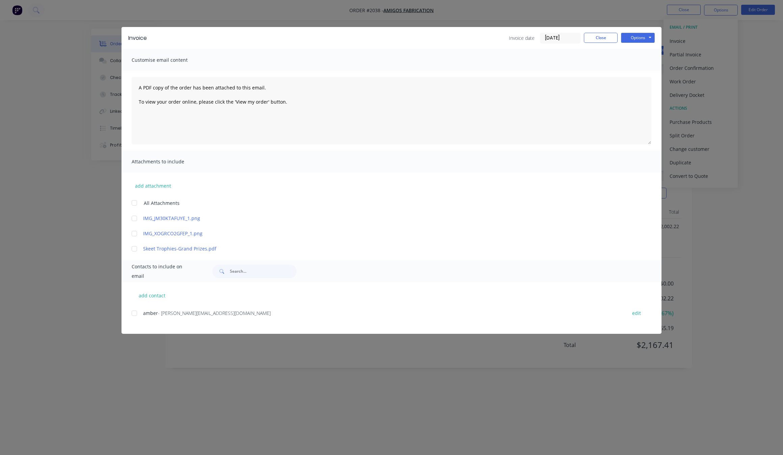
click at [666, 36] on div "Invoice Invoice date [DATE] Close Options Preview Print Email Customise email c…" at bounding box center [391, 227] width 783 height 455
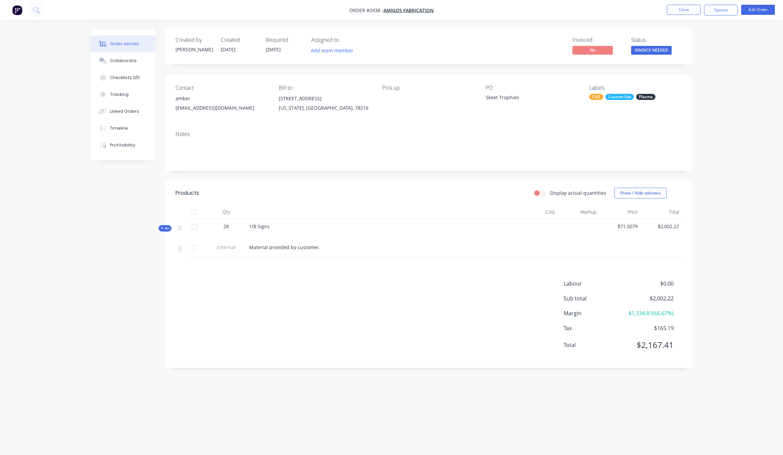
click at [643, 42] on div "Status" at bounding box center [656, 40] width 51 height 6
click at [718, 12] on button "Options" at bounding box center [721, 10] width 34 height 11
click at [689, 36] on div "Invoice" at bounding box center [701, 41] width 62 height 10
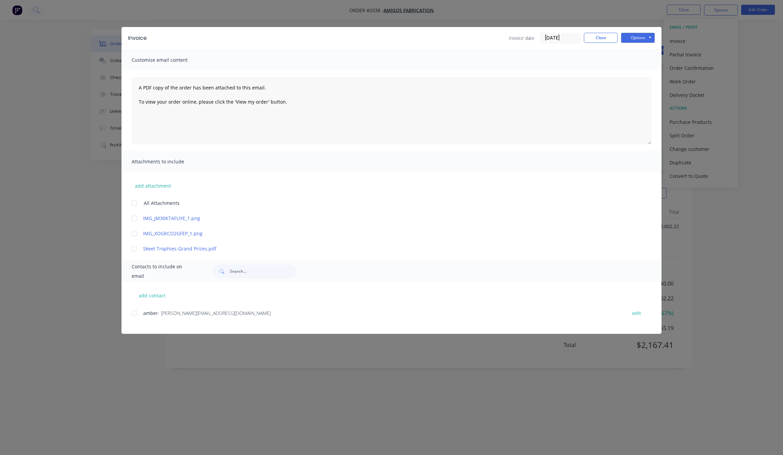
click at [645, 44] on div "Invoice Invoice date [DATE] Close Options Preview Print Email" at bounding box center [392, 38] width 540 height 22
click at [647, 38] on button "Options" at bounding box center [638, 38] width 34 height 10
click at [645, 69] on button "Email" at bounding box center [642, 72] width 43 height 11
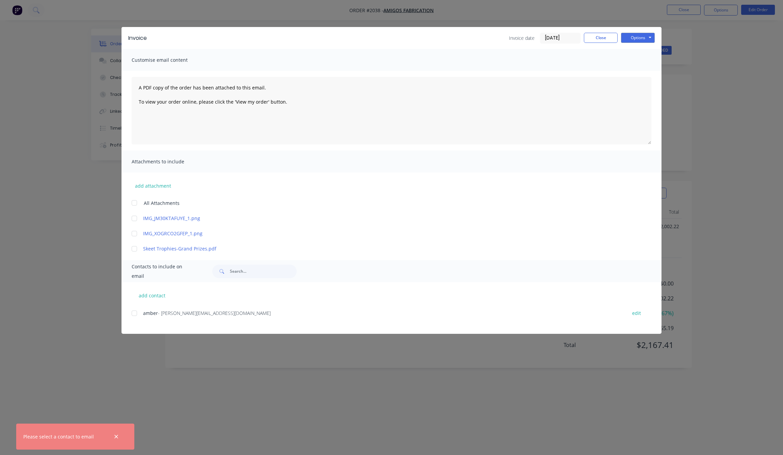
click at [131, 313] on div "add contact amber - [EMAIL_ADDRESS][DOMAIN_NAME] edit" at bounding box center [392, 308] width 540 height 52
click at [137, 314] on div at bounding box center [135, 314] width 14 height 14
drag, startPoint x: 639, startPoint y: 37, endPoint x: 640, endPoint y: 42, distance: 4.9
click at [639, 38] on button "Options" at bounding box center [638, 38] width 34 height 10
click at [644, 73] on button "Email" at bounding box center [642, 72] width 43 height 11
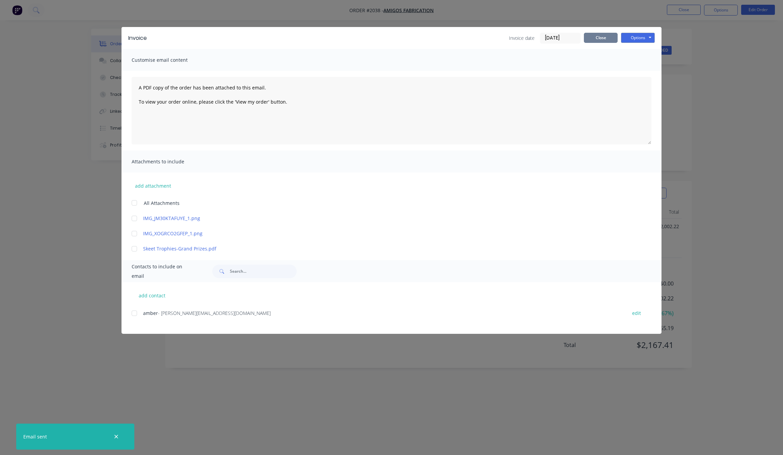
click at [599, 37] on button "Close" at bounding box center [601, 38] width 34 height 10
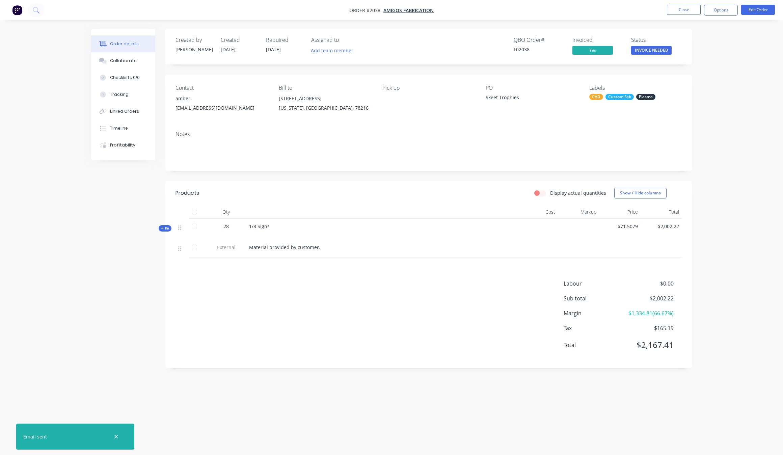
click at [644, 51] on span "INVOICE NEEDED" at bounding box center [651, 50] width 41 height 8
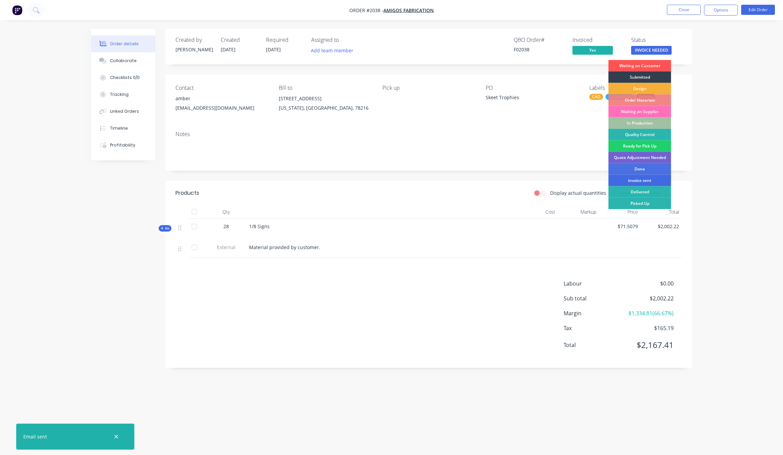
click at [652, 181] on div "invoice sent" at bounding box center [640, 180] width 63 height 11
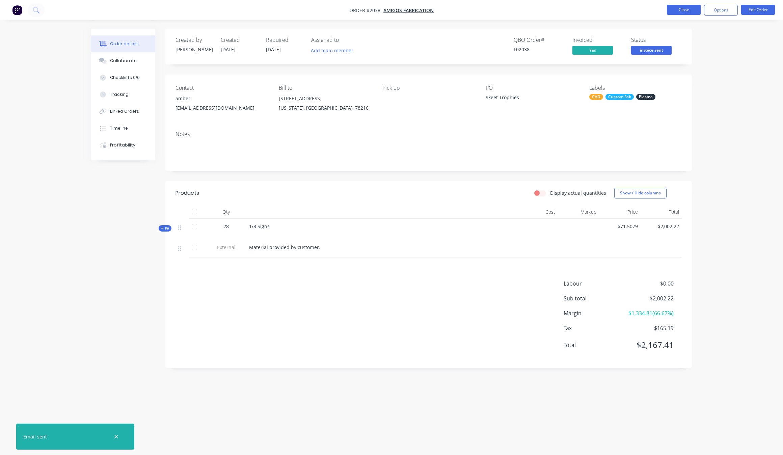
click at [685, 11] on button "Close" at bounding box center [684, 10] width 34 height 10
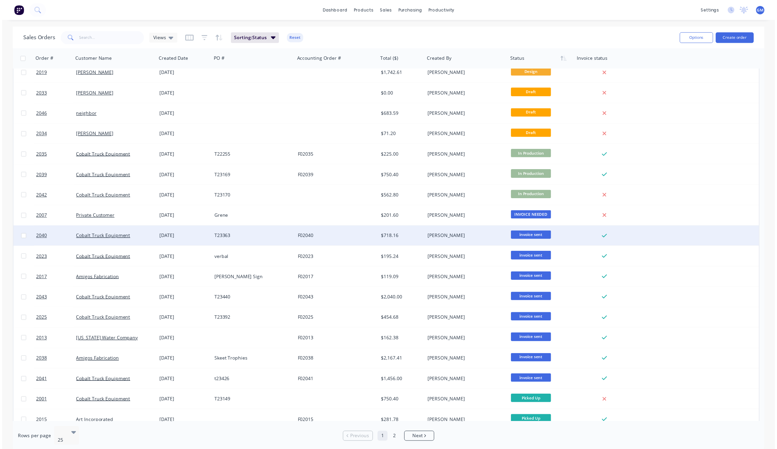
scroll to position [42, 0]
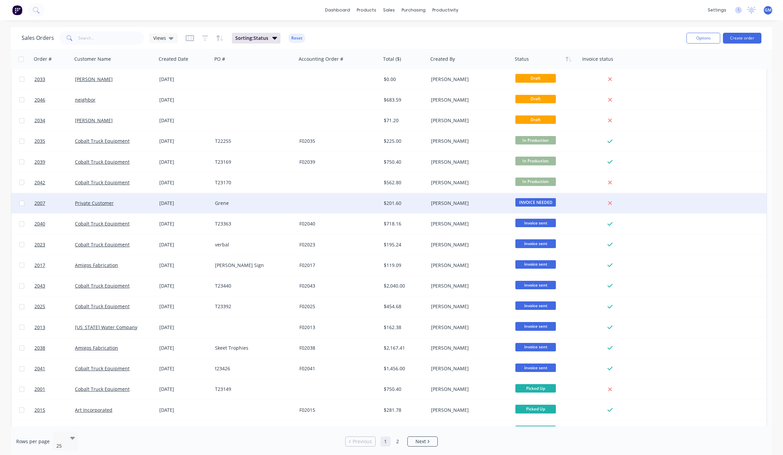
click at [492, 203] on div "[PERSON_NAME]" at bounding box center [468, 203] width 75 height 7
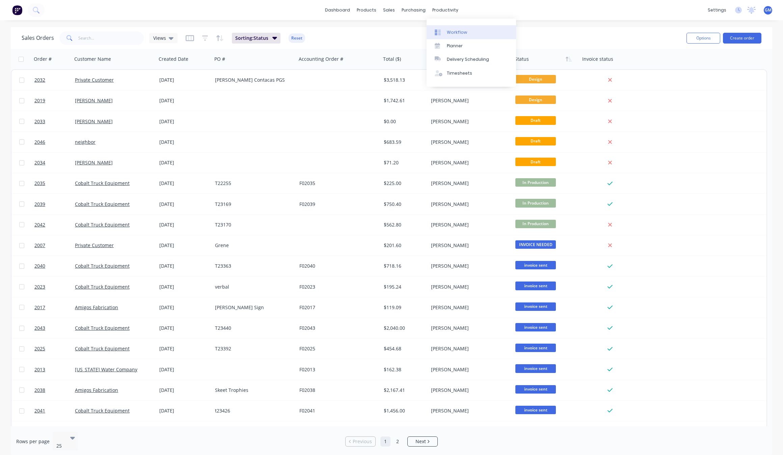
click at [461, 35] on link "Workflow" at bounding box center [471, 32] width 89 height 14
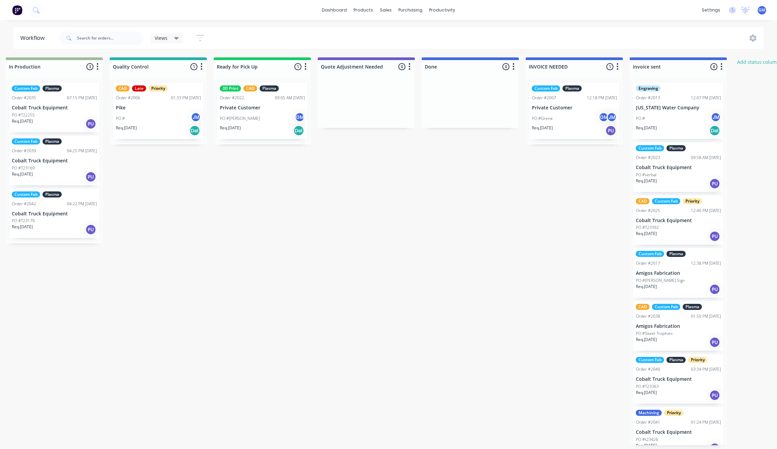
scroll to position [0, 591]
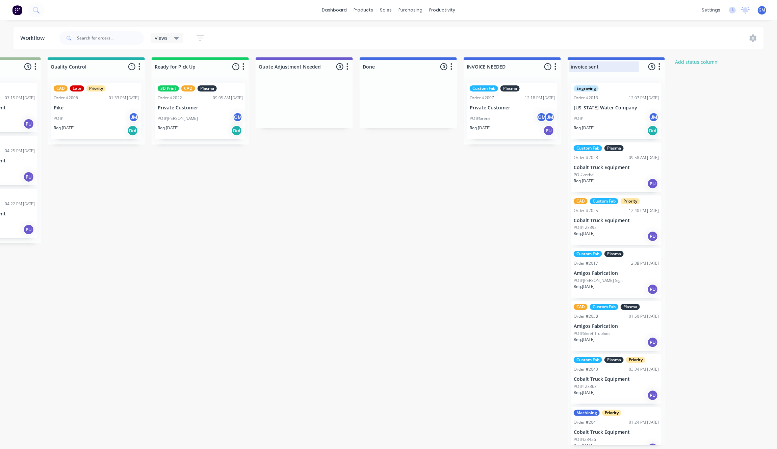
click at [612, 63] on div at bounding box center [615, 66] width 97 height 13
click at [655, 68] on button "button" at bounding box center [659, 67] width 8 height 8
click at [639, 81] on button "Status colour" at bounding box center [629, 80] width 68 height 11
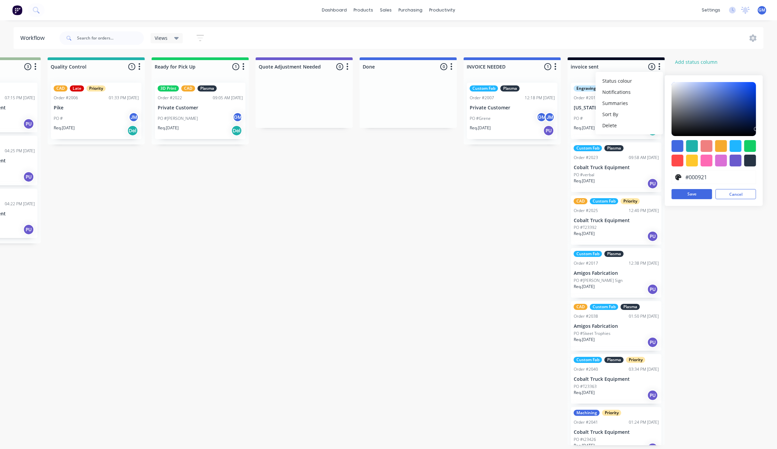
type input "#000000"
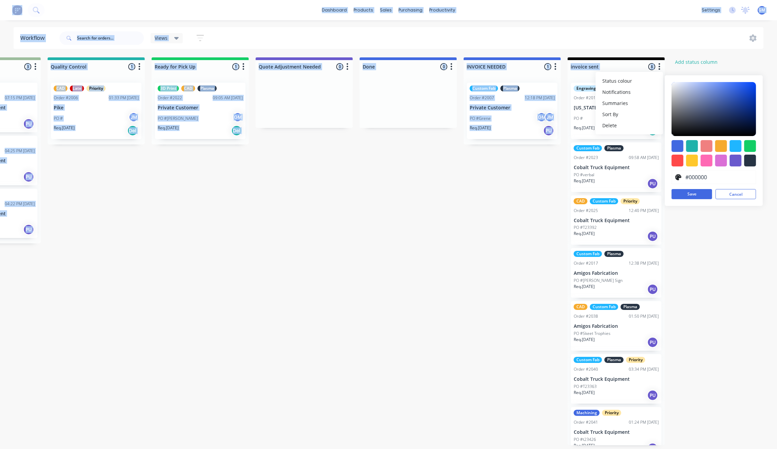
drag, startPoint x: 744, startPoint y: 100, endPoint x: 768, endPoint y: 161, distance: 65.9
click at [768, 161] on div "Waiting on Customer 0 Status colour #FF4949 hex #FF4949 Save Cancel Notificatio…" at bounding box center [114, 251] width 1420 height 388
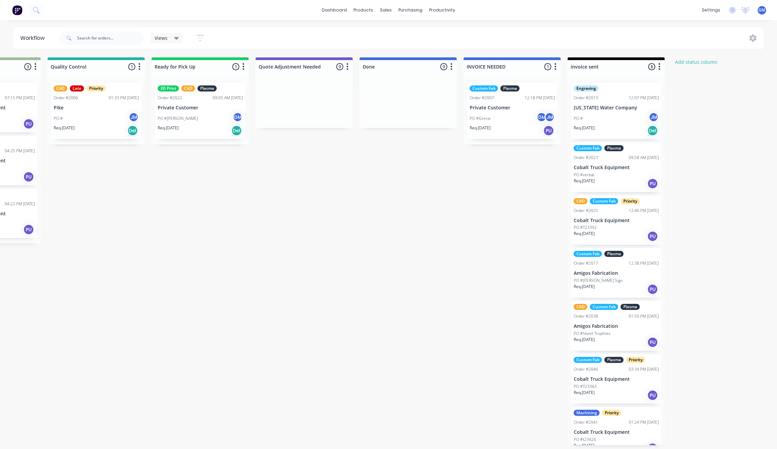
click at [653, 58] on div "invoice sent 8 Status colour #000000 hex #000000 Save Cancel Notifications Emai…" at bounding box center [615, 65] width 97 height 16
click at [660, 64] on button "button" at bounding box center [659, 67] width 8 height 8
drag, startPoint x: 640, startPoint y: 75, endPoint x: 644, endPoint y: 79, distance: 5.5
click at [644, 79] on button "Status colour" at bounding box center [629, 80] width 68 height 11
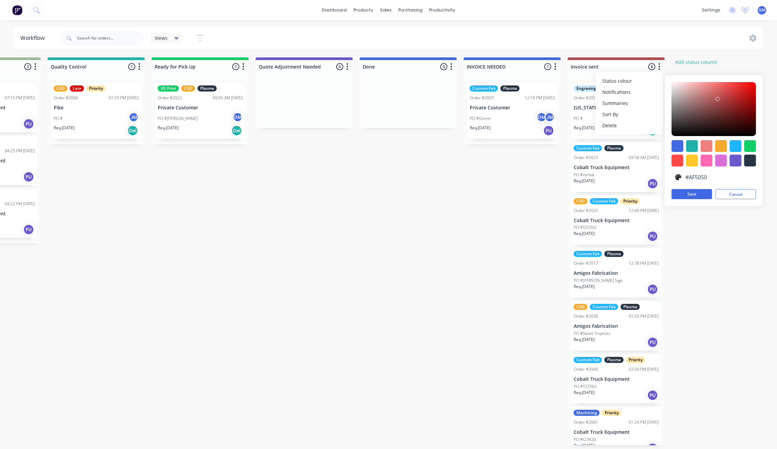
drag, startPoint x: 684, startPoint y: 109, endPoint x: 717, endPoint y: 99, distance: 34.6
click at [717, 99] on div at bounding box center [713, 109] width 84 height 54
click at [739, 147] on div at bounding box center [736, 146] width 12 height 12
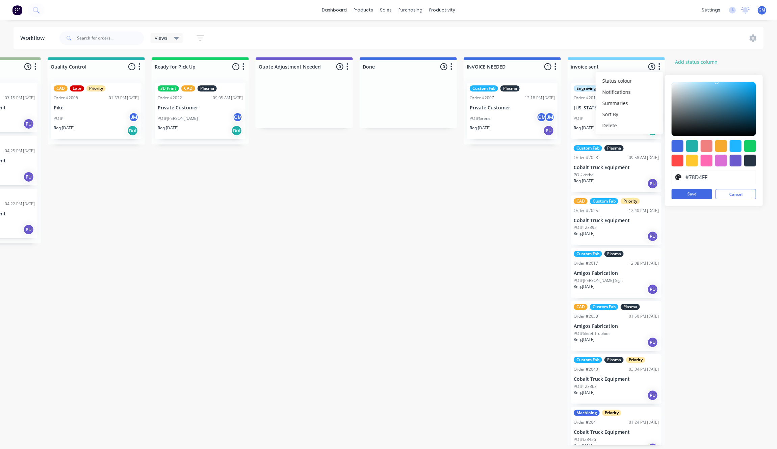
type input "#7CD5FF"
drag, startPoint x: 745, startPoint y: 98, endPoint x: 715, endPoint y: 80, distance: 35.7
click at [715, 80] on div "#7CD5FF hex #7CD5FF Save Cancel" at bounding box center [714, 140] width 98 height 131
click at [697, 189] on button "Save" at bounding box center [691, 194] width 41 height 10
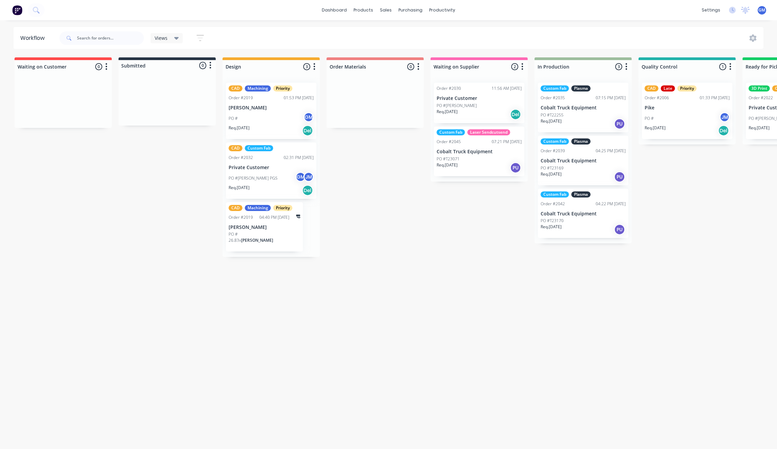
scroll to position [0, 642]
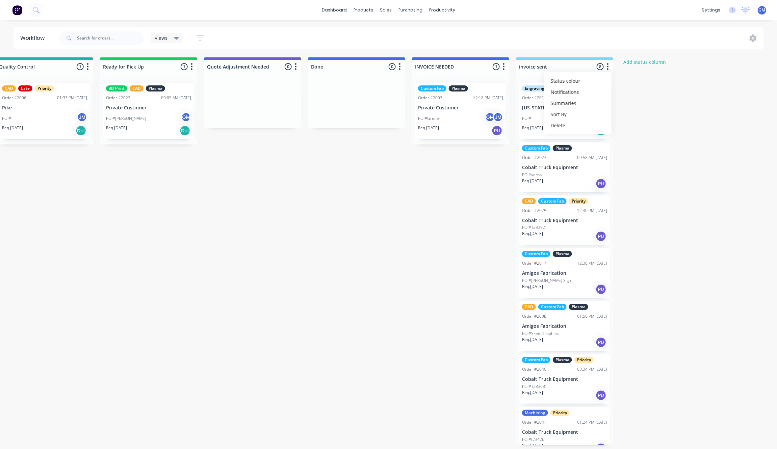
click at [708, 224] on div "Waiting on Customer 0 Status colour #FF4949 hex #FF4949 Save Cancel Notificatio…" at bounding box center [63, 251] width 1420 height 388
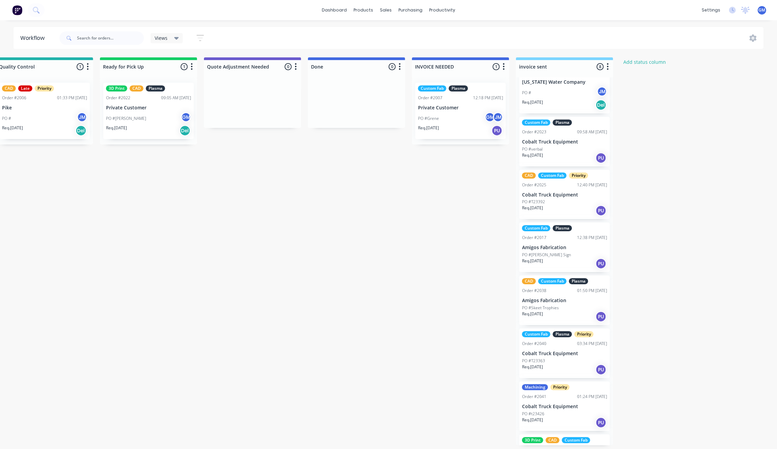
scroll to position [0, 0]
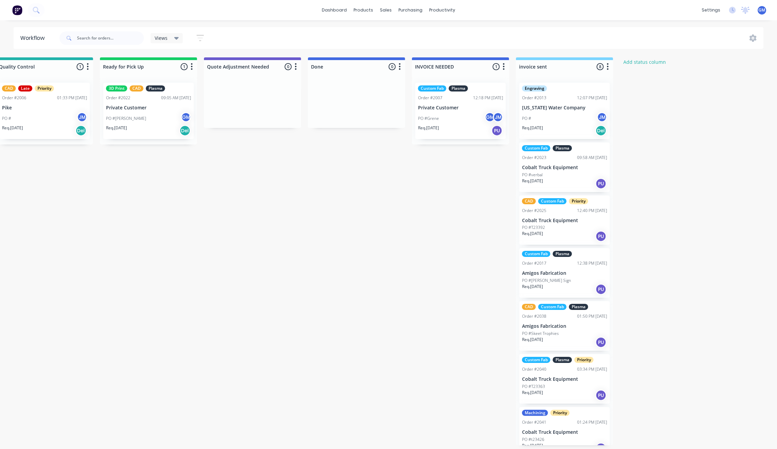
click at [404, 240] on div "Waiting on Customer 0 Status colour #FF4949 hex #FF4949 Save Cancel Notificatio…" at bounding box center [63, 251] width 1420 height 388
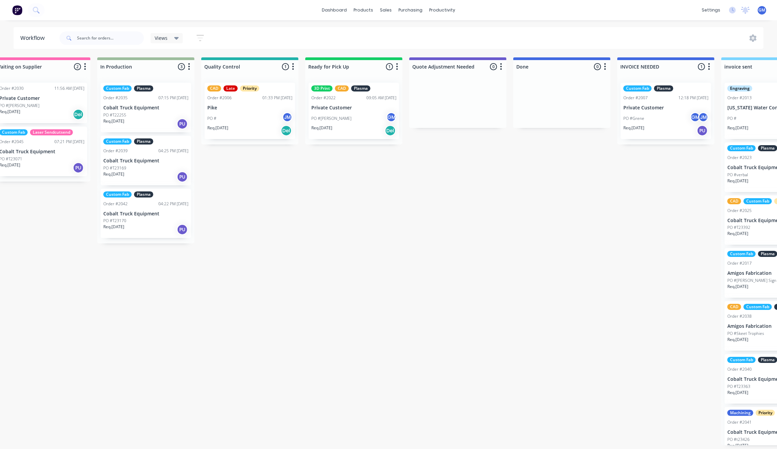
scroll to position [0, 488]
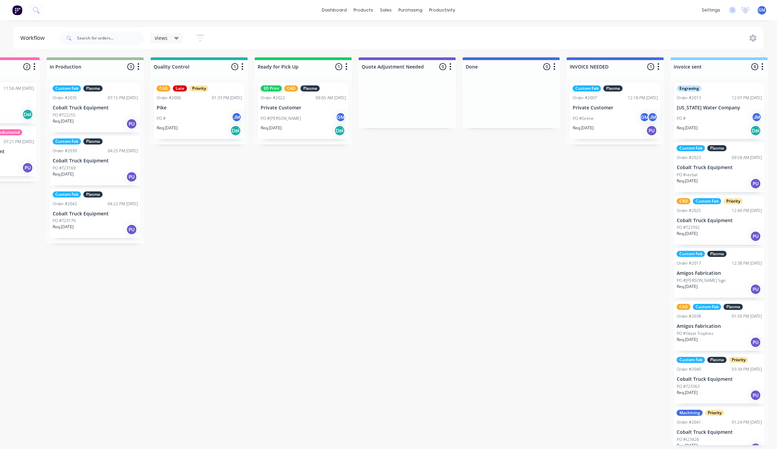
click at [551, 68] on button "button" at bounding box center [554, 67] width 8 height 8
click at [539, 127] on button "Delete" at bounding box center [524, 125] width 68 height 11
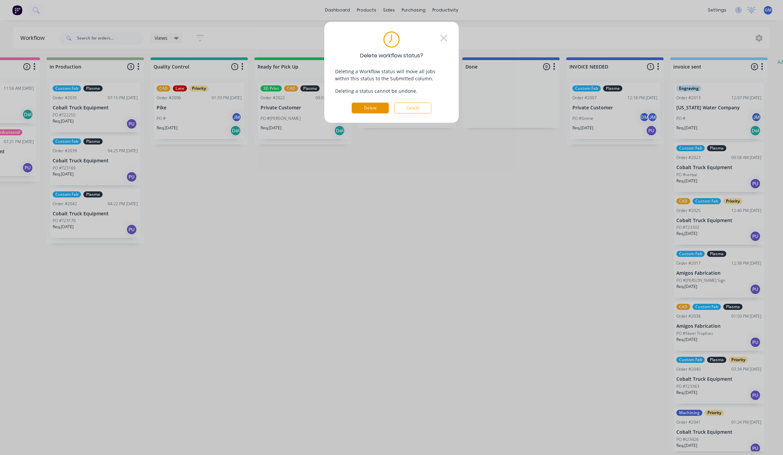
click at [372, 107] on button "Delete" at bounding box center [370, 108] width 37 height 11
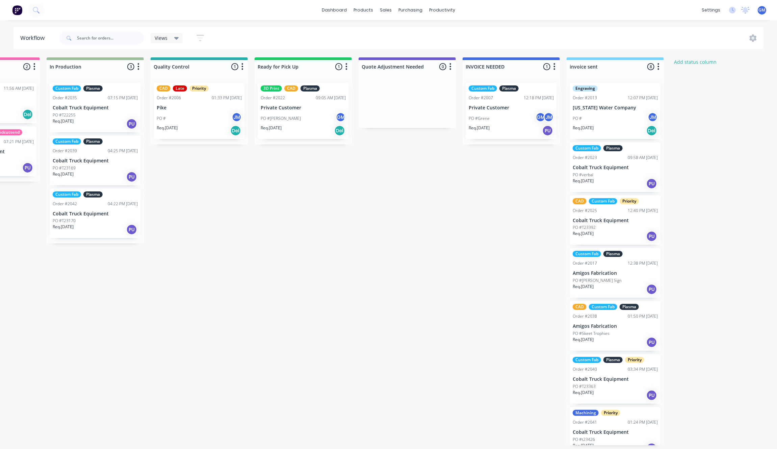
click at [483, 213] on div "Waiting on Customer 0 Status colour #FF4949 hex #FF4949 Save Cancel Notificatio…" at bounding box center [168, 251] width 1322 height 388
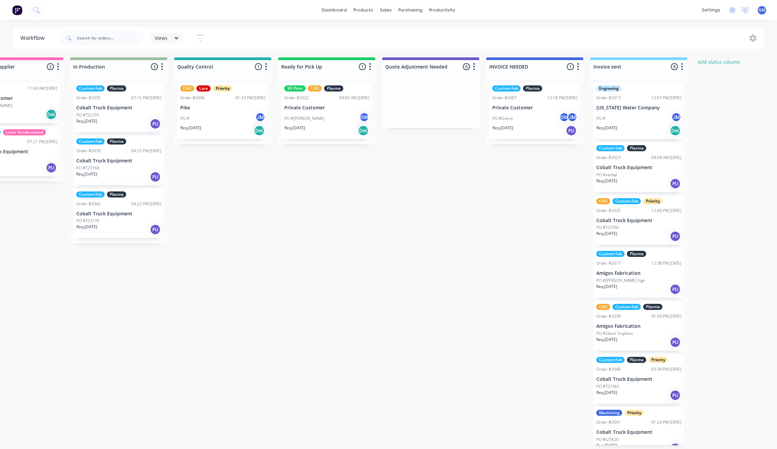
scroll to position [0, 471]
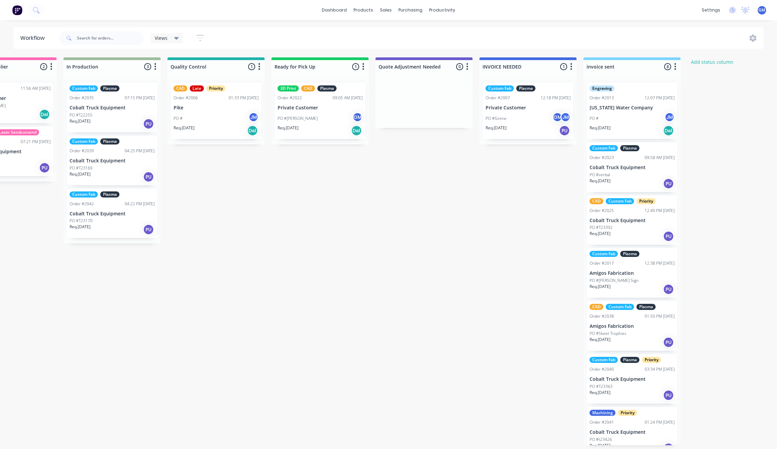
click at [387, 333] on div "Waiting on Customer 0 Status colour #FF4949 hex #FF4949 Save Cancel Notificatio…" at bounding box center [185, 251] width 1322 height 388
